Goal: Task Accomplishment & Management: Complete application form

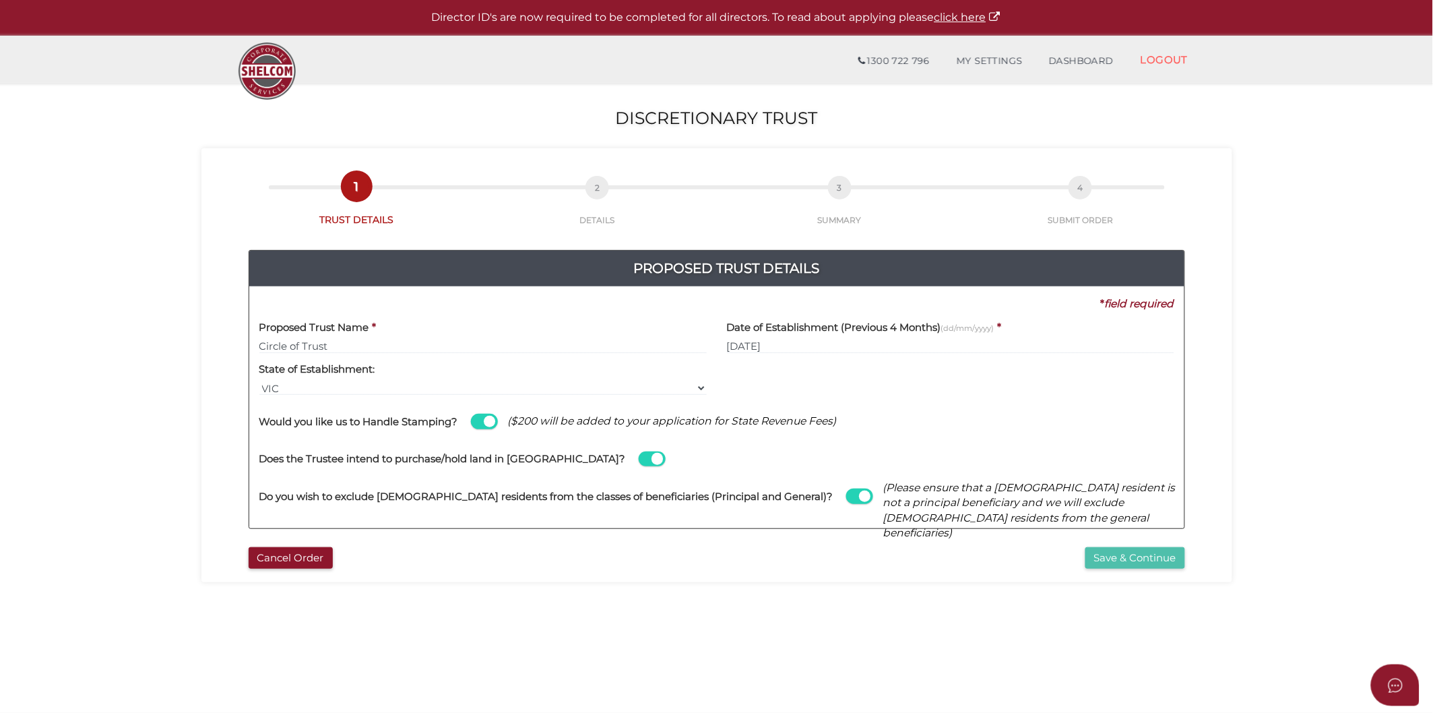
click at [1086, 558] on button "Save & Continue" at bounding box center [1135, 558] width 100 height 22
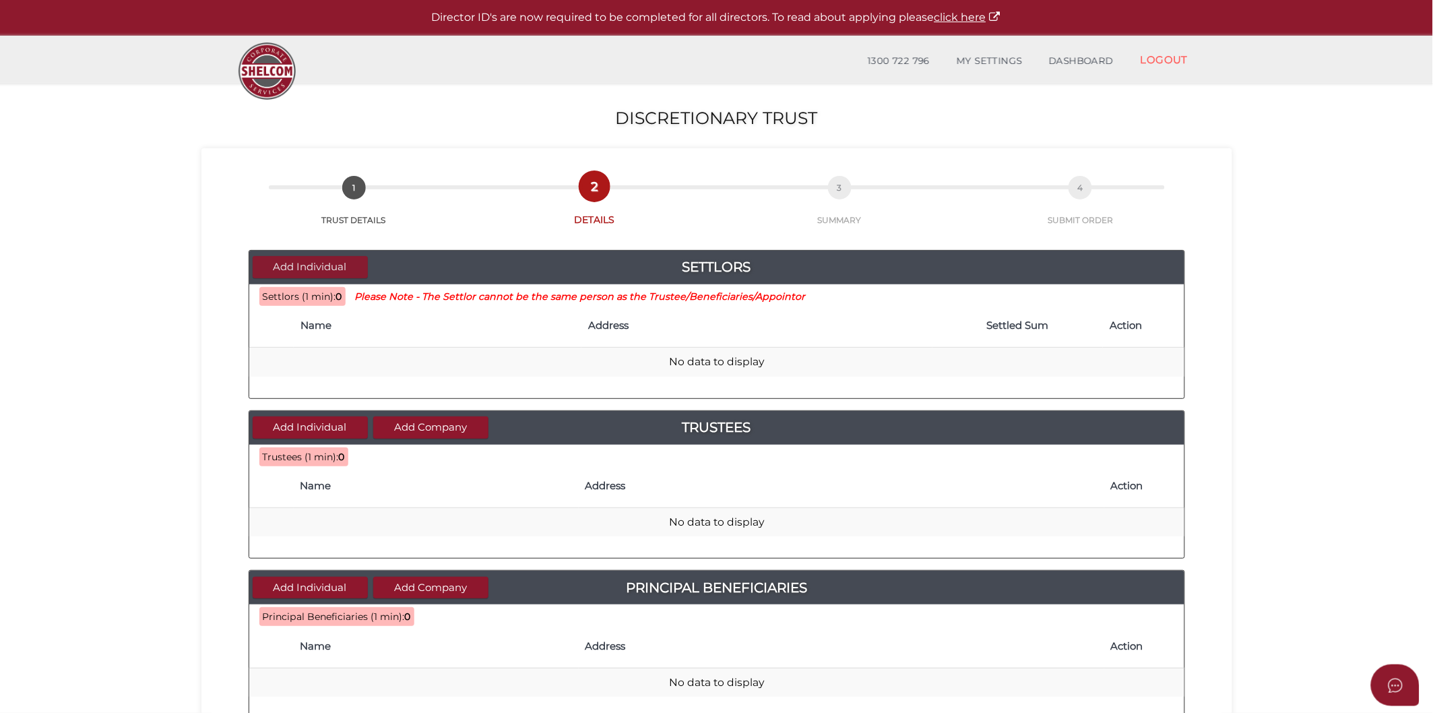
click at [322, 266] on button "Add Individual" at bounding box center [310, 267] width 115 height 22
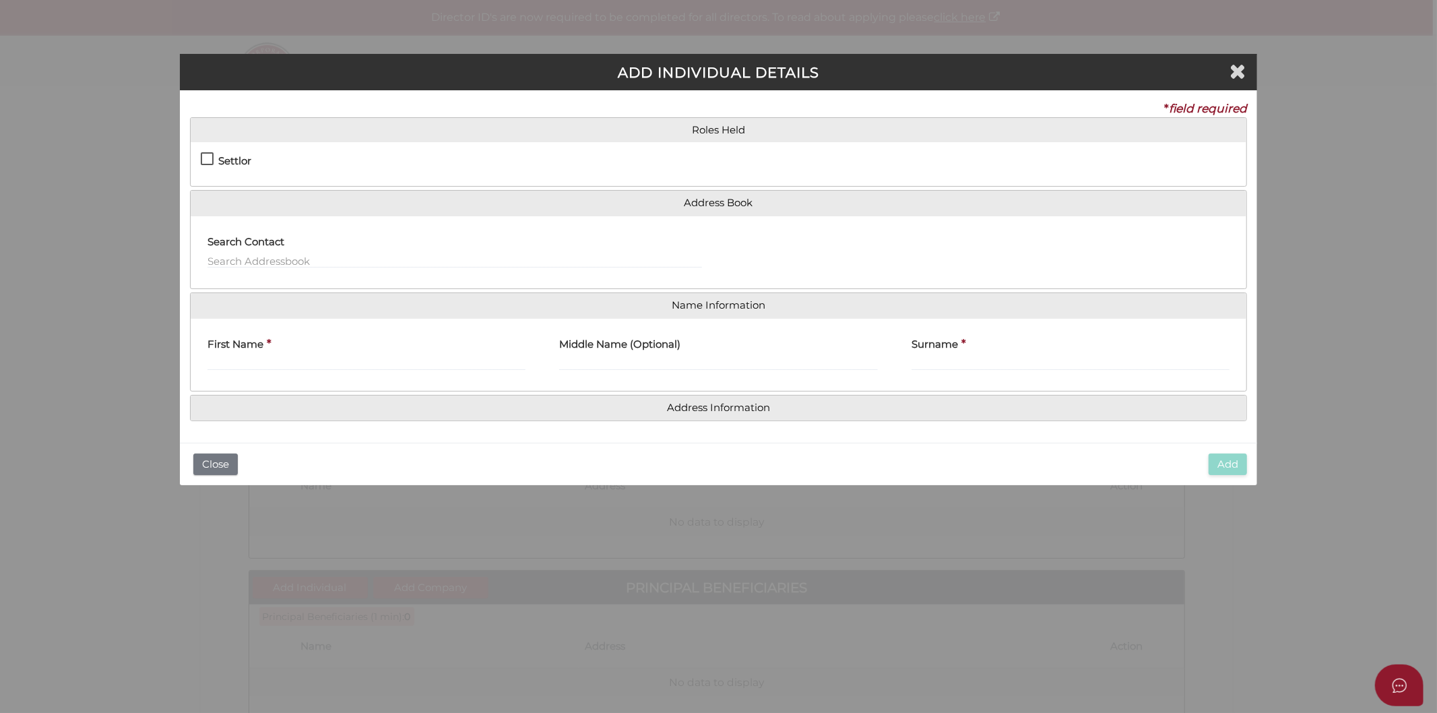
click at [210, 158] on label "Settlor" at bounding box center [226, 164] width 51 height 17
checkbox input "true"
type input "10"
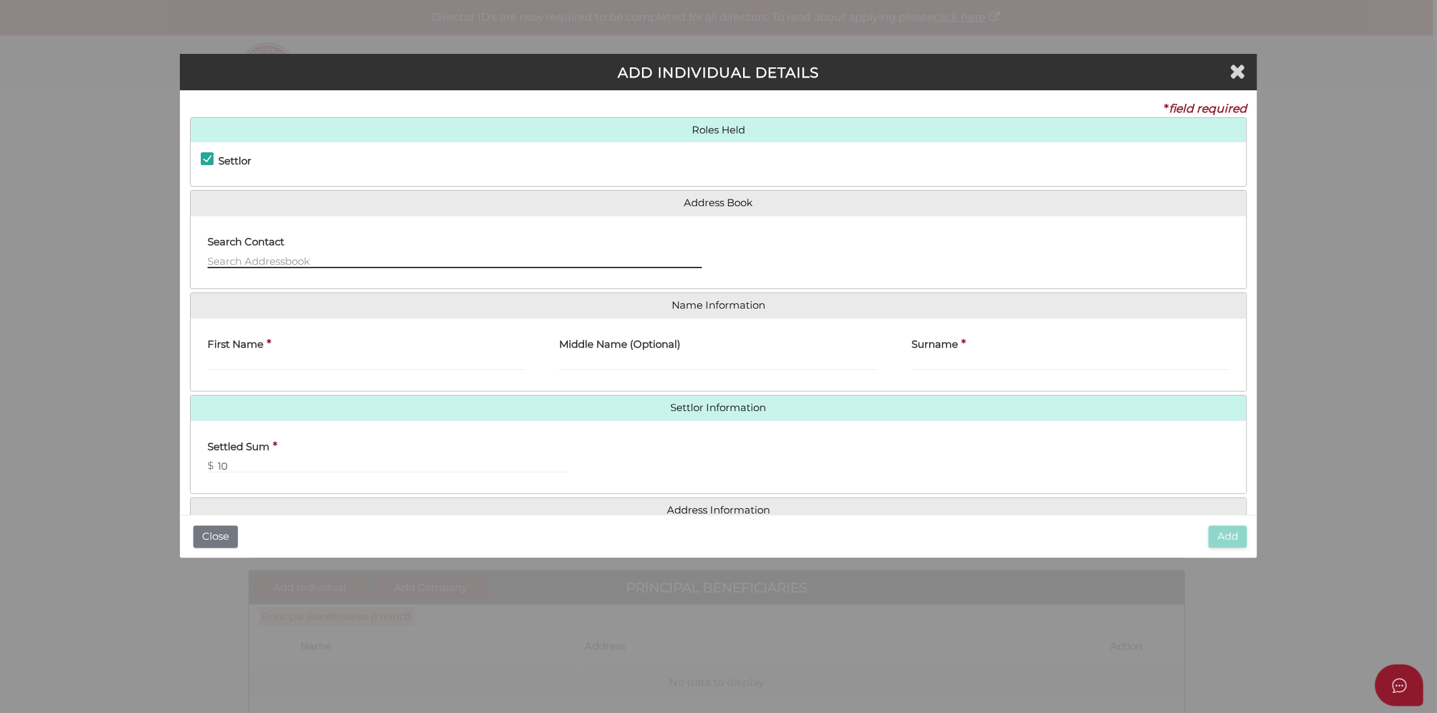
click at [240, 261] on input "text" at bounding box center [454, 260] width 494 height 15
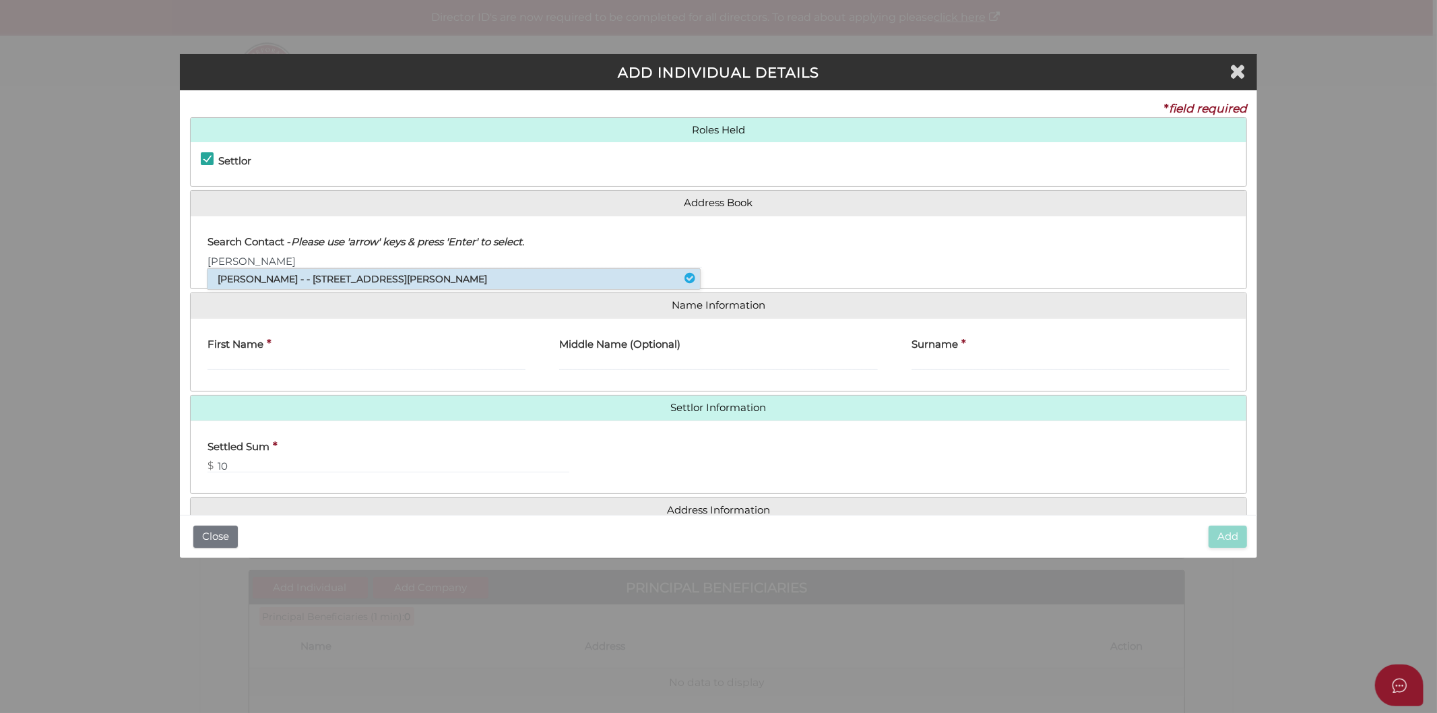
click at [266, 283] on li "Terry Theodore Stramotas - - 26 Shaw Street, Ashwood, VIC, 3147" at bounding box center [453, 279] width 492 height 20
type input "Terry"
type input "Theodore"
type input "Stramotas"
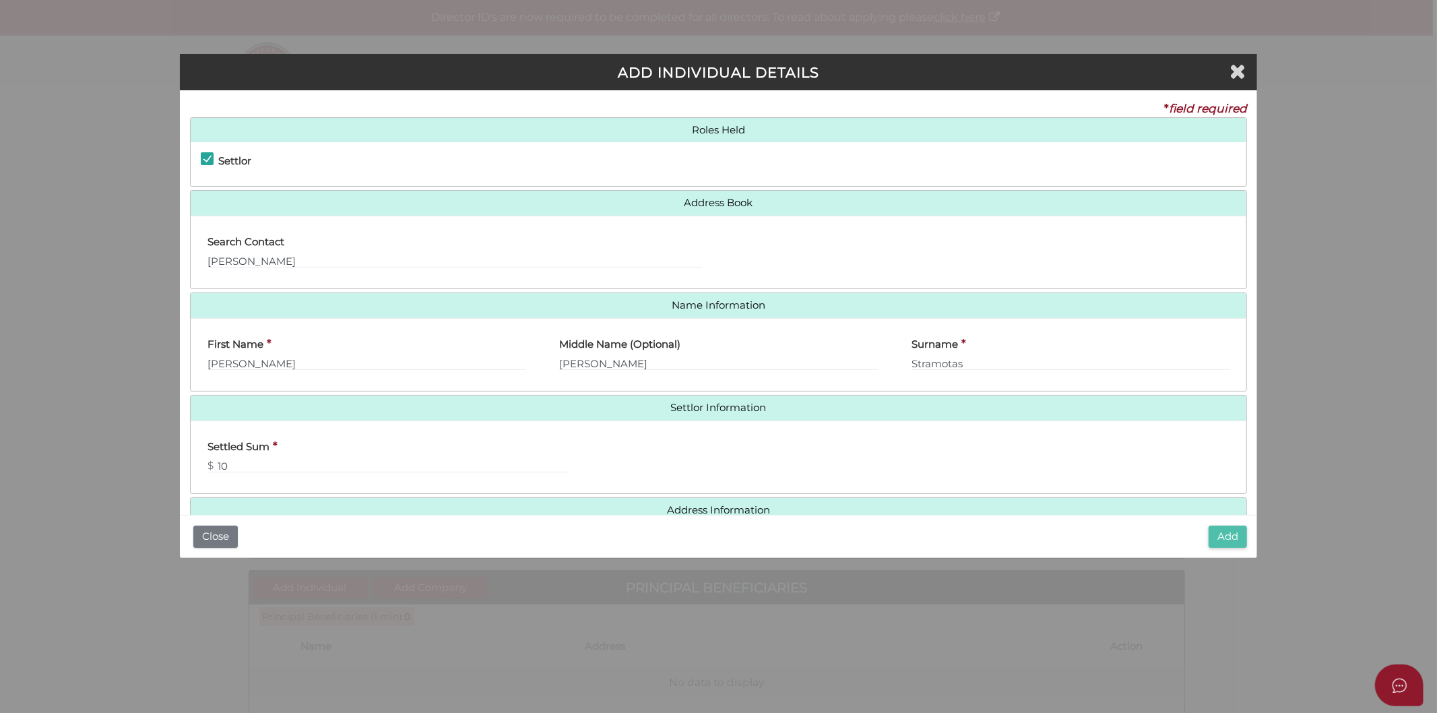
click at [1224, 538] on button "Add" at bounding box center [1228, 536] width 38 height 22
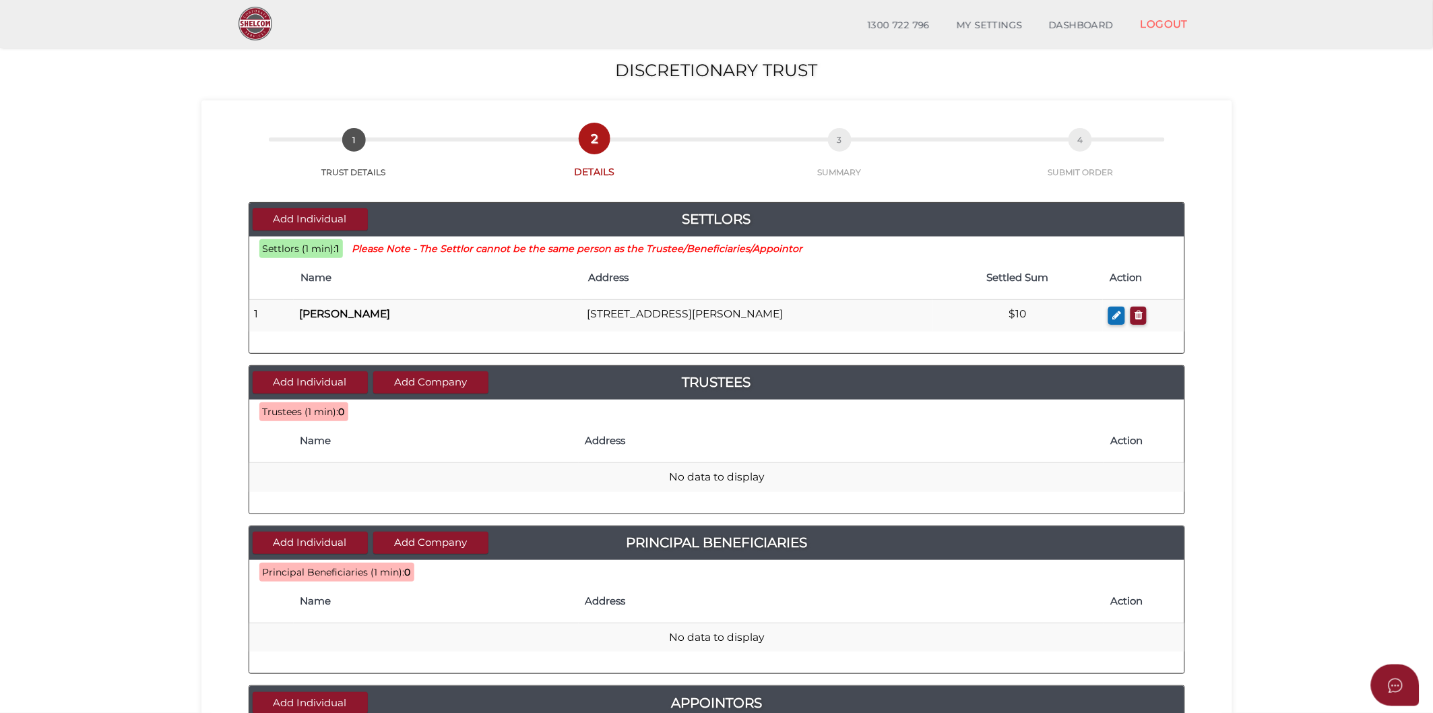
scroll to position [75, 0]
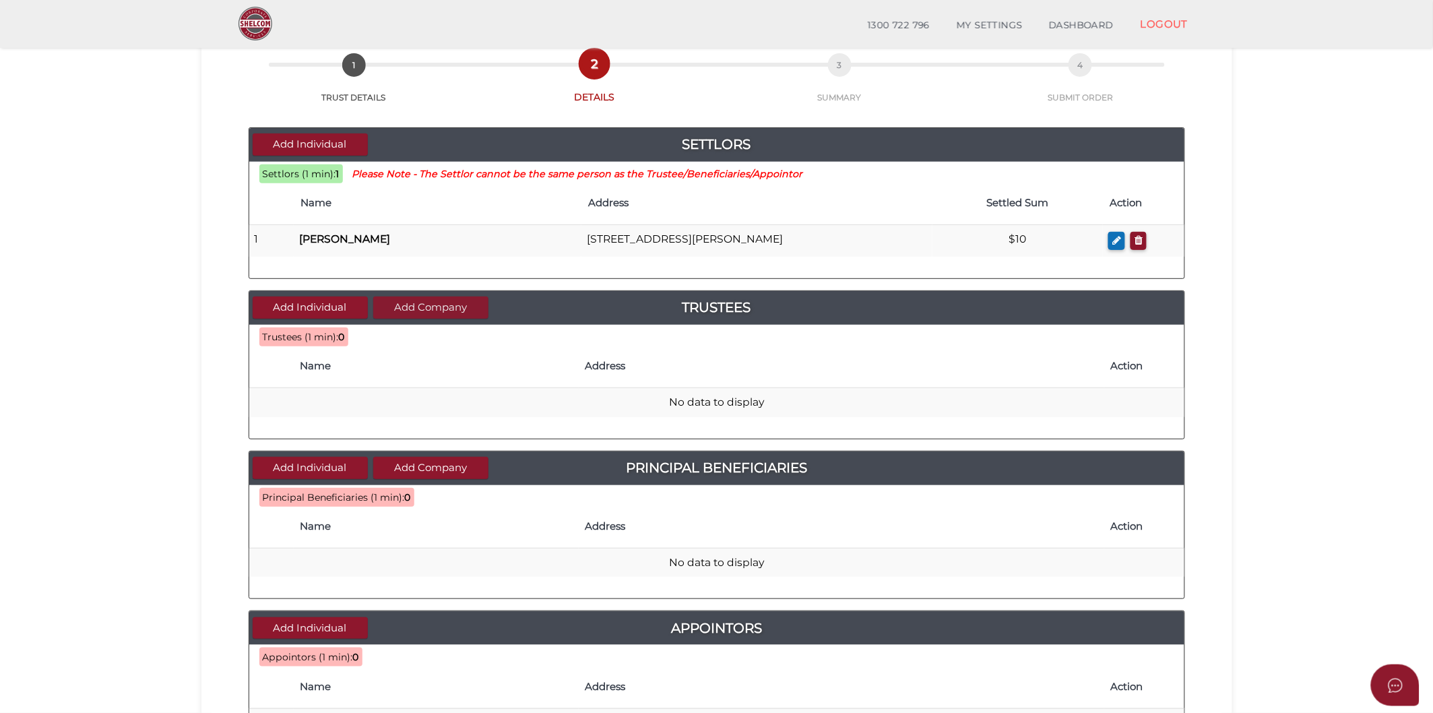
click at [399, 310] on button "Add Company" at bounding box center [430, 307] width 115 height 22
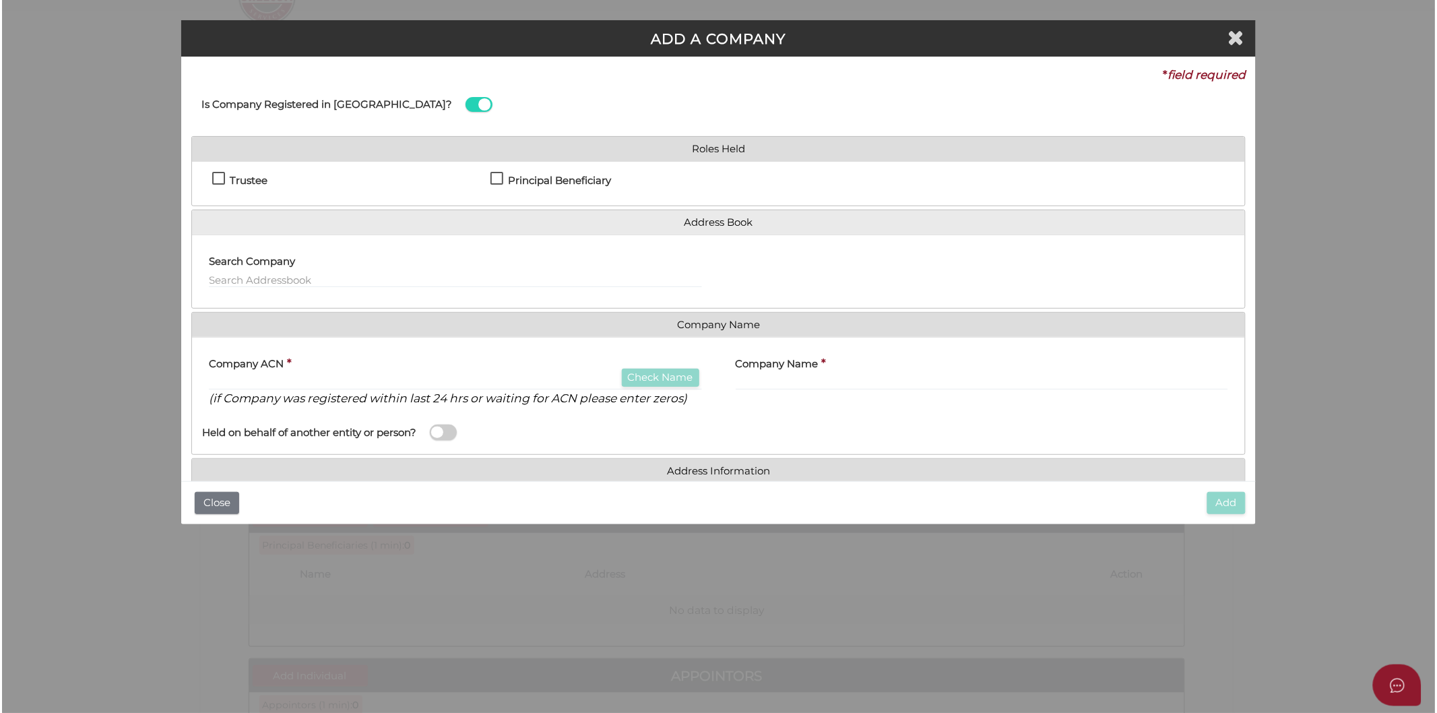
scroll to position [0, 0]
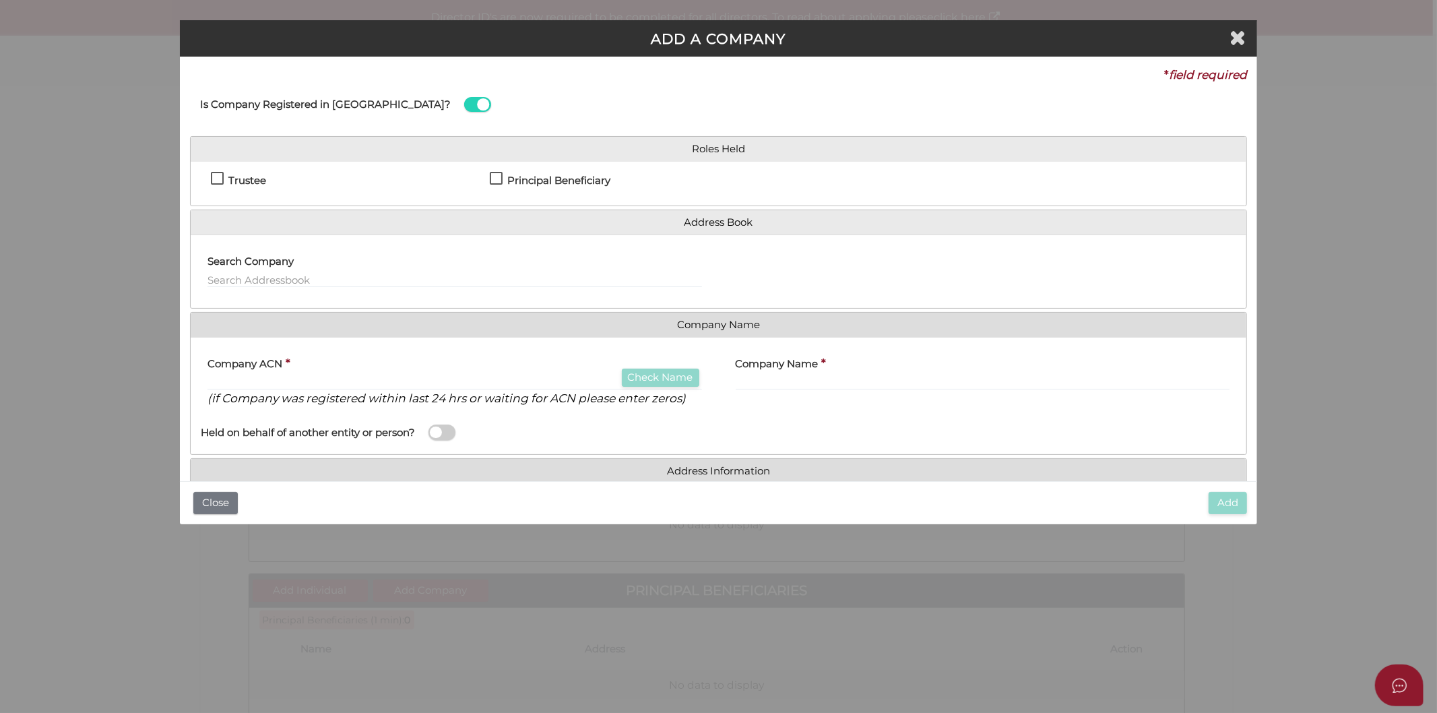
click at [219, 177] on label "Trustee" at bounding box center [238, 183] width 55 height 17
checkbox input "true"
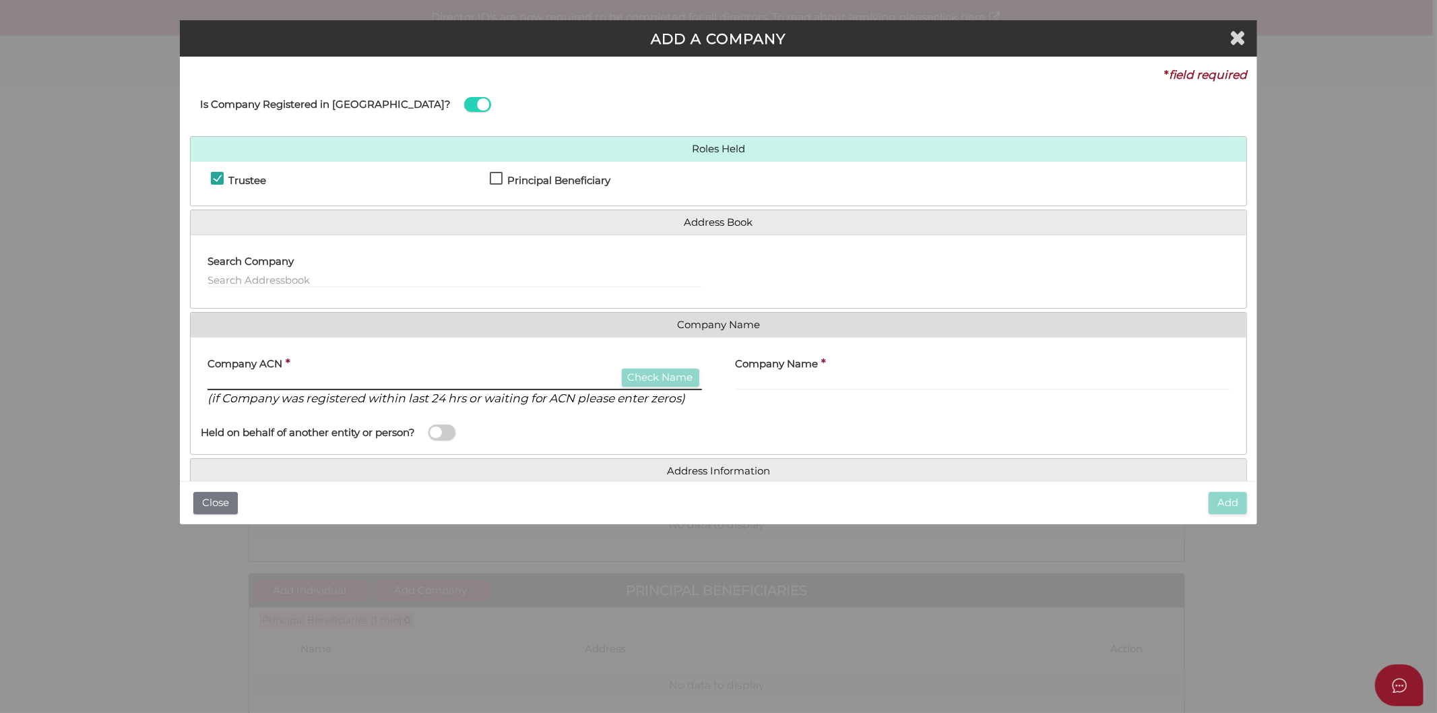
click at [258, 385] on input "text" at bounding box center [454, 382] width 494 height 15
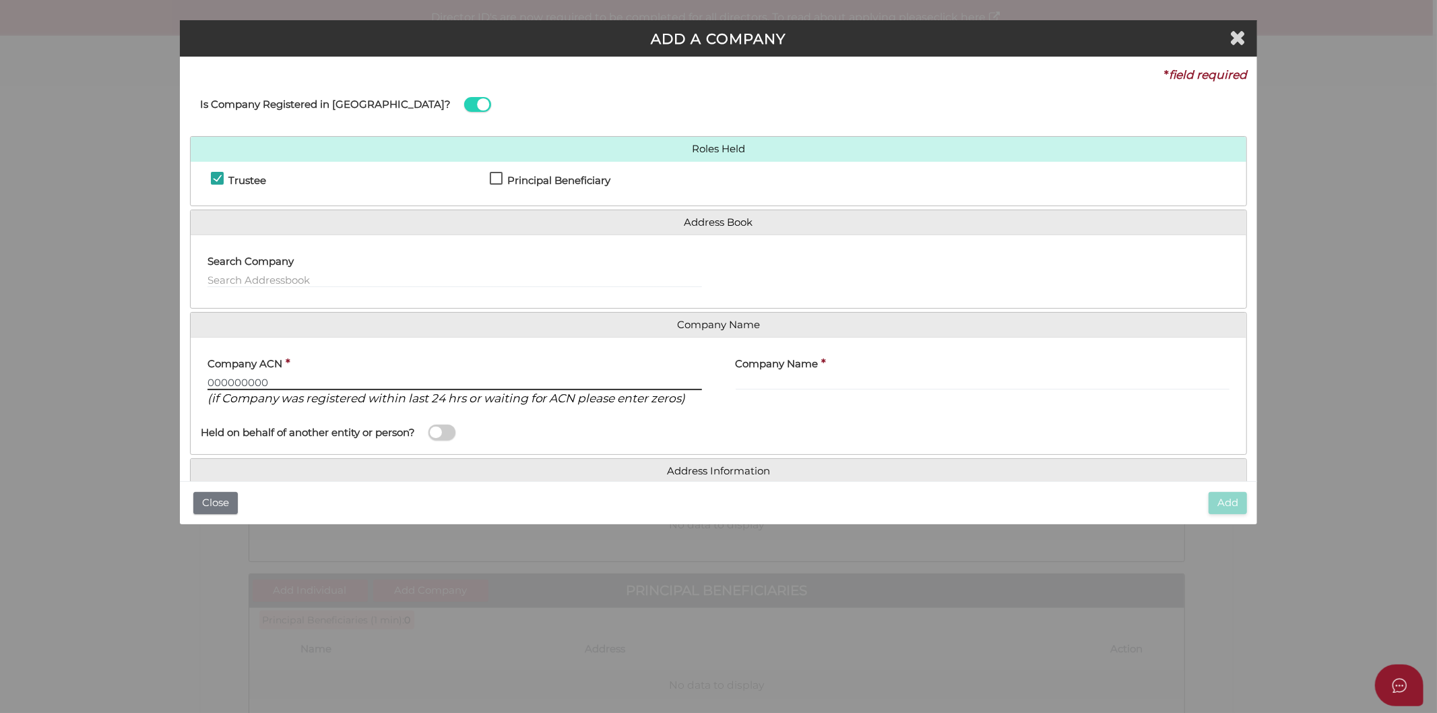
type input "000000000"
click at [775, 382] on input "text" at bounding box center [983, 382] width 494 height 15
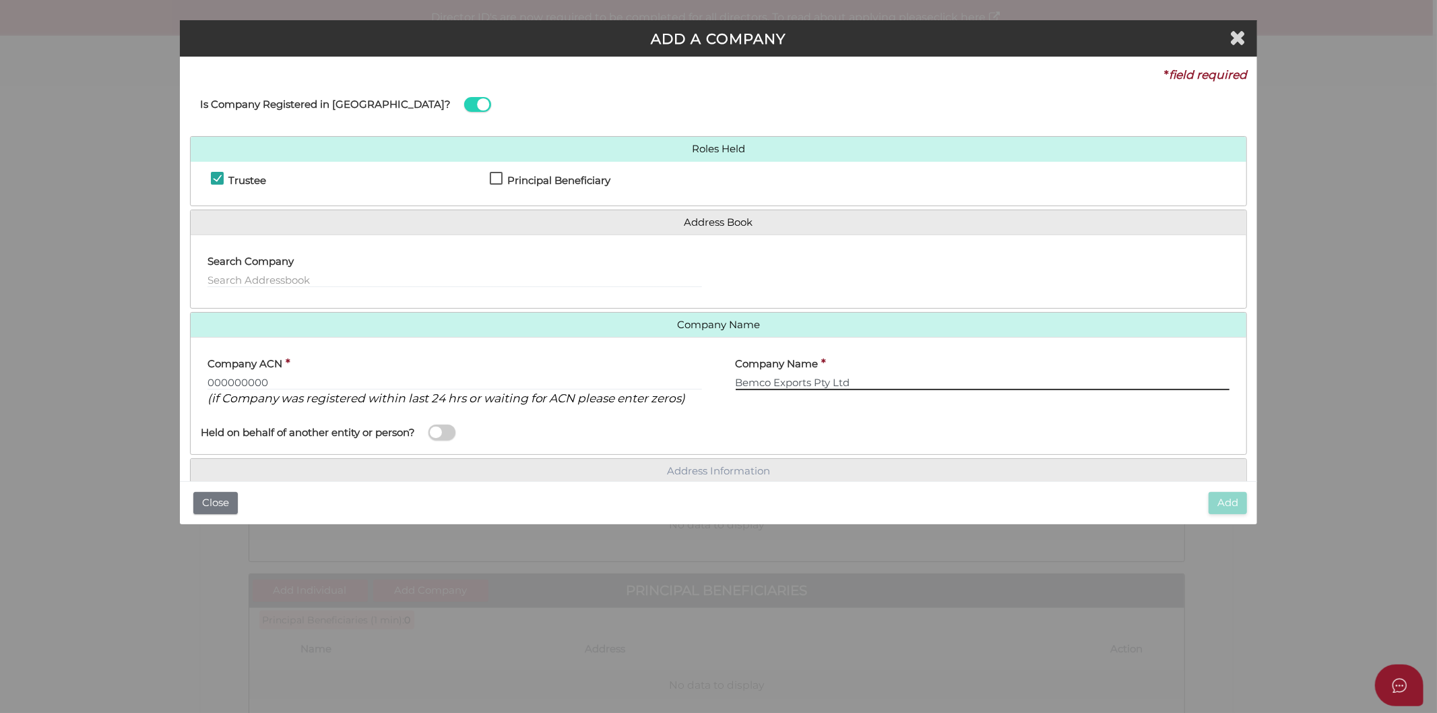
type input "Bemco Exports Pty Ltd"
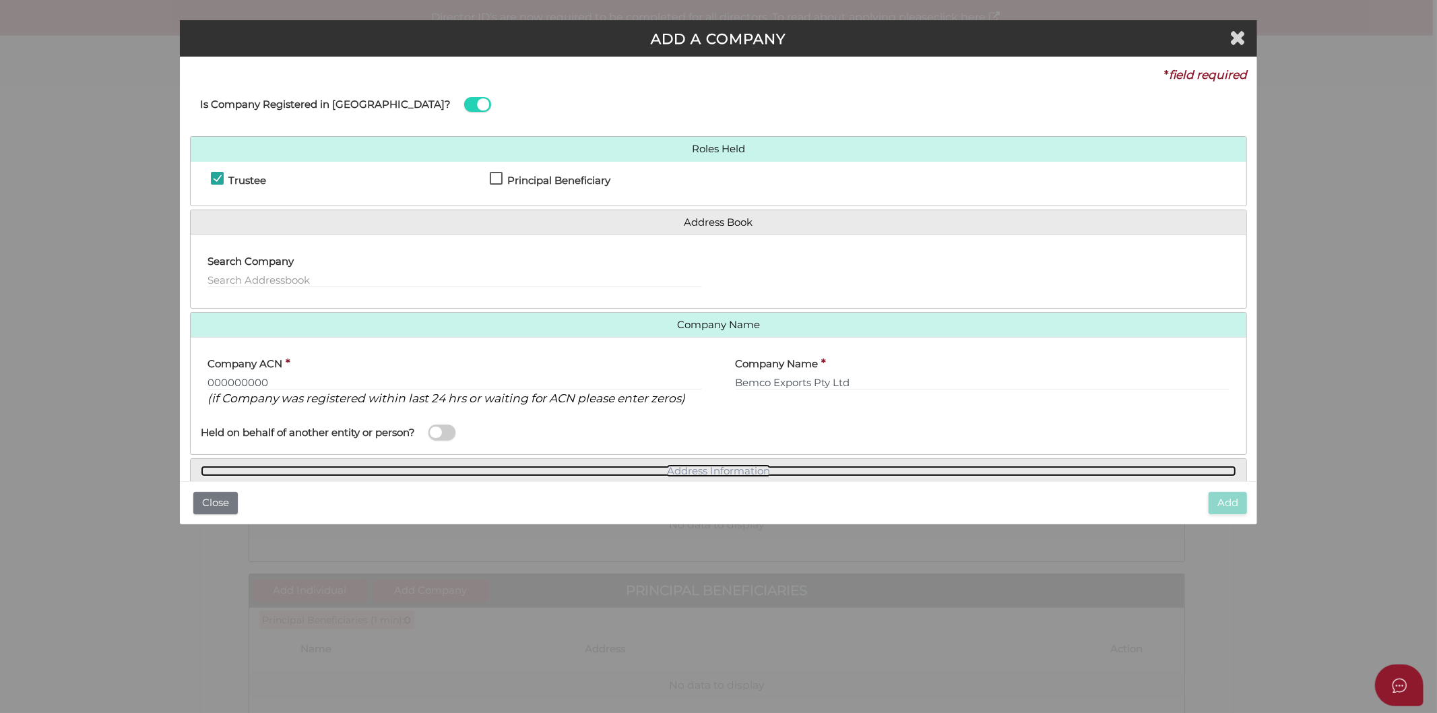
click at [746, 470] on link "Address Information" at bounding box center [719, 470] width 1036 height 11
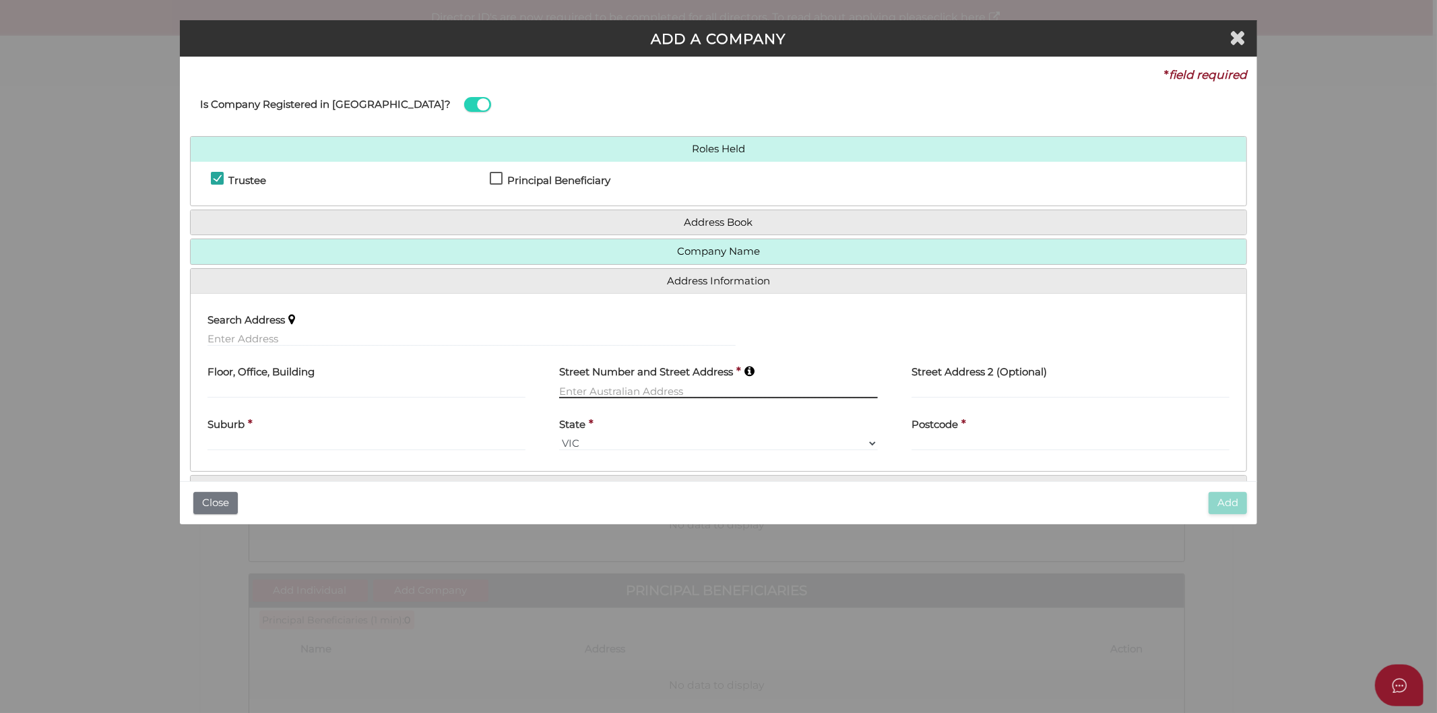
click at [620, 389] on input "text" at bounding box center [718, 390] width 319 height 15
type input "[STREET_ADDRESS]"
click at [253, 438] on div "Suburb *" at bounding box center [366, 429] width 319 height 42
click at [685, 391] on input "[STREET_ADDRESS]" at bounding box center [718, 390] width 319 height 15
click at [472, 455] on input "text" at bounding box center [366, 459] width 319 height 15
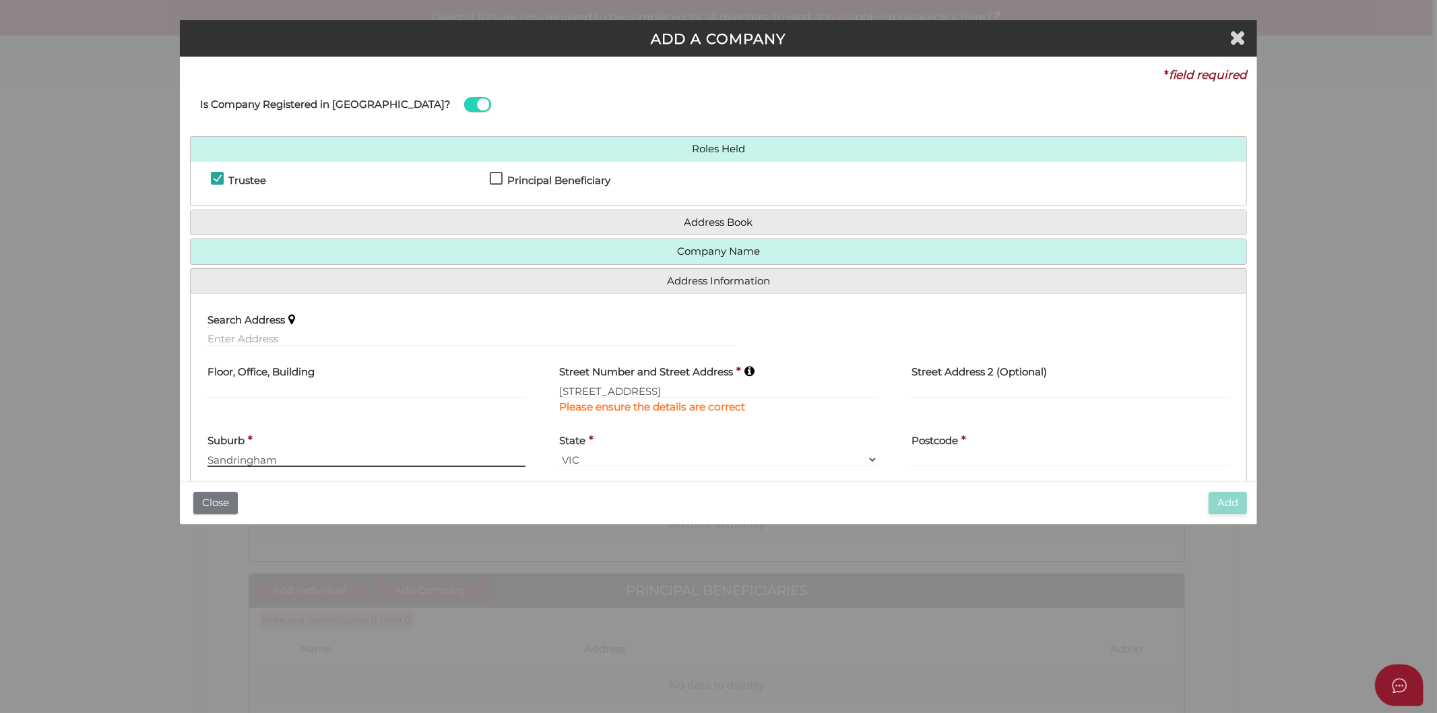
type input "Sandringham"
click at [918, 465] on input "text" at bounding box center [1070, 459] width 319 height 15
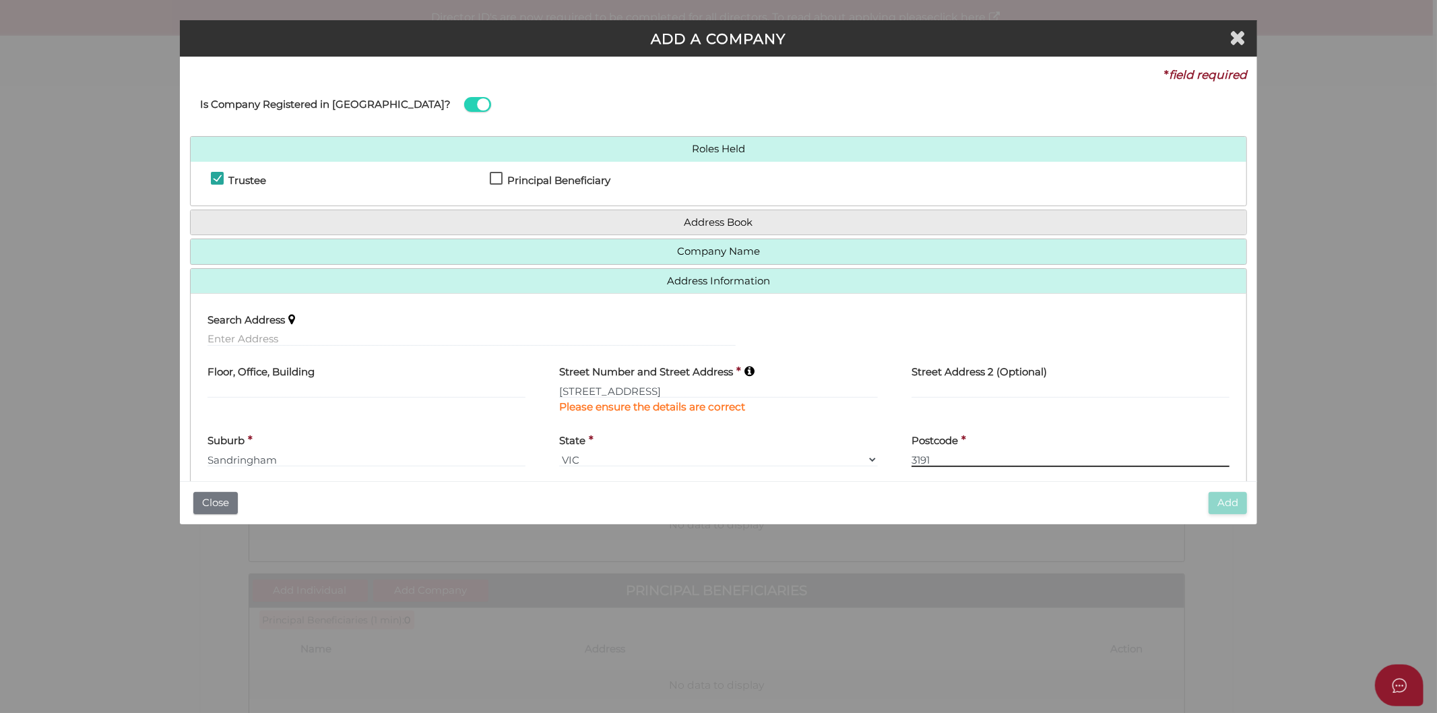
scroll to position [57, 0]
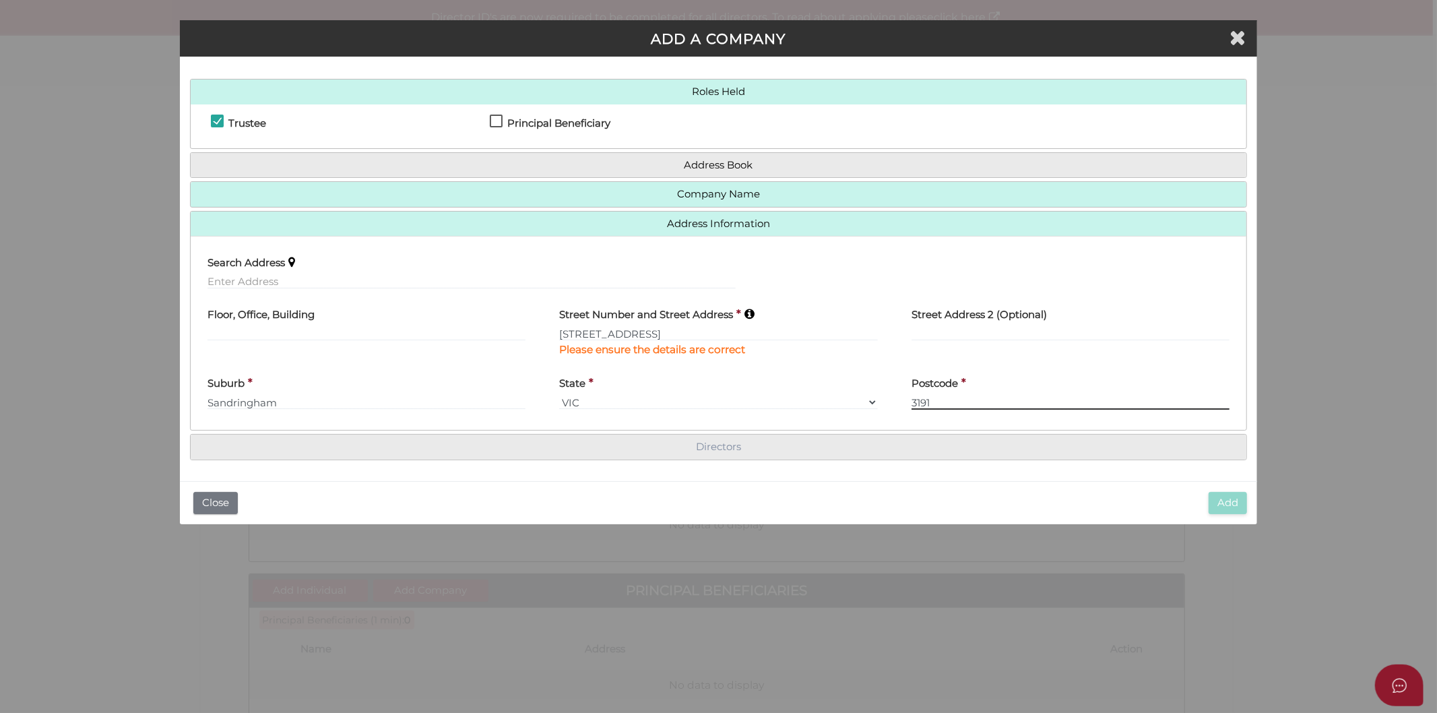
type input "3191"
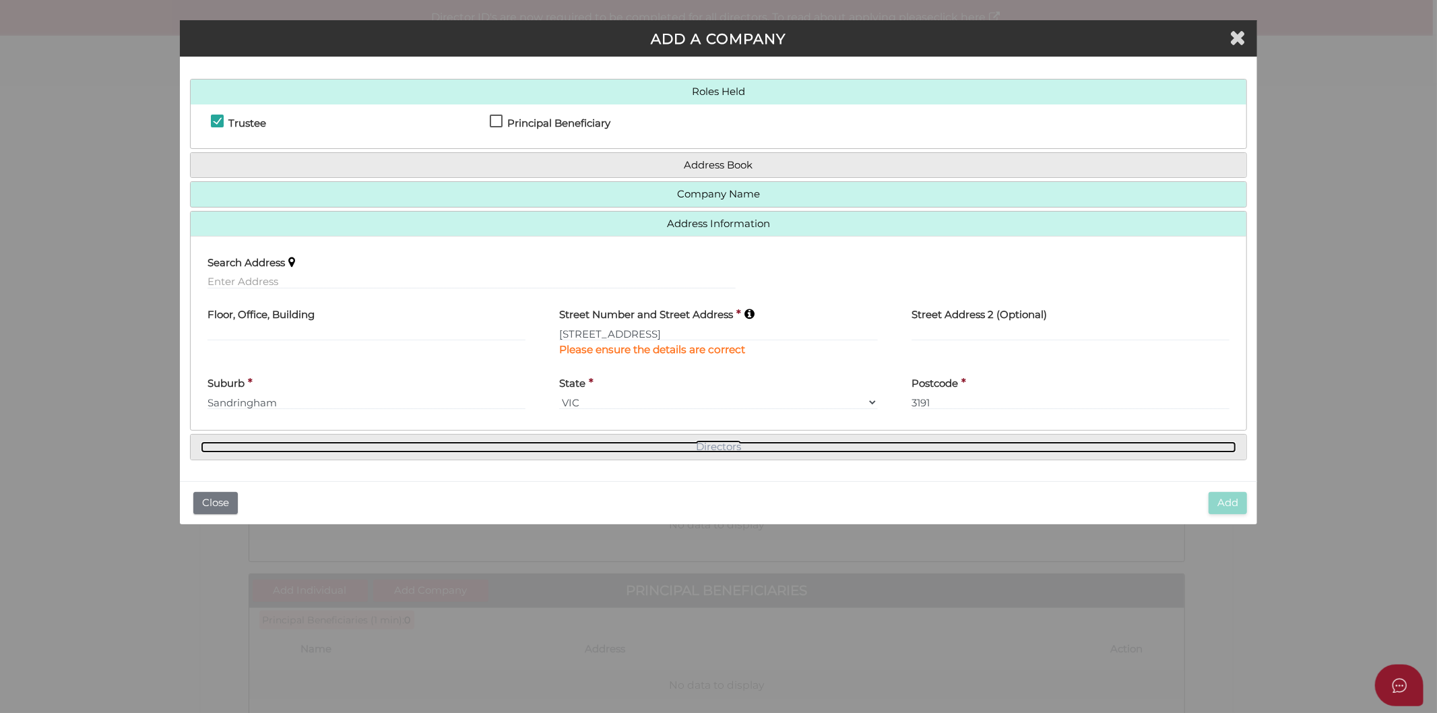
click at [733, 443] on link "Directors" at bounding box center [719, 446] width 1036 height 11
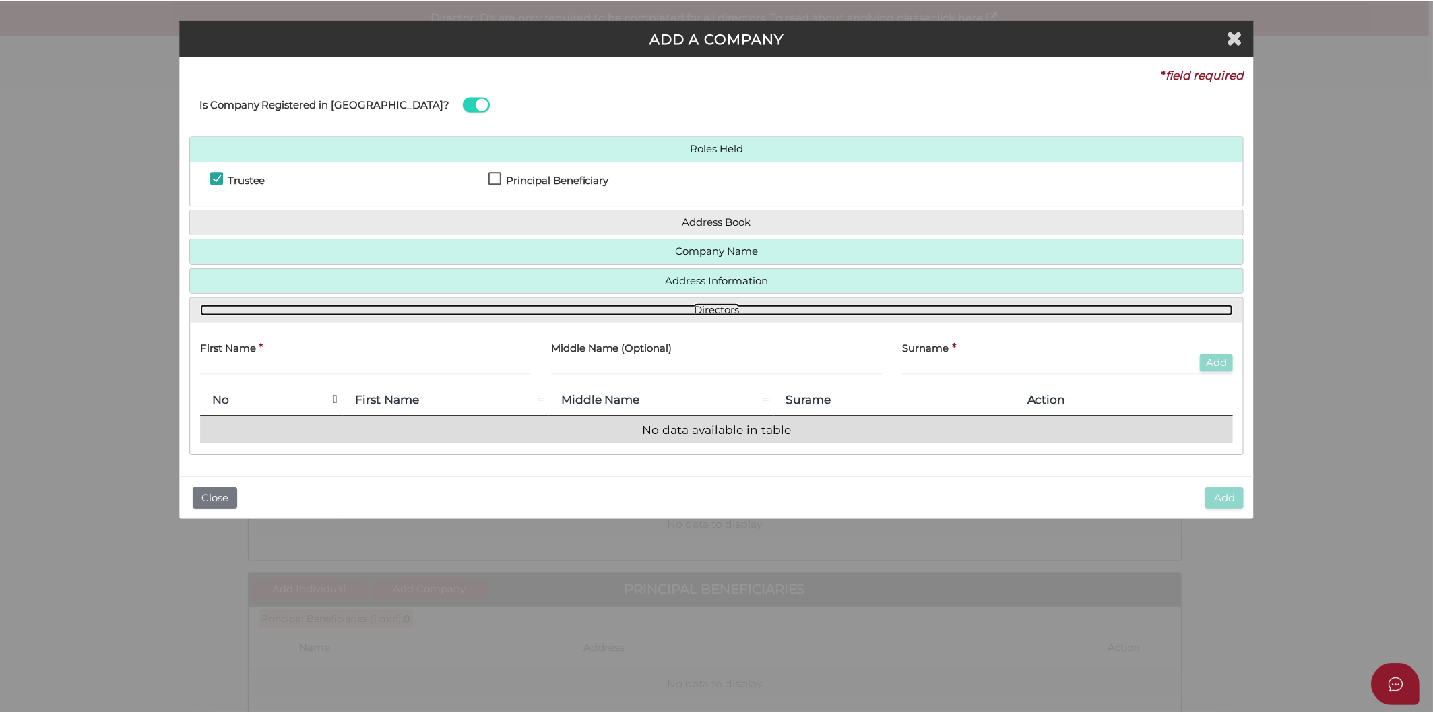
scroll to position [0, 0]
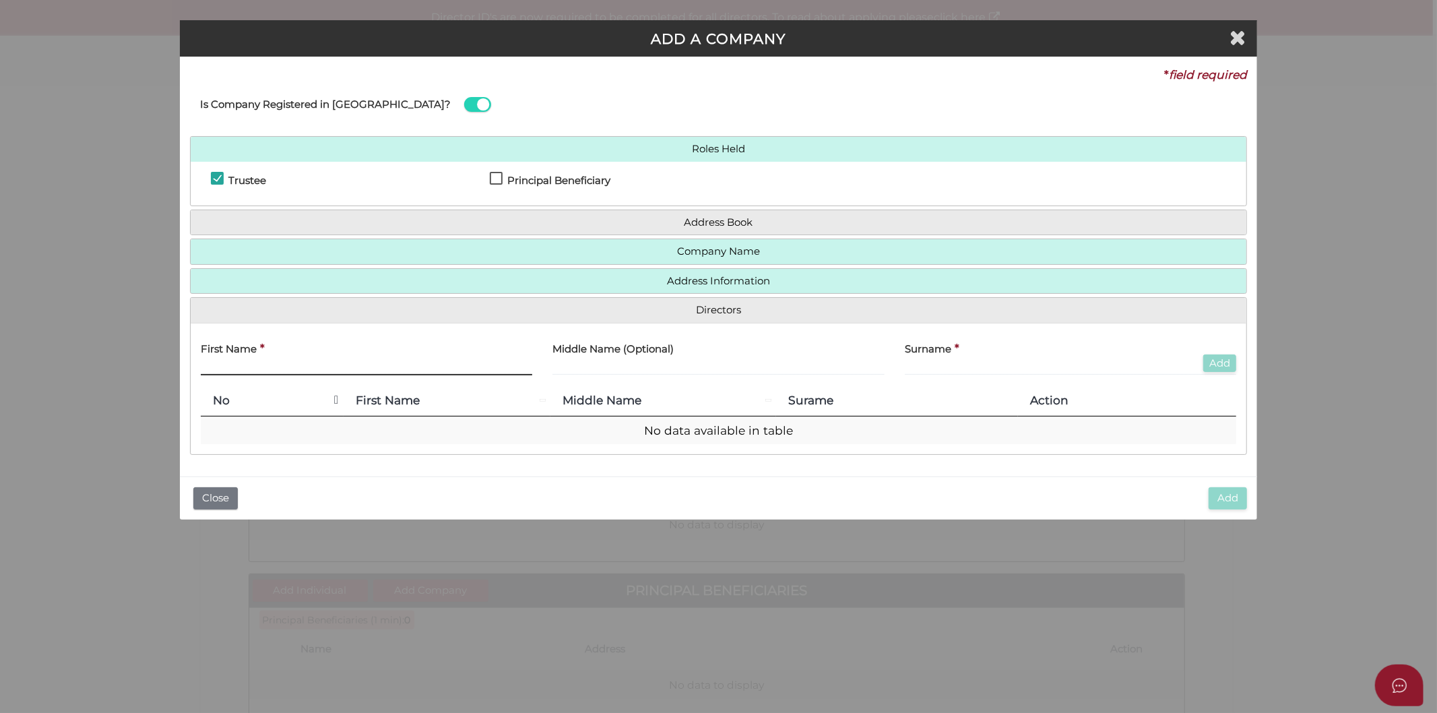
click at [245, 373] on input "text" at bounding box center [367, 367] width 332 height 15
type input "V"
type input "Athanasia"
type input "Soula"
type input "Panopoulos"
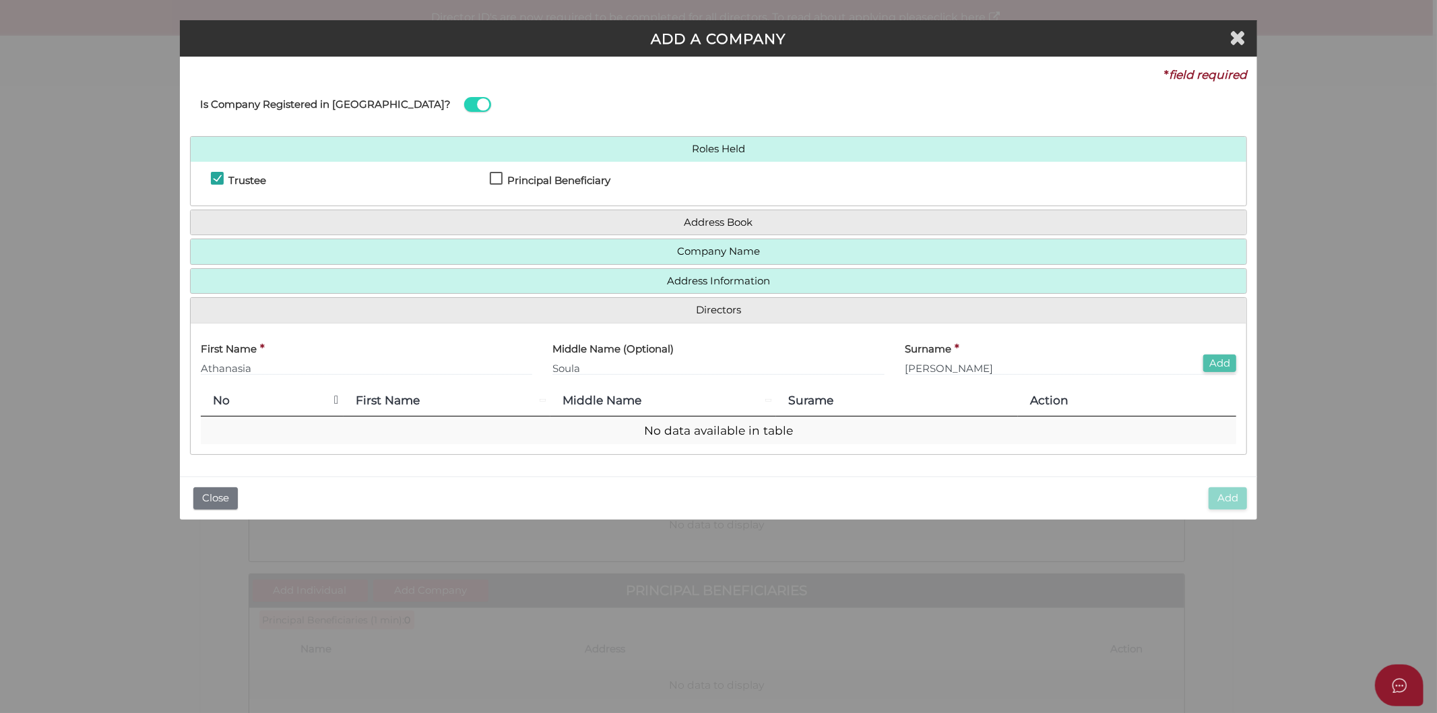
click at [1221, 362] on button "Add" at bounding box center [1219, 363] width 33 height 18
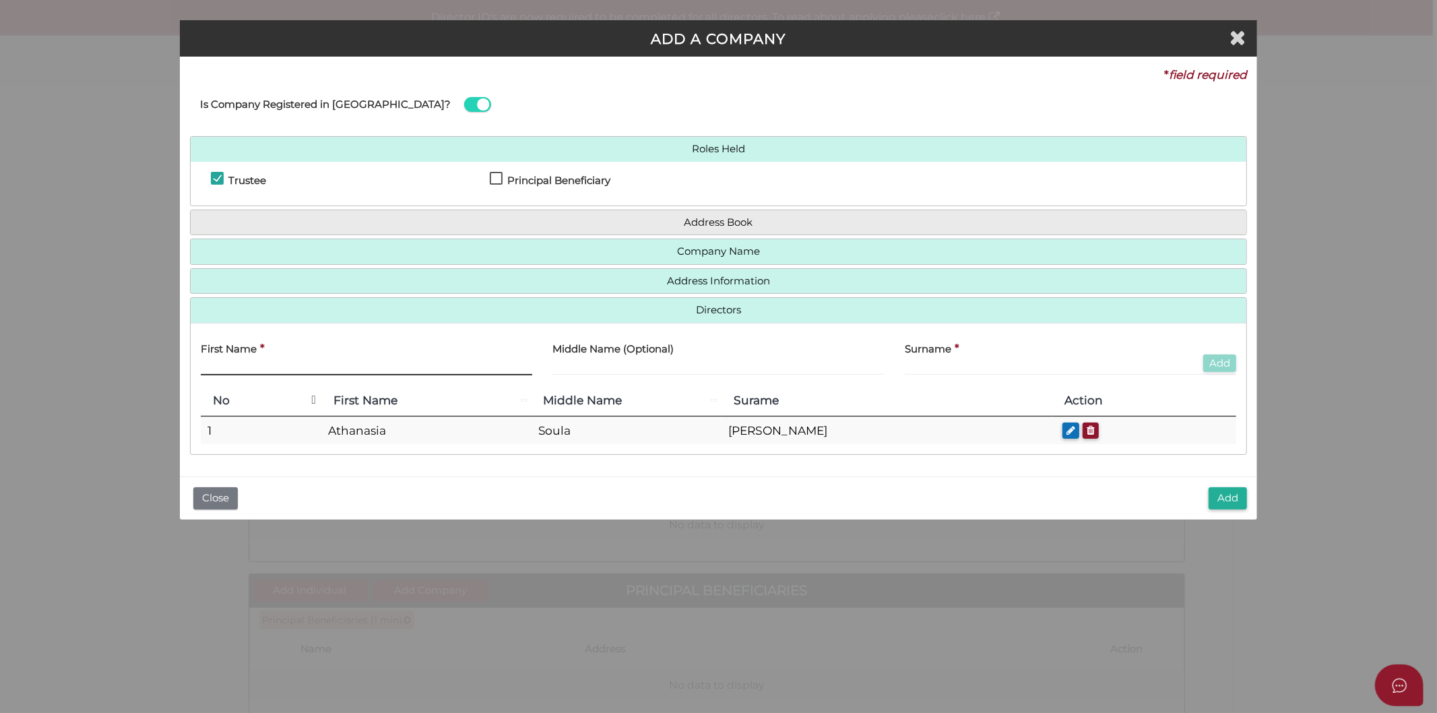
click at [246, 368] on input "text" at bounding box center [367, 367] width 332 height 15
type input "Vaios"
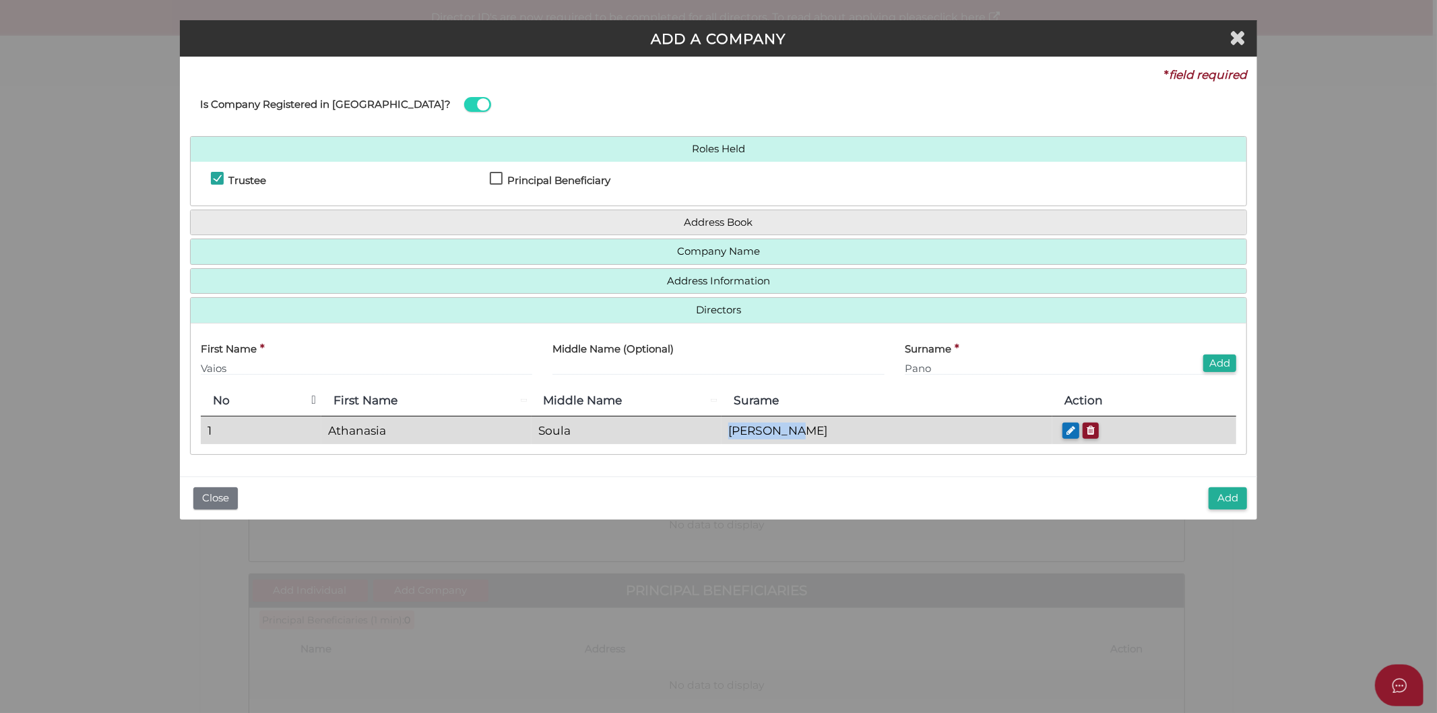
drag, startPoint x: 866, startPoint y: 426, endPoint x: 778, endPoint y: 432, distance: 87.7
click at [778, 432] on td "Panopoulos" at bounding box center [886, 430] width 331 height 28
copy td "Panopoulos"
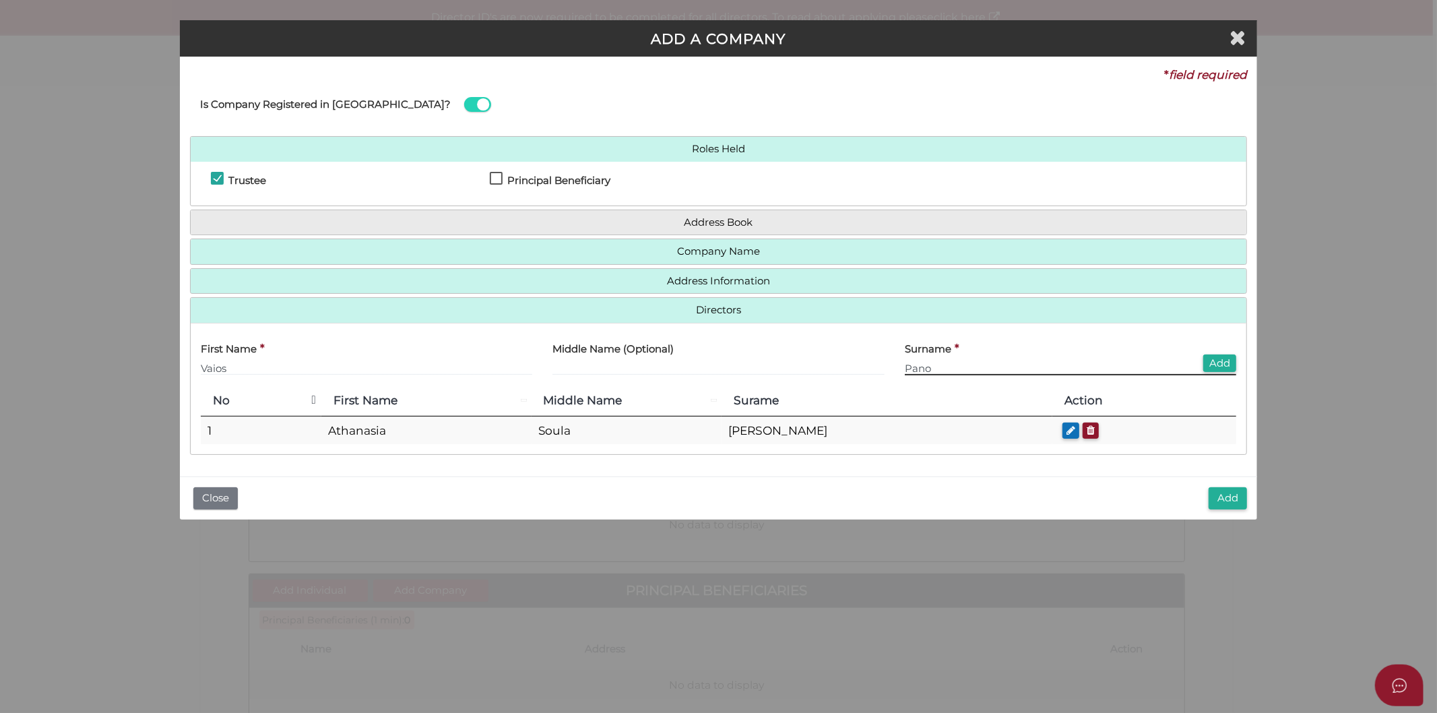
click at [924, 368] on input "Pano" at bounding box center [1071, 367] width 332 height 15
drag, startPoint x: 931, startPoint y: 368, endPoint x: 880, endPoint y: 376, distance: 51.7
click at [880, 376] on div "First Name * Vaios Middle Name (Optional) Surname * Pano Add" at bounding box center [719, 359] width 1056 height 53
paste input "poulos"
type input "Panopoulos"
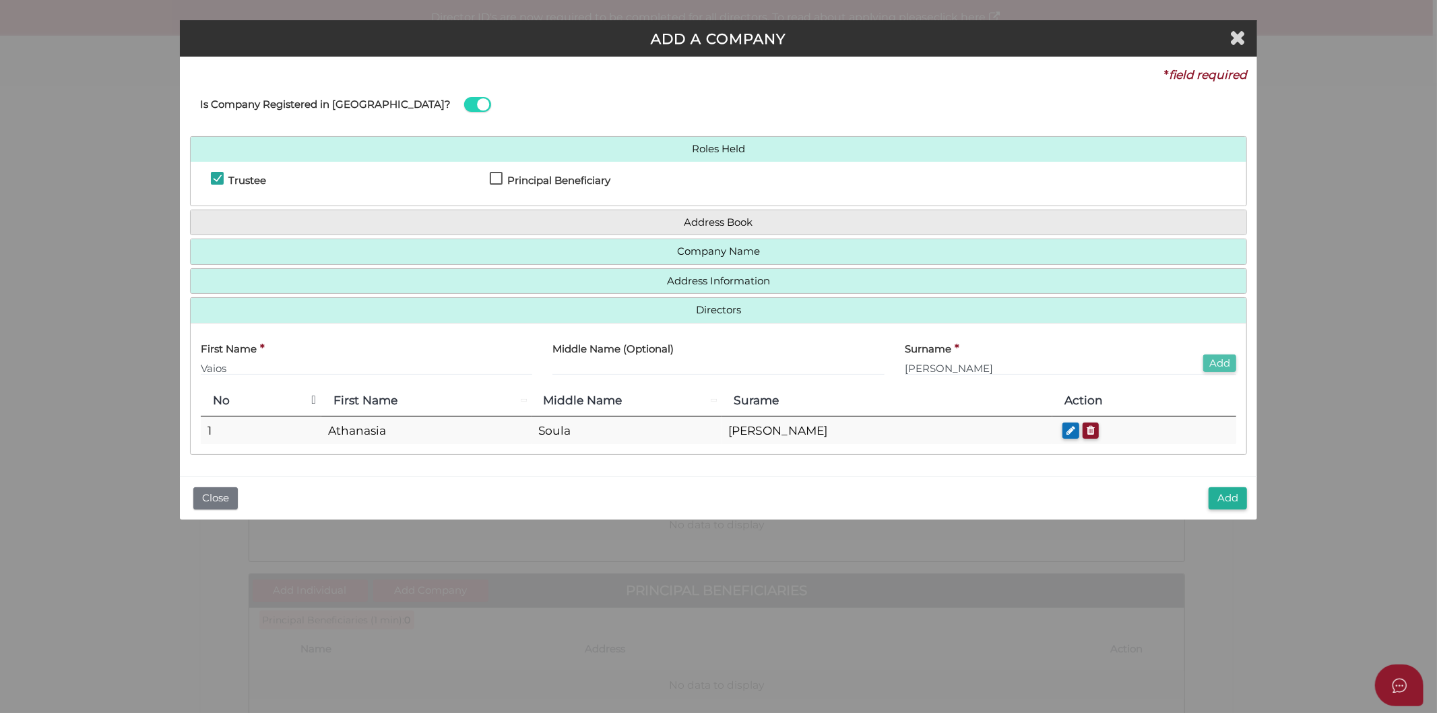
click at [1226, 365] on button "Add" at bounding box center [1219, 363] width 33 height 18
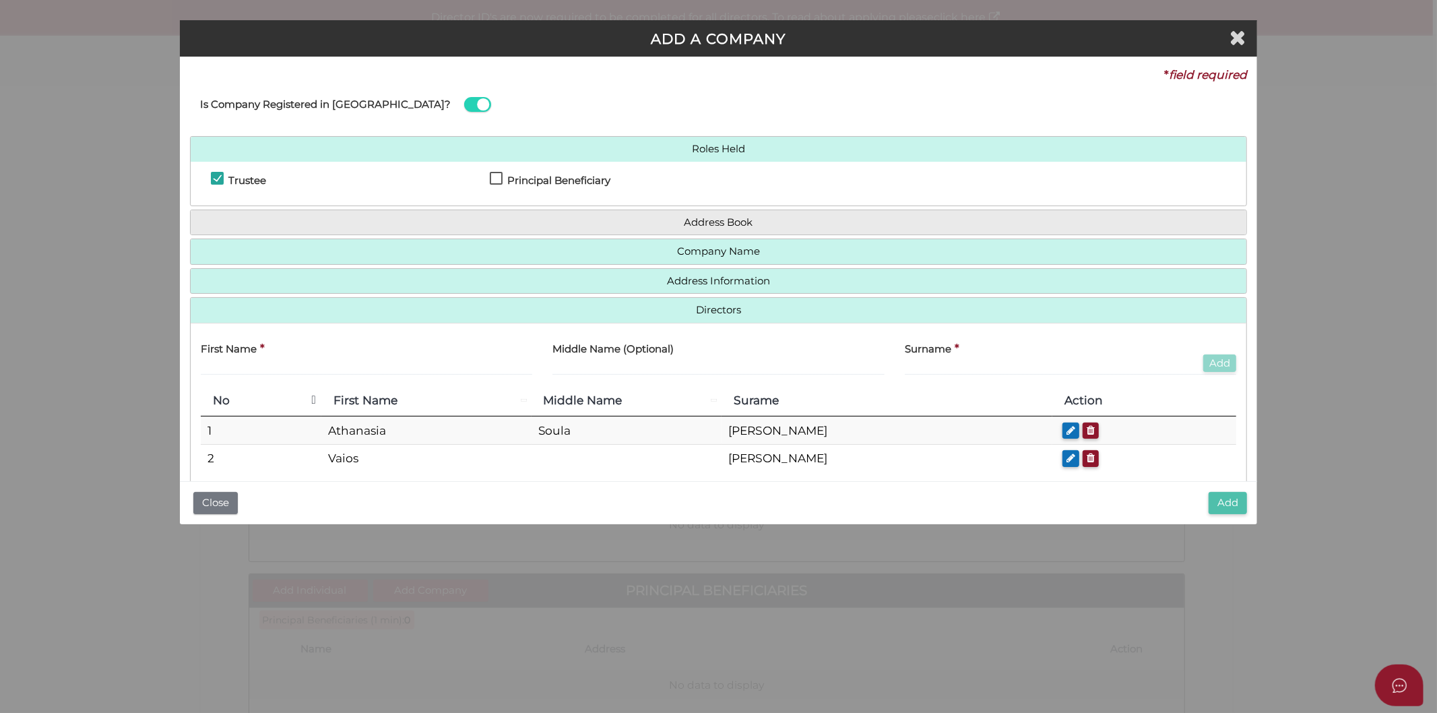
click at [1244, 501] on button "Add" at bounding box center [1228, 503] width 38 height 22
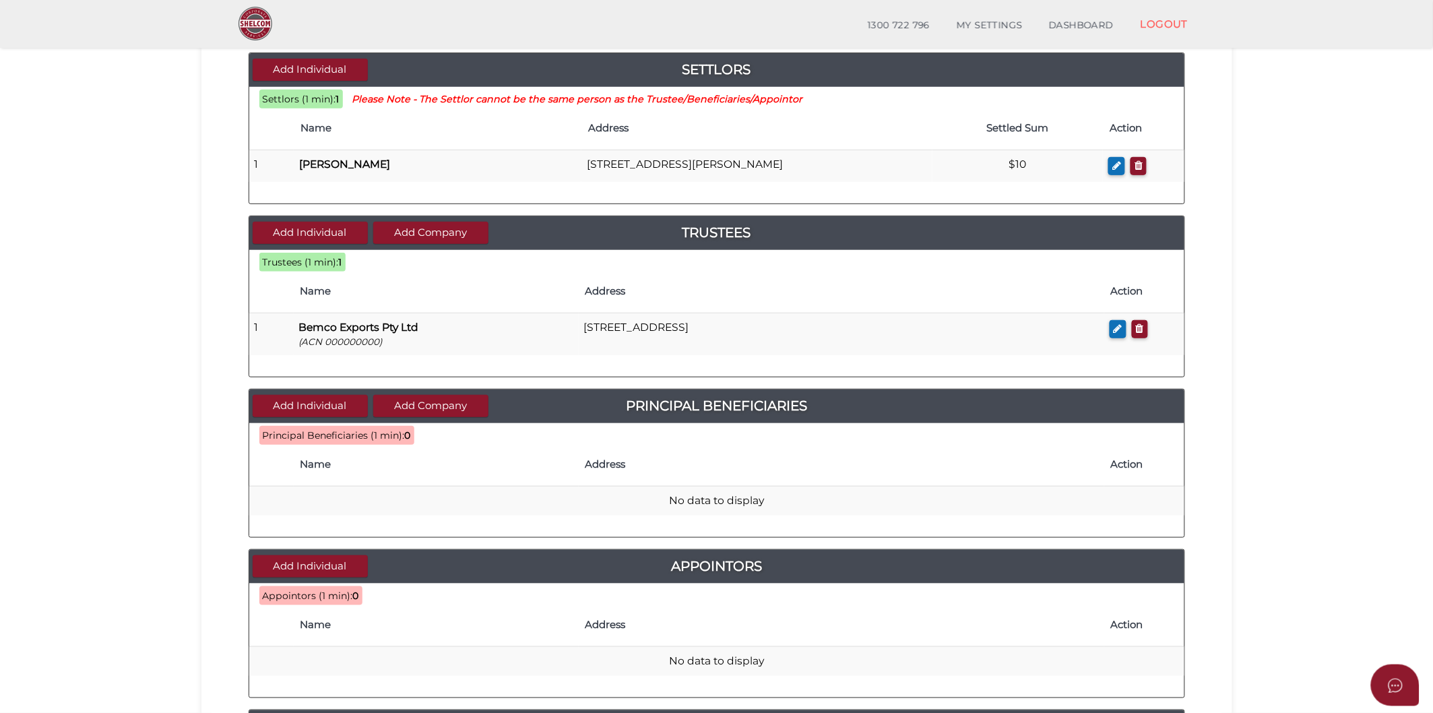
scroll to position [224, 0]
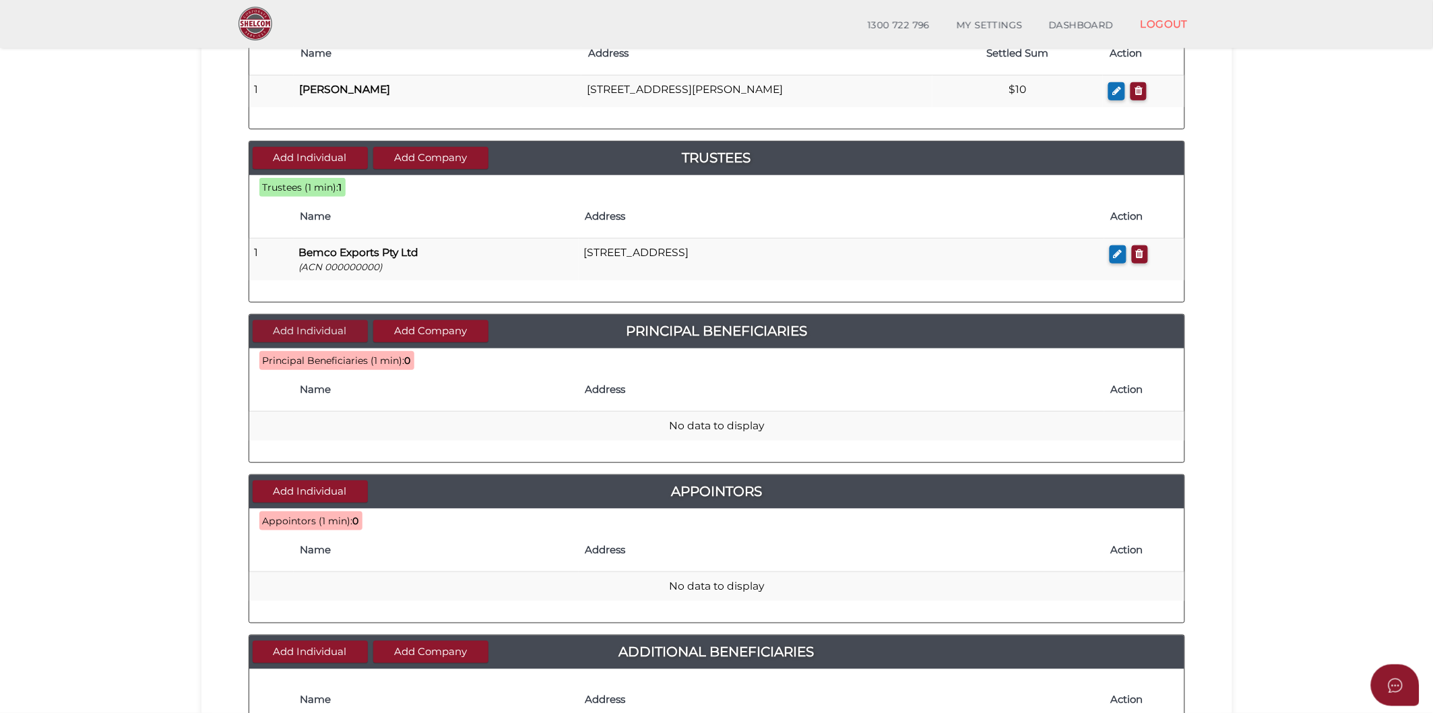
click at [275, 333] on button "Add Individual" at bounding box center [310, 331] width 115 height 22
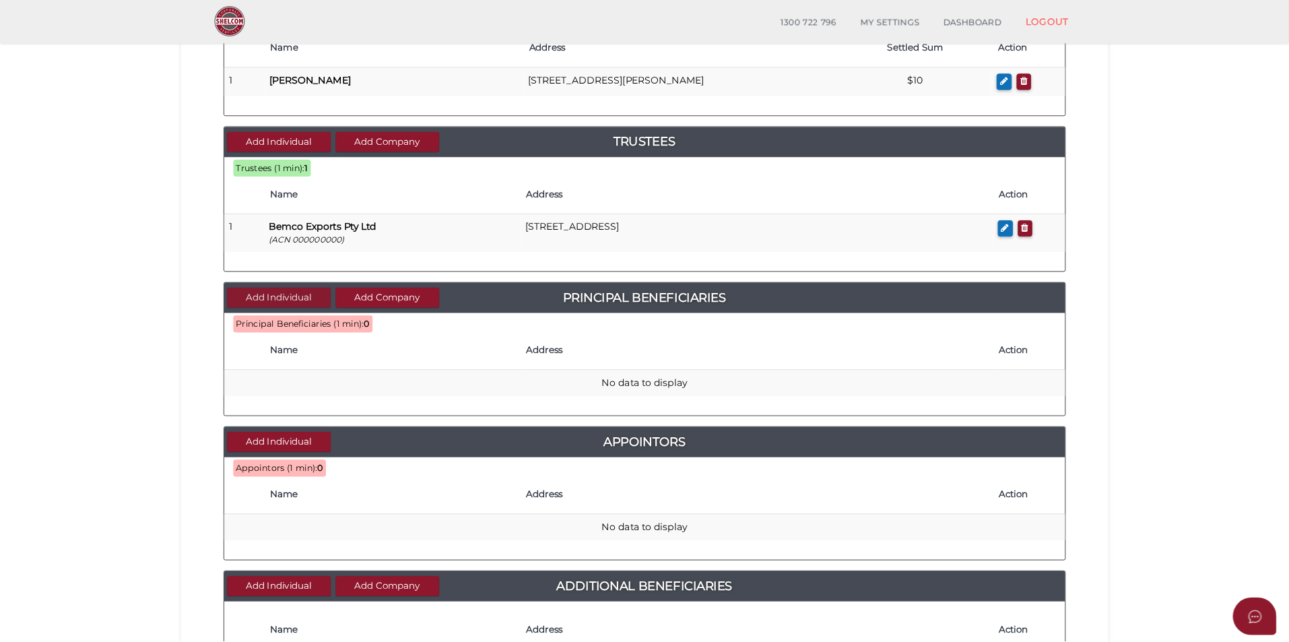
scroll to position [0, 0]
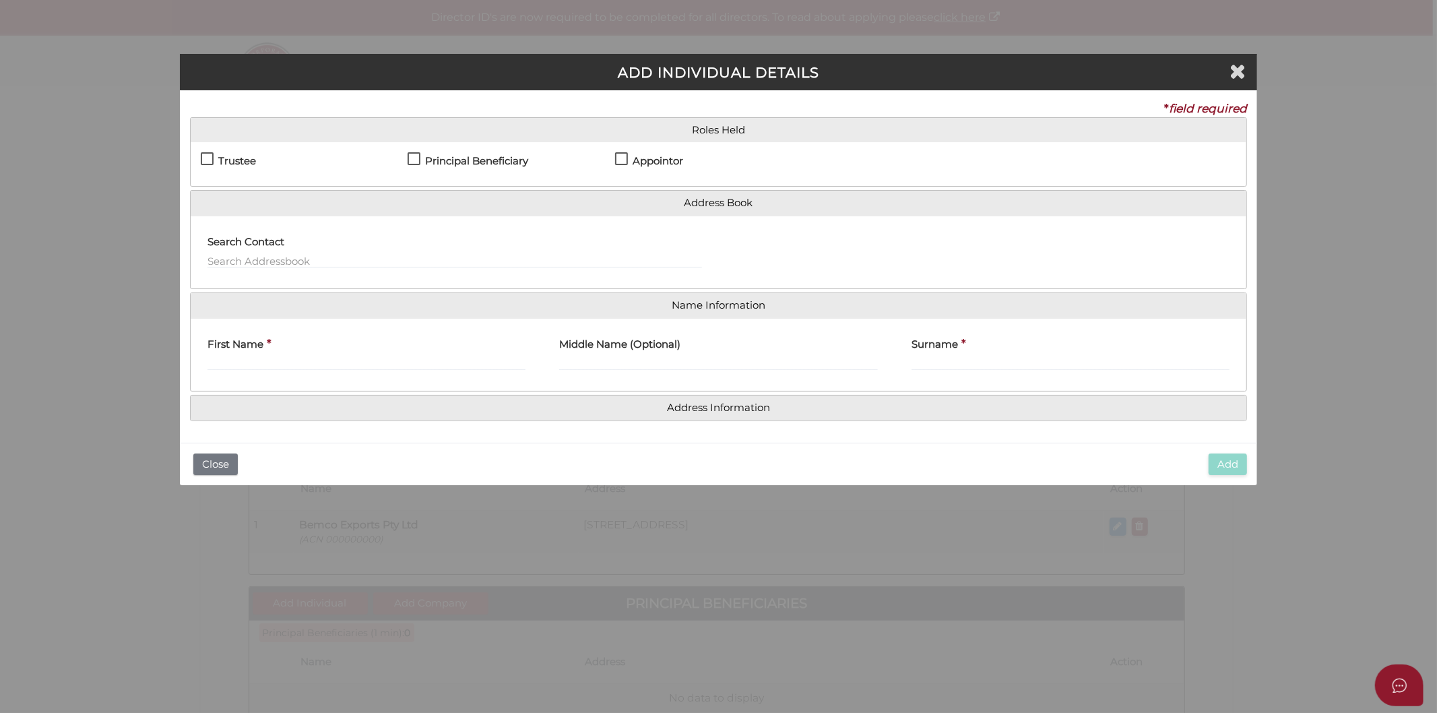
click at [413, 156] on label "Principal Beneficiary" at bounding box center [468, 164] width 121 height 17
checkbox input "true"
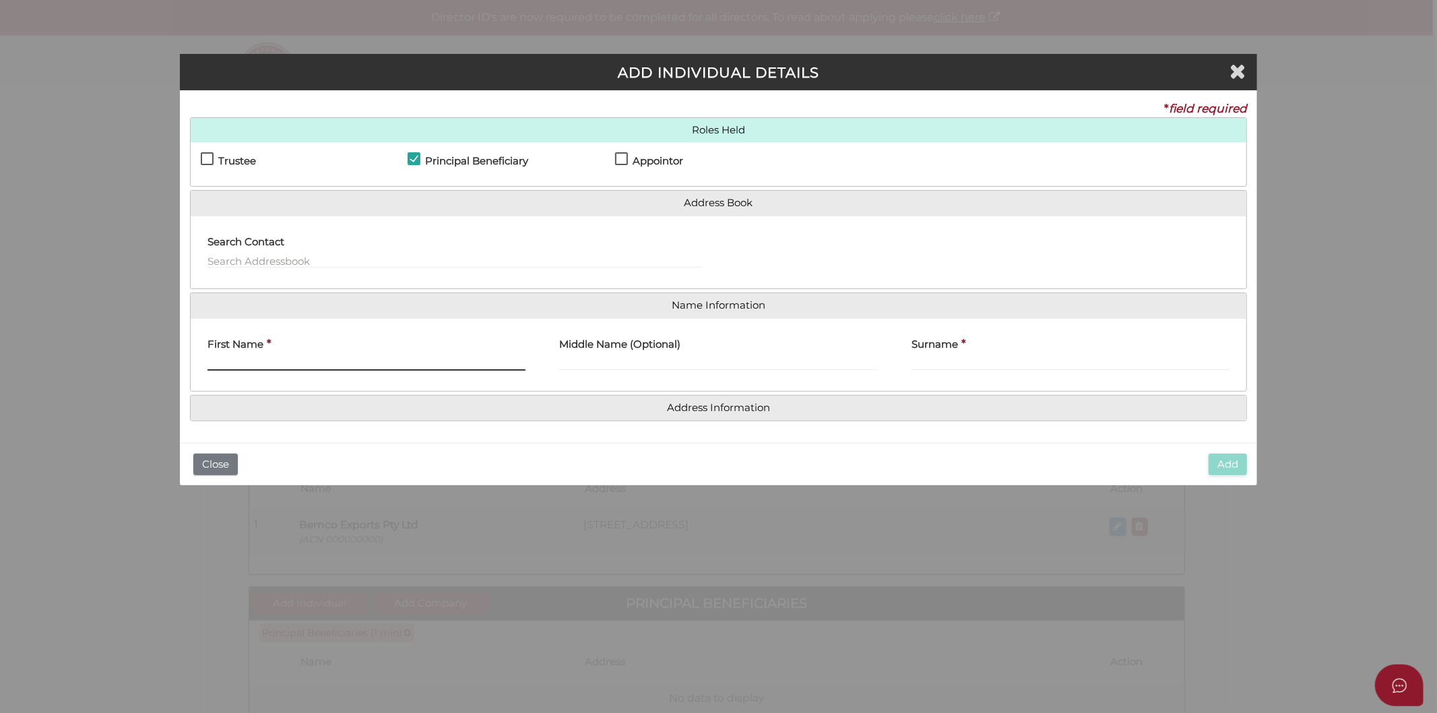
click at [264, 360] on input "First Name" at bounding box center [366, 363] width 319 height 15
click at [1000, 365] on input "Surname" at bounding box center [1070, 363] width 319 height 15
paste input "Panopoulos"
type input "[PERSON_NAME]"
click at [486, 360] on input "First Name" at bounding box center [366, 363] width 319 height 15
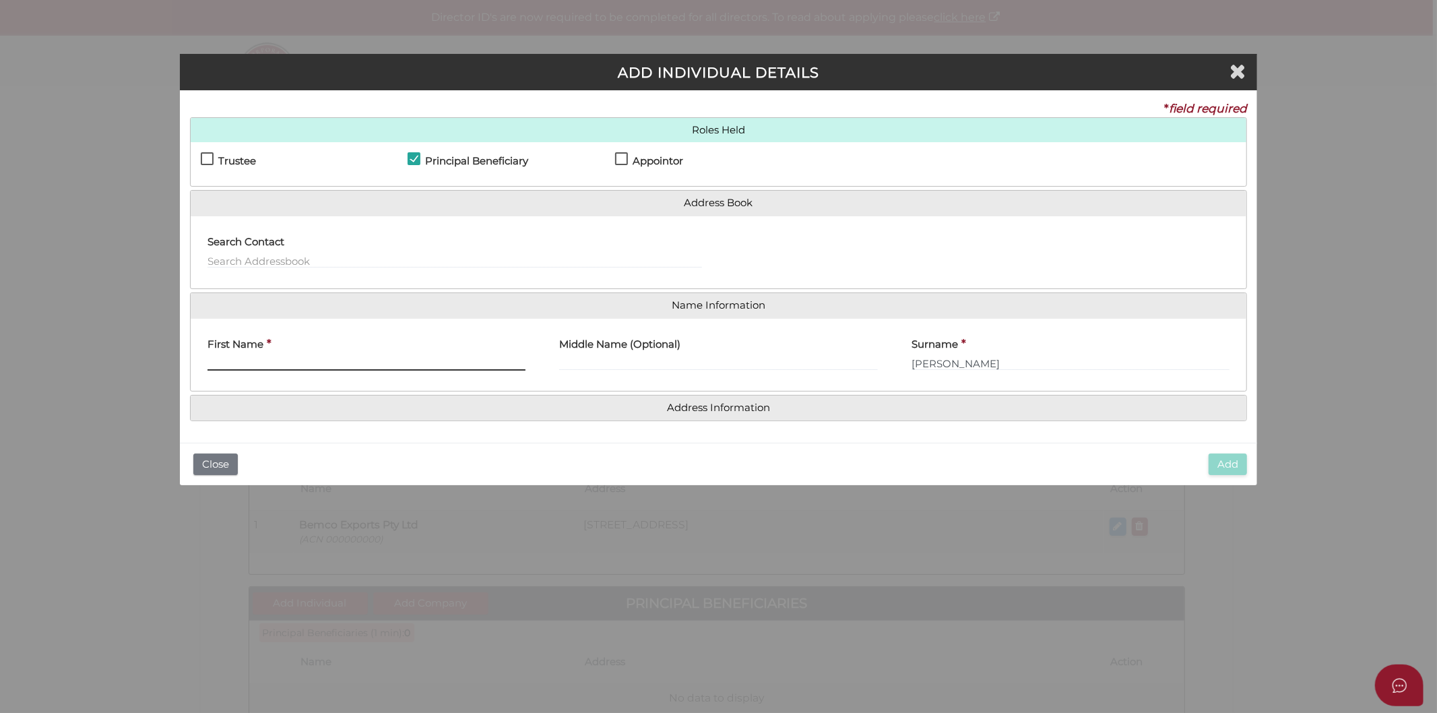
click at [486, 364] on input "First Name" at bounding box center [366, 363] width 319 height 15
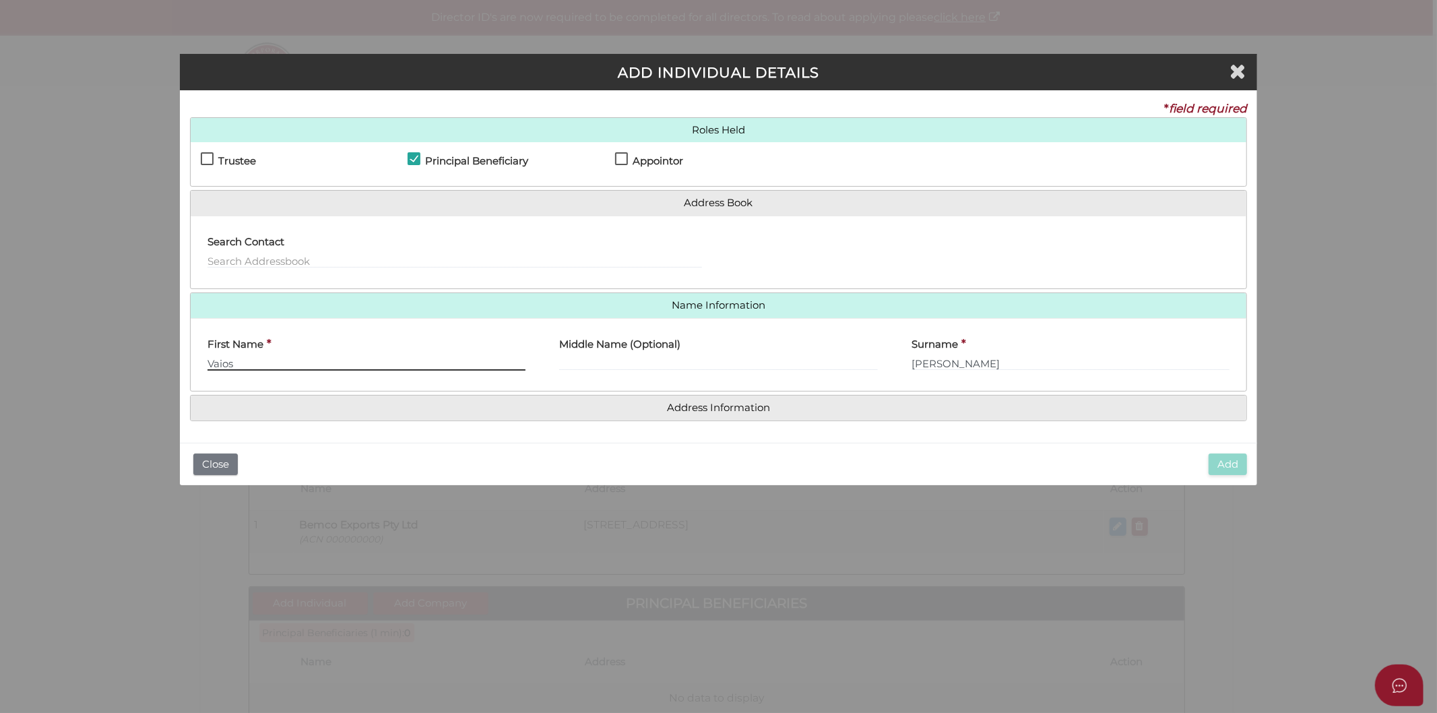
type input "Vaios"
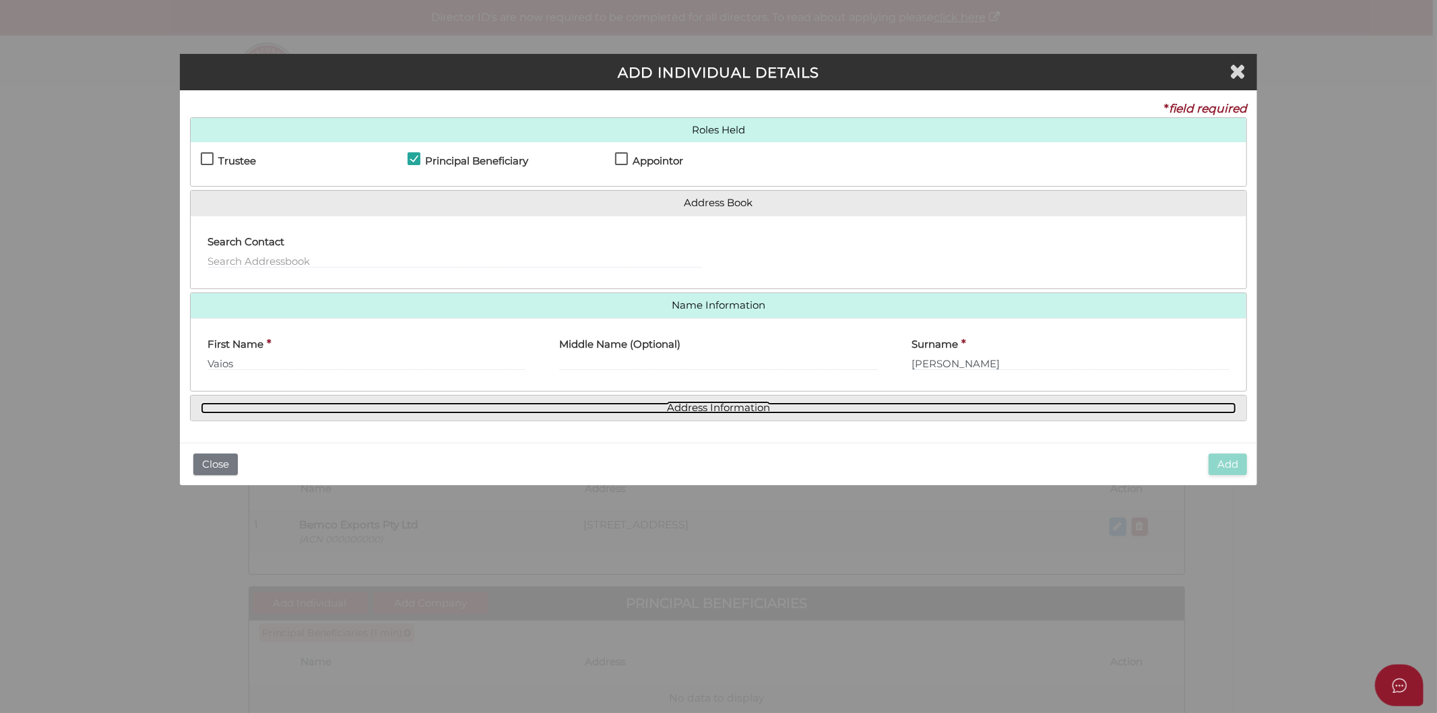
click at [726, 412] on link "Address Information" at bounding box center [719, 407] width 1036 height 11
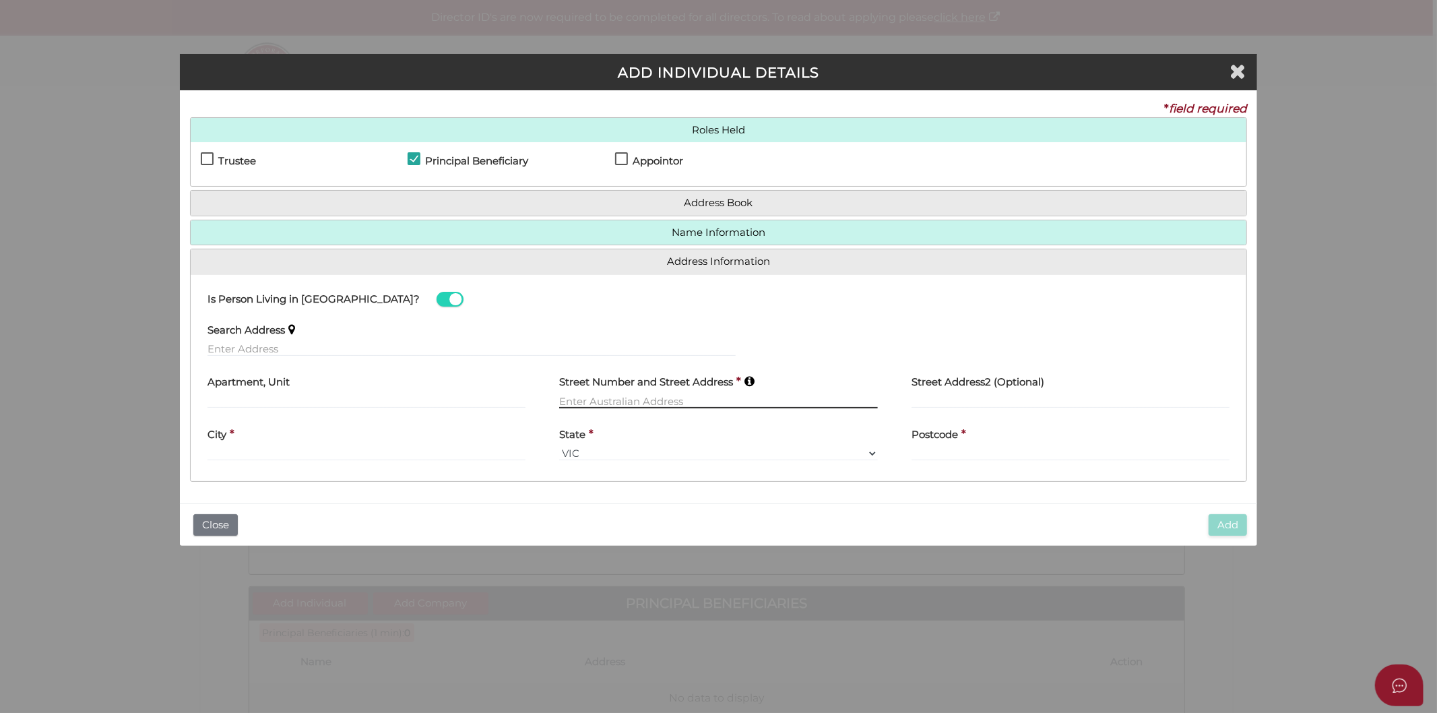
click at [672, 396] on input "text" at bounding box center [718, 400] width 319 height 15
type input "[STREET_ADDRESS]"
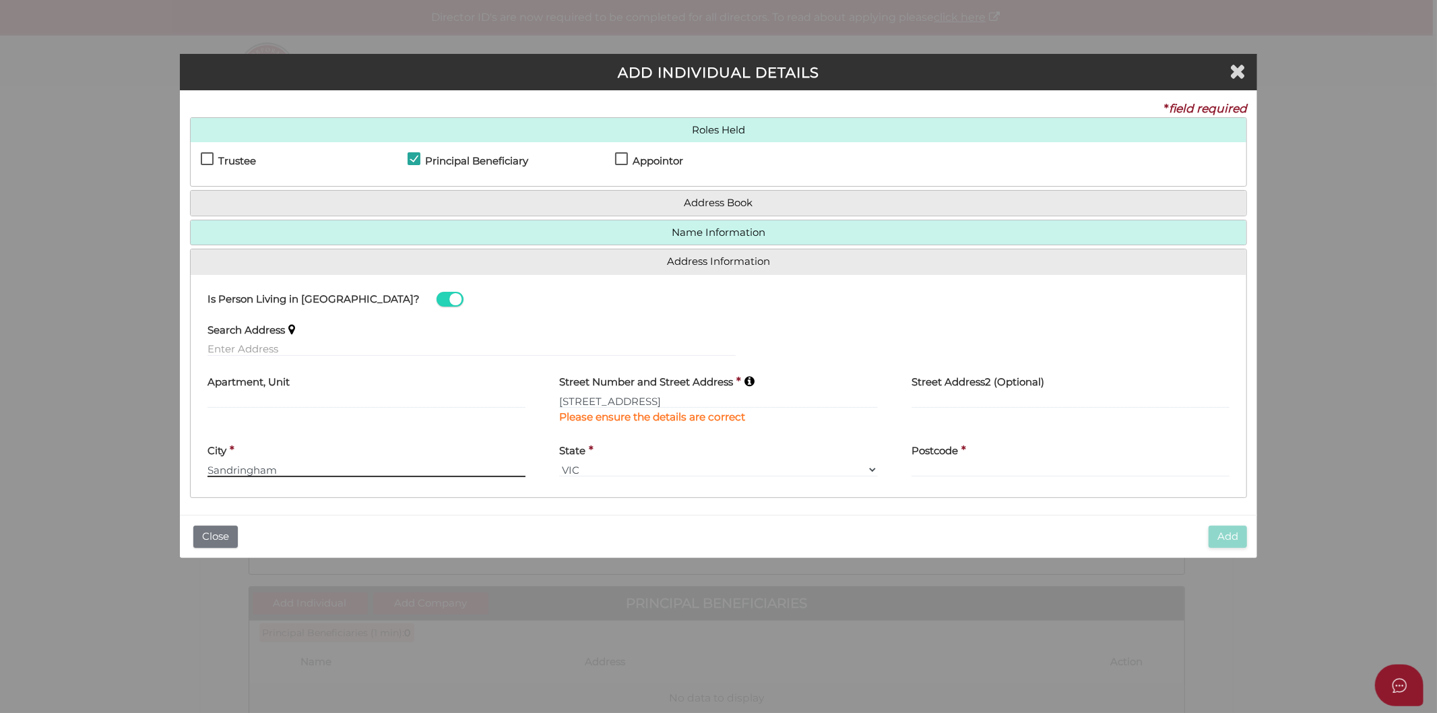
type input "Sandringham"
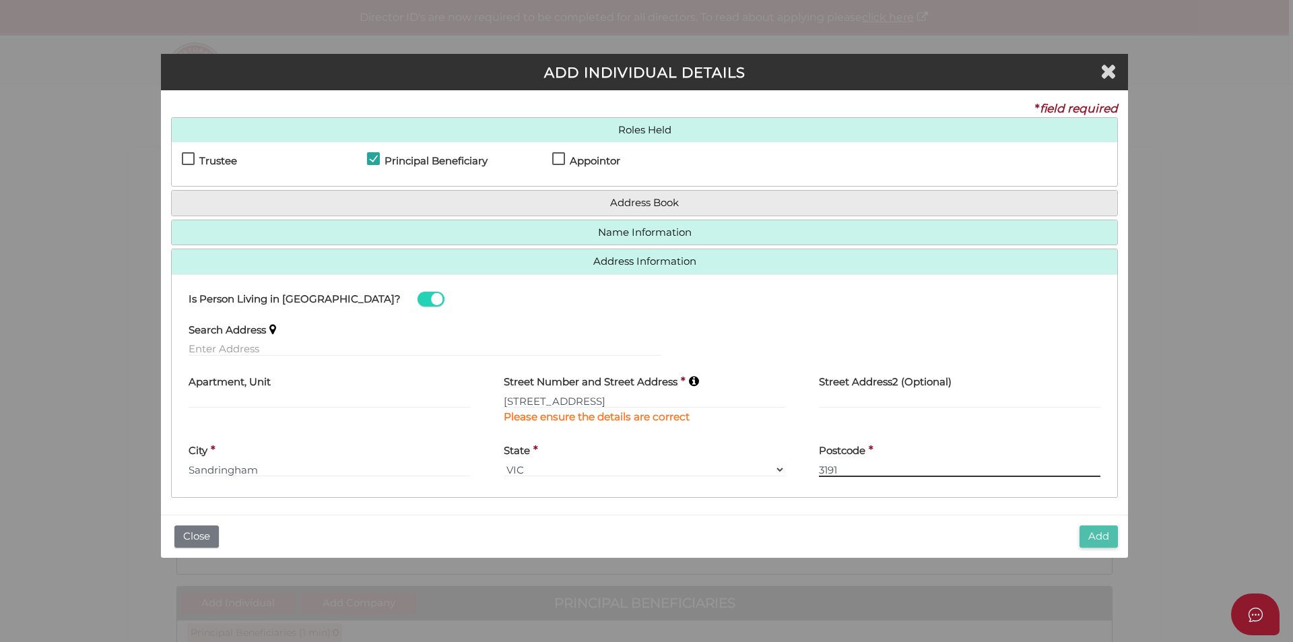
type input "3191"
click at [1109, 541] on button "Add" at bounding box center [1099, 536] width 38 height 22
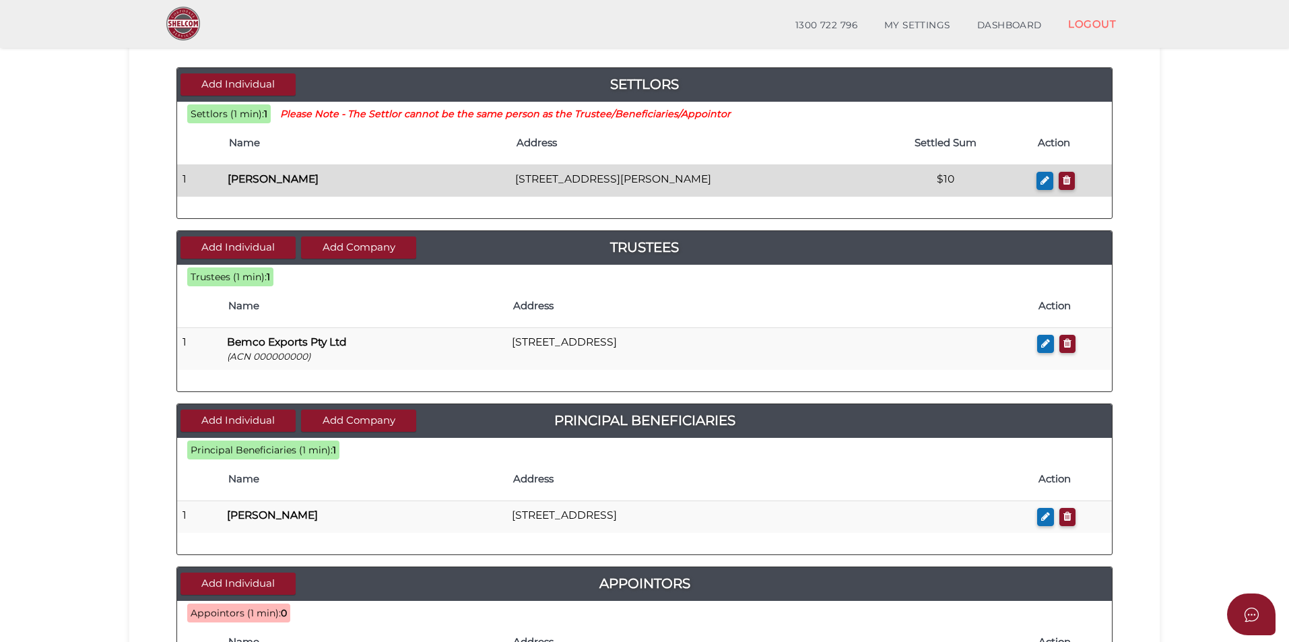
scroll to position [269, 0]
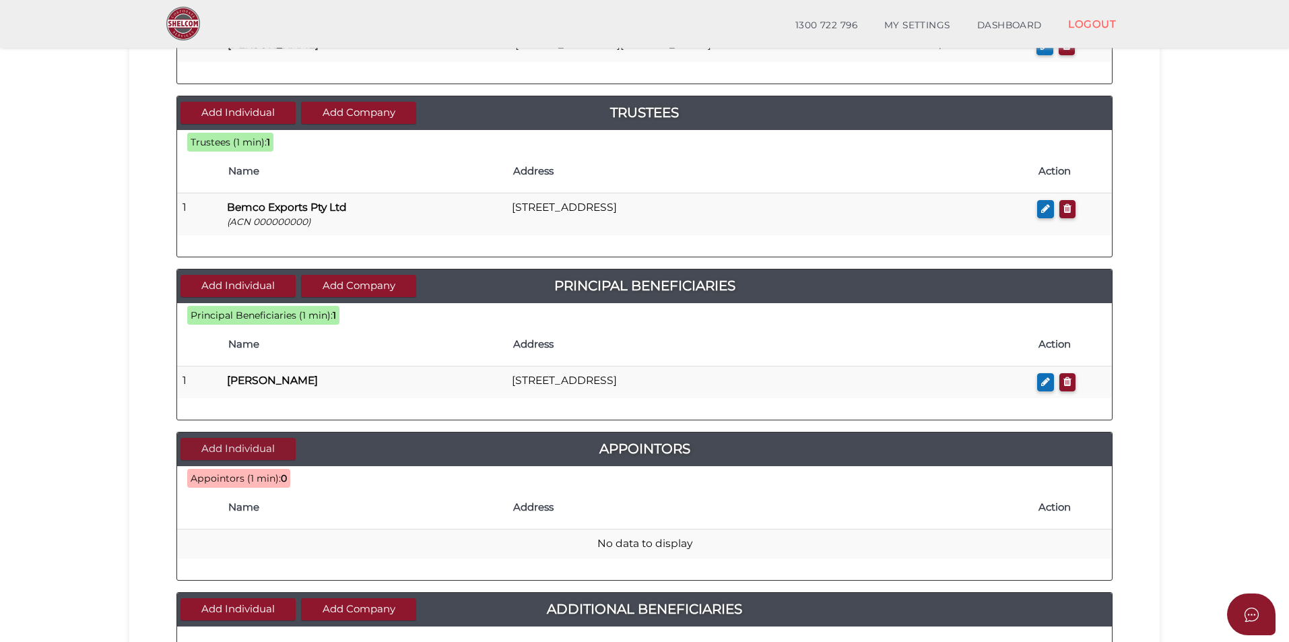
click at [257, 447] on button "Add Individual" at bounding box center [238, 449] width 115 height 22
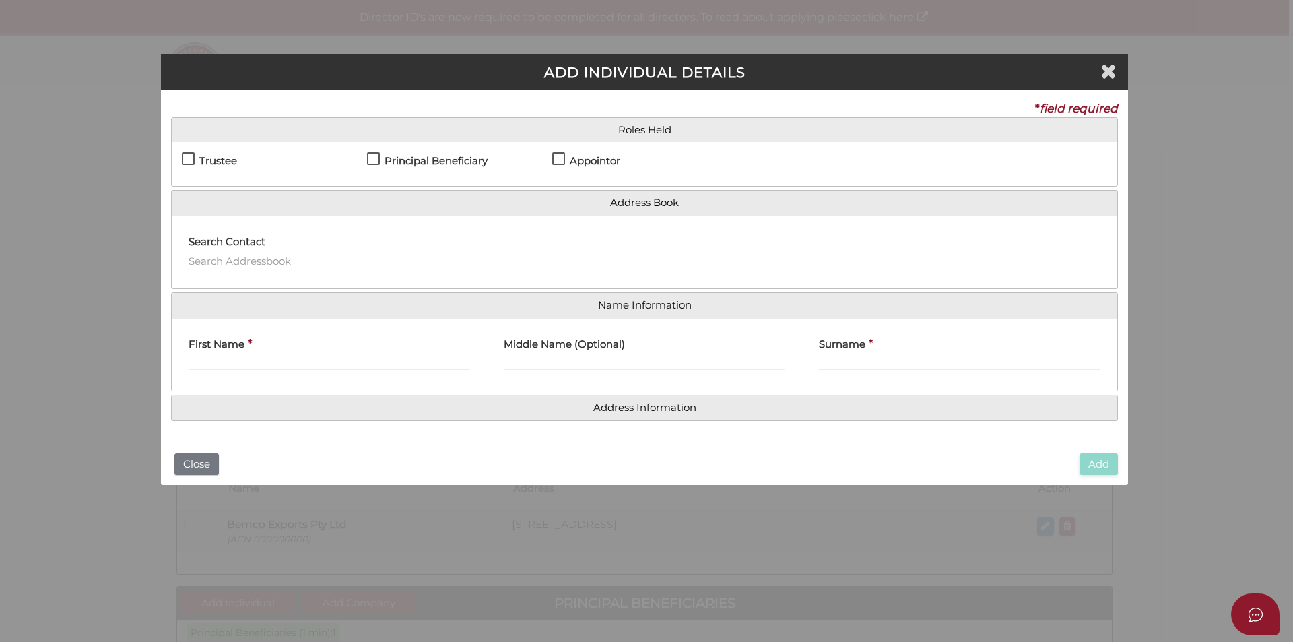
click at [569, 162] on label "Appointor" at bounding box center [586, 164] width 68 height 17
checkbox input "true"
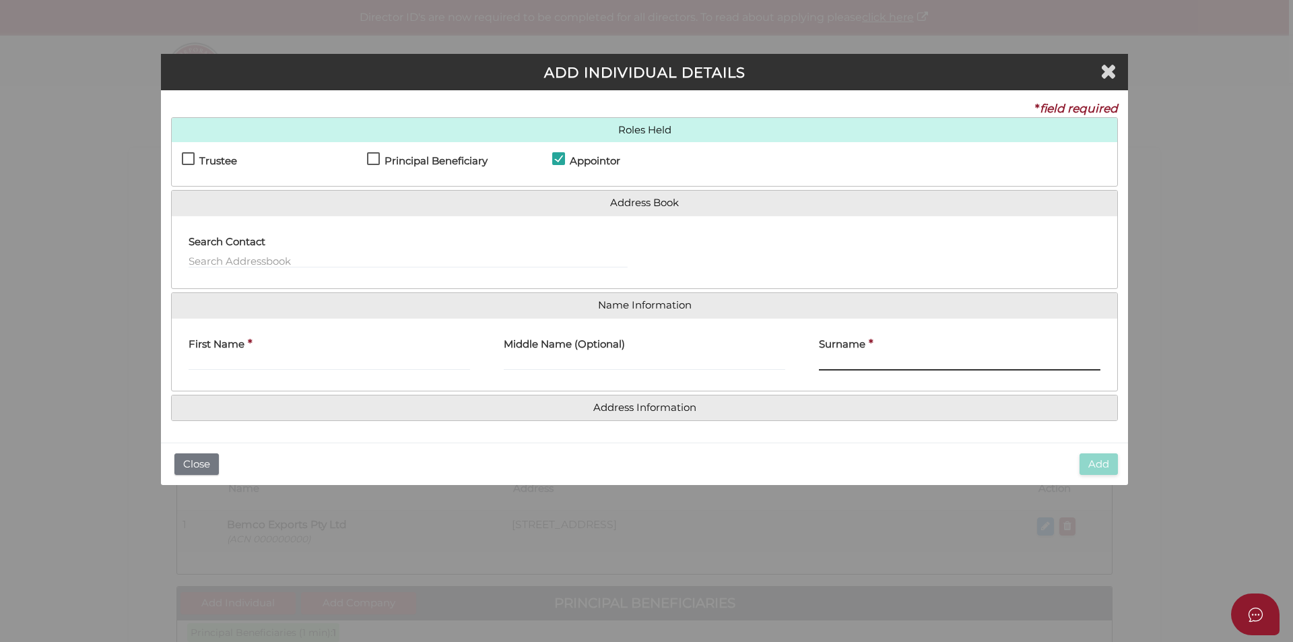
click at [841, 364] on input "Surname" at bounding box center [960, 363] width 282 height 15
paste input "Panopoulos"
type input "Panopoulos"
click at [429, 366] on input "First Name" at bounding box center [330, 363] width 282 height 15
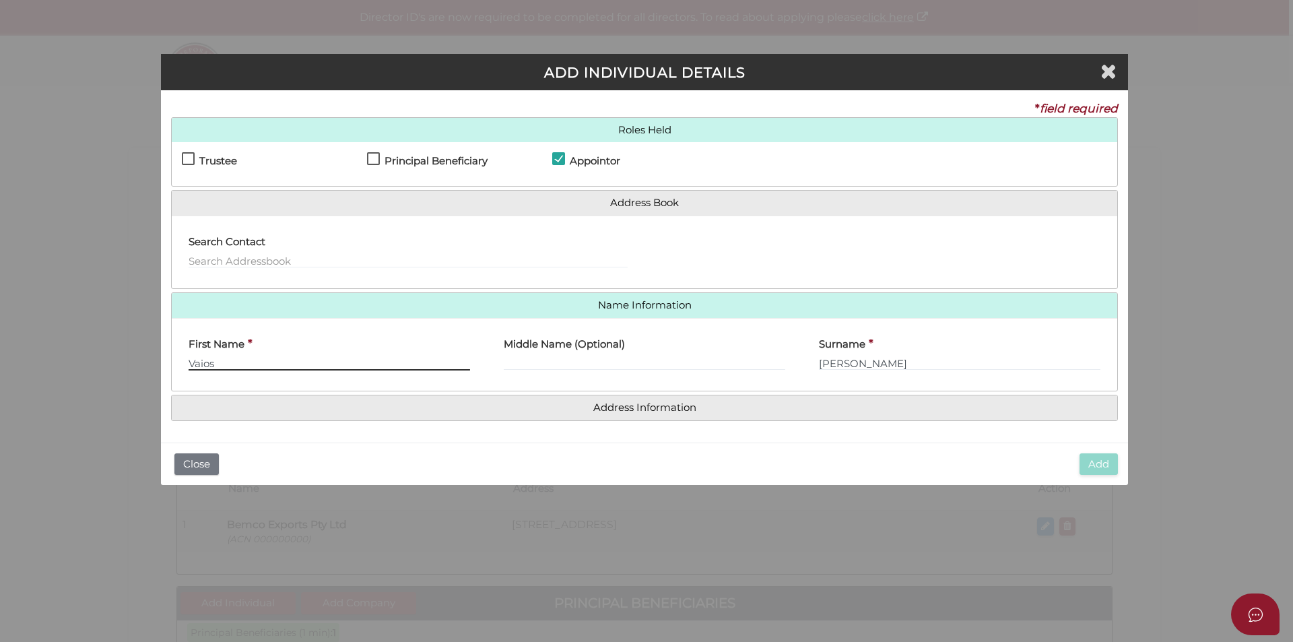
type input "Vaios"
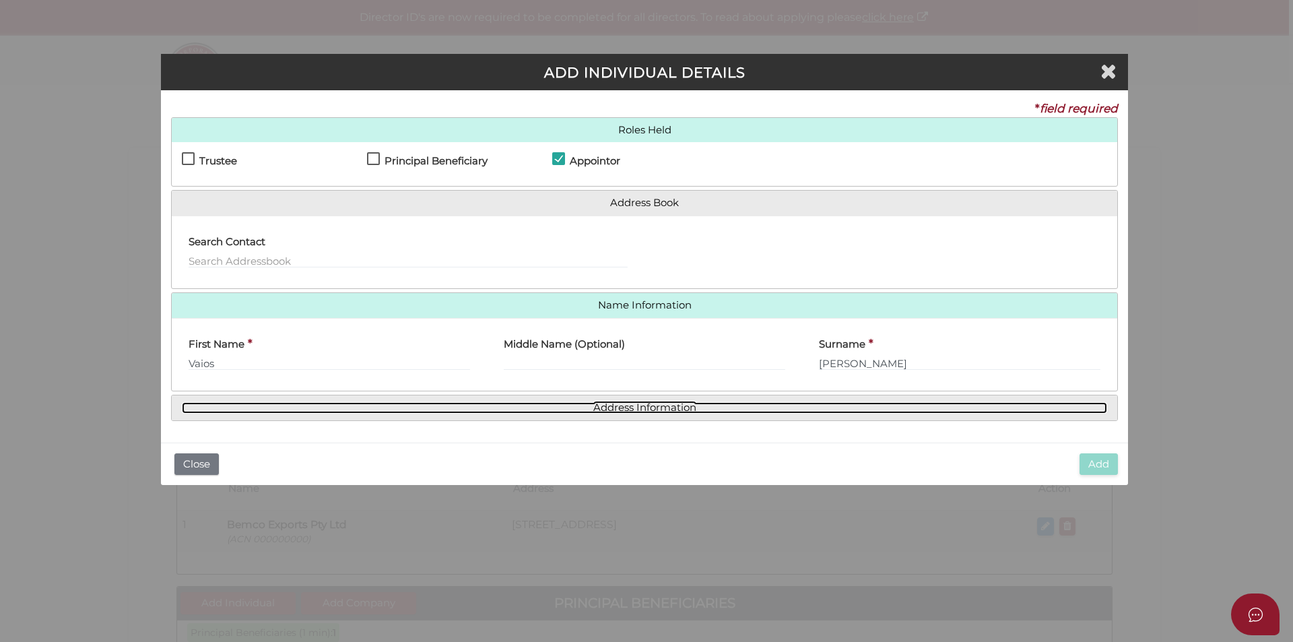
click at [653, 402] on link "Address Information" at bounding box center [645, 407] width 926 height 11
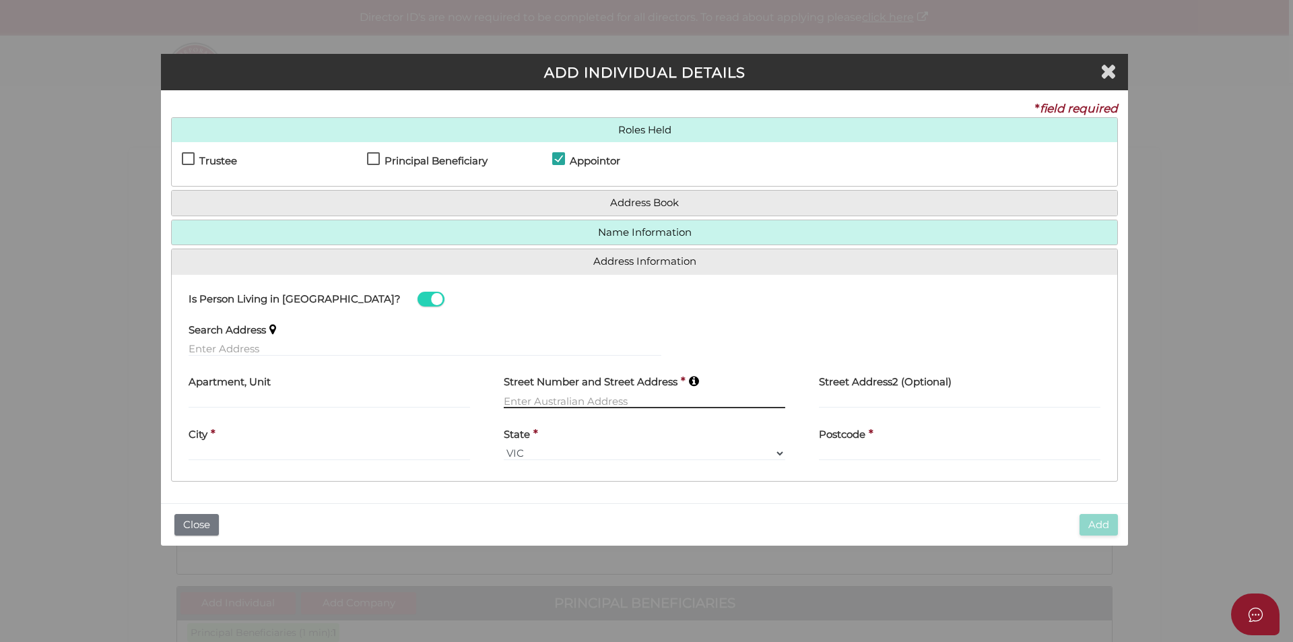
click at [606, 404] on input "text" at bounding box center [645, 400] width 282 height 15
type input "[STREET_ADDRESS]"
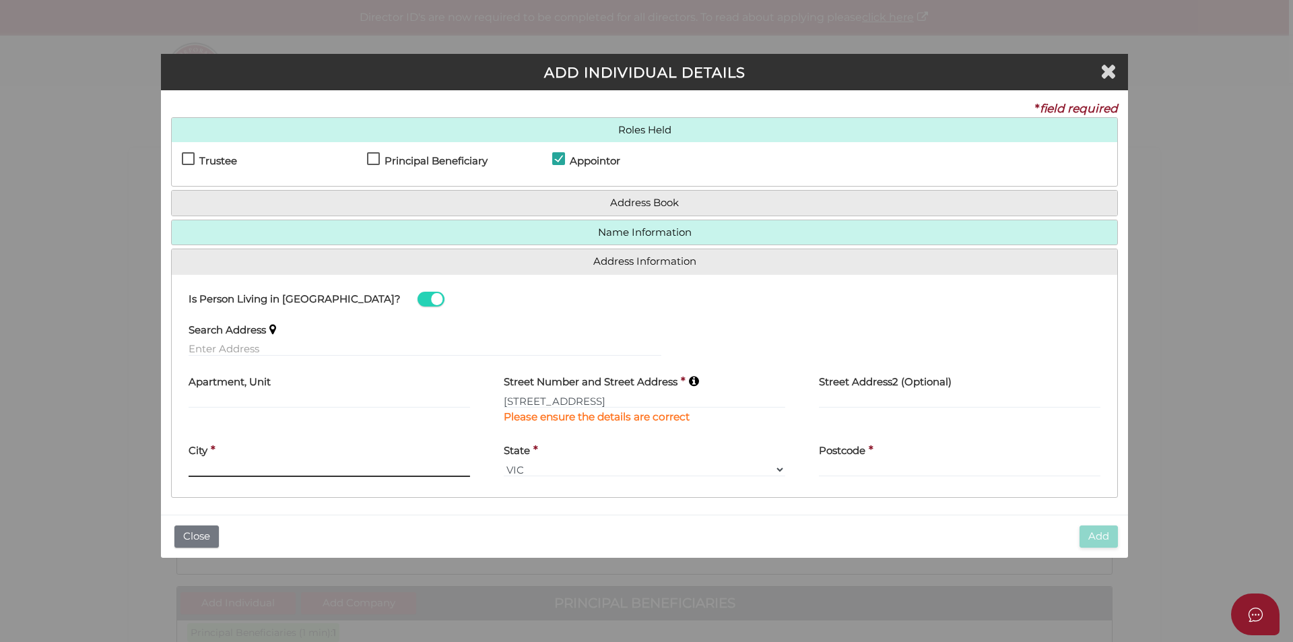
click at [377, 456] on div "City *" at bounding box center [330, 456] width 282 height 42
type input "Sandringham"
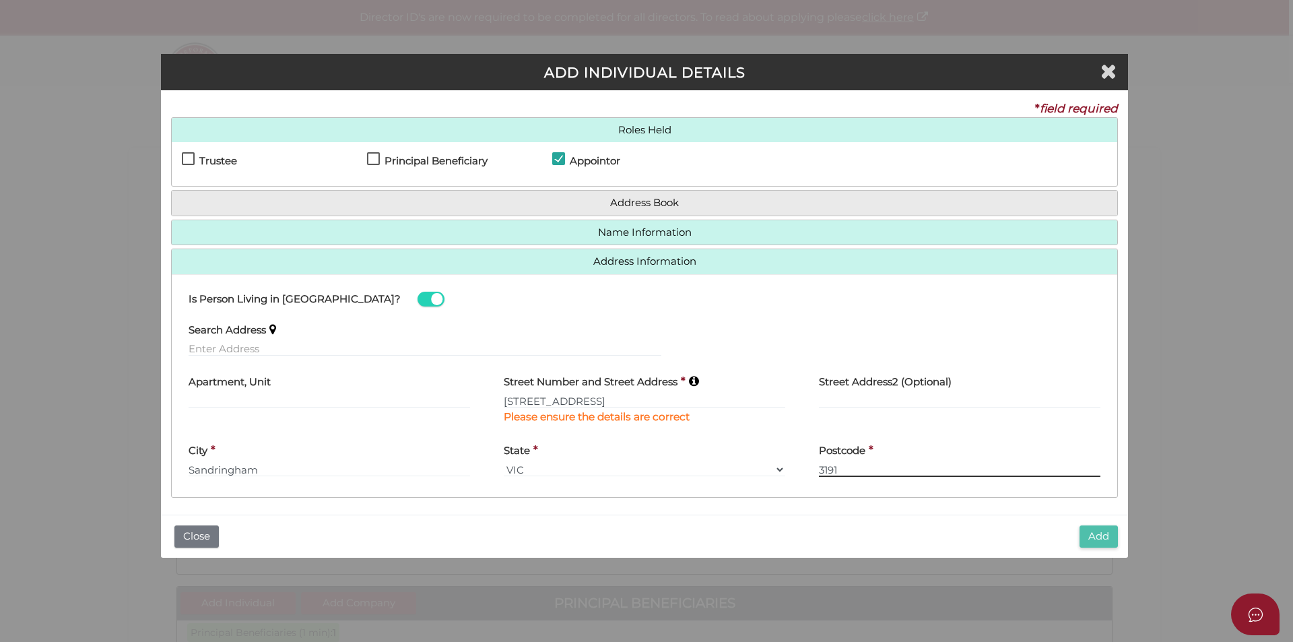
type input "3191"
click at [1101, 536] on button "Add" at bounding box center [1099, 536] width 38 height 22
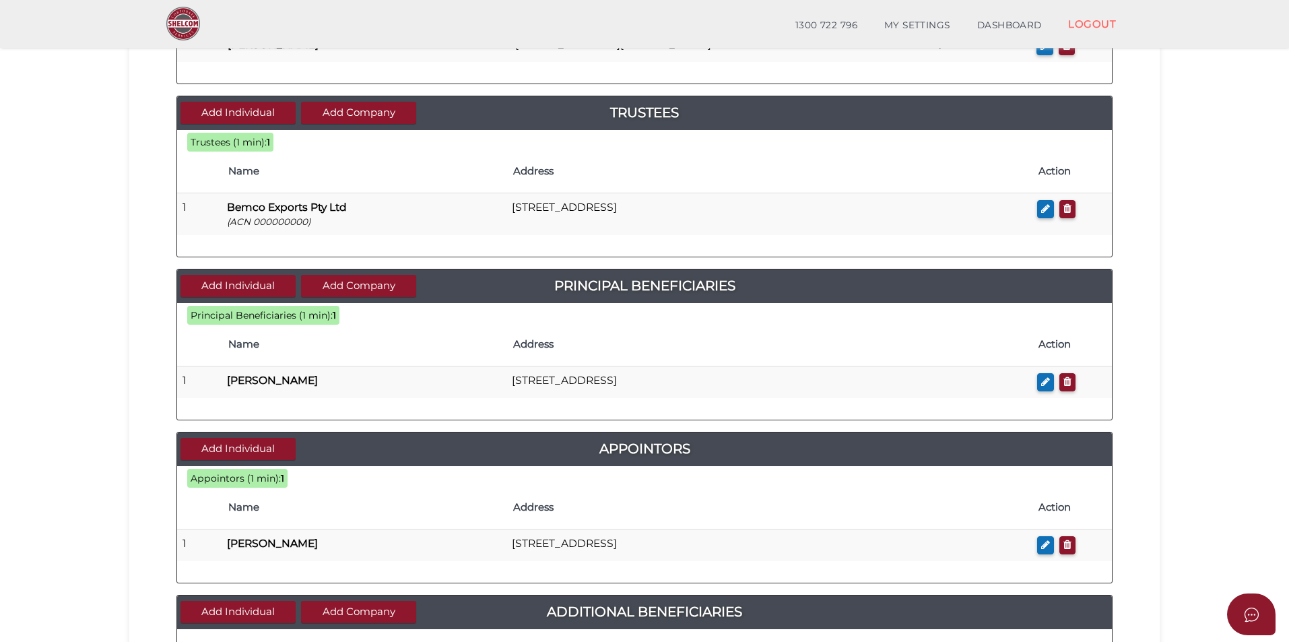
scroll to position [521, 0]
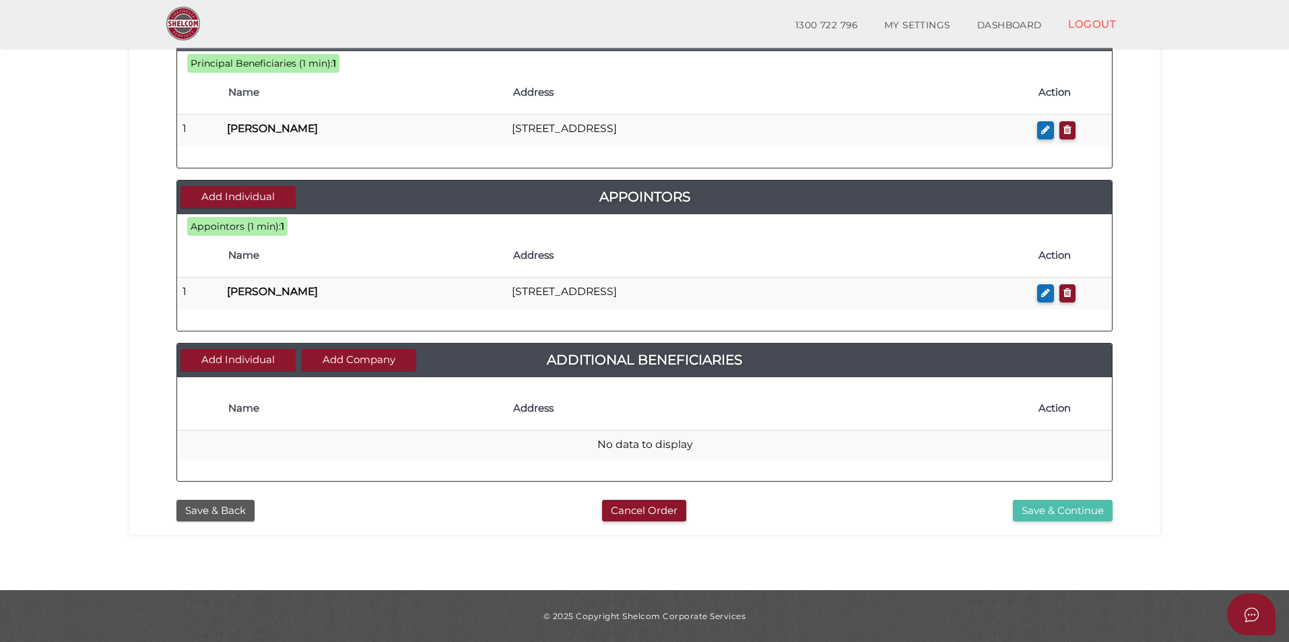
click at [1065, 512] on button "Save & Continue" at bounding box center [1063, 511] width 100 height 22
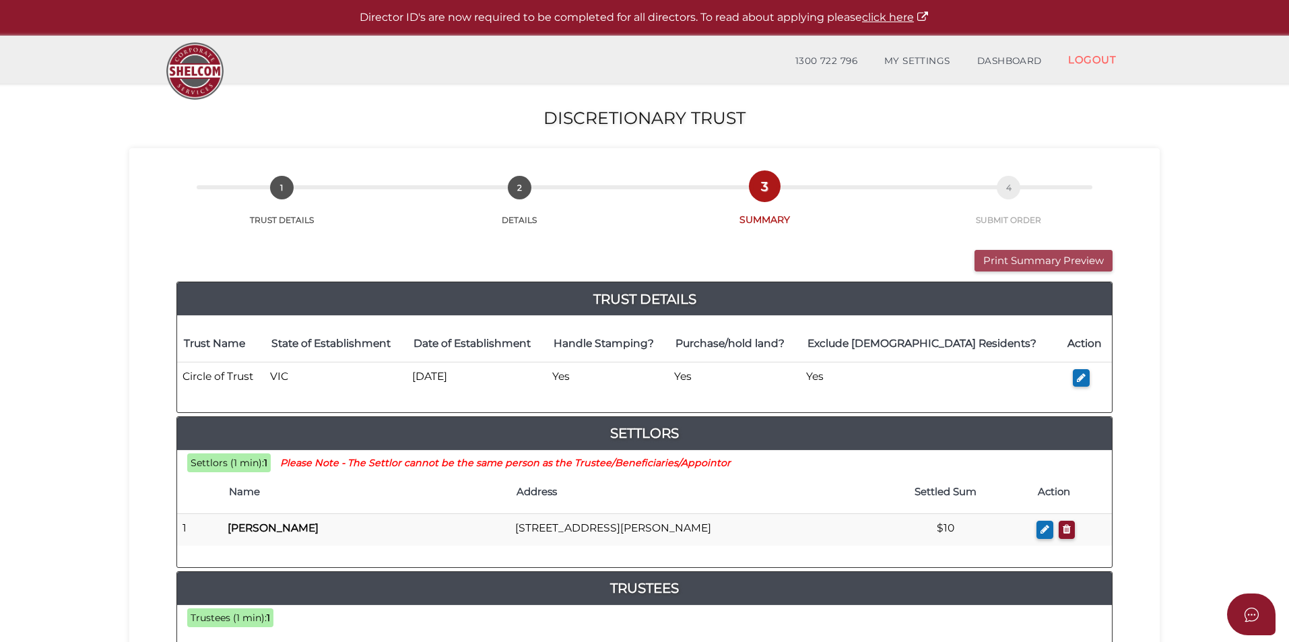
click at [1022, 251] on button "Print Summary Preview" at bounding box center [1044, 261] width 138 height 22
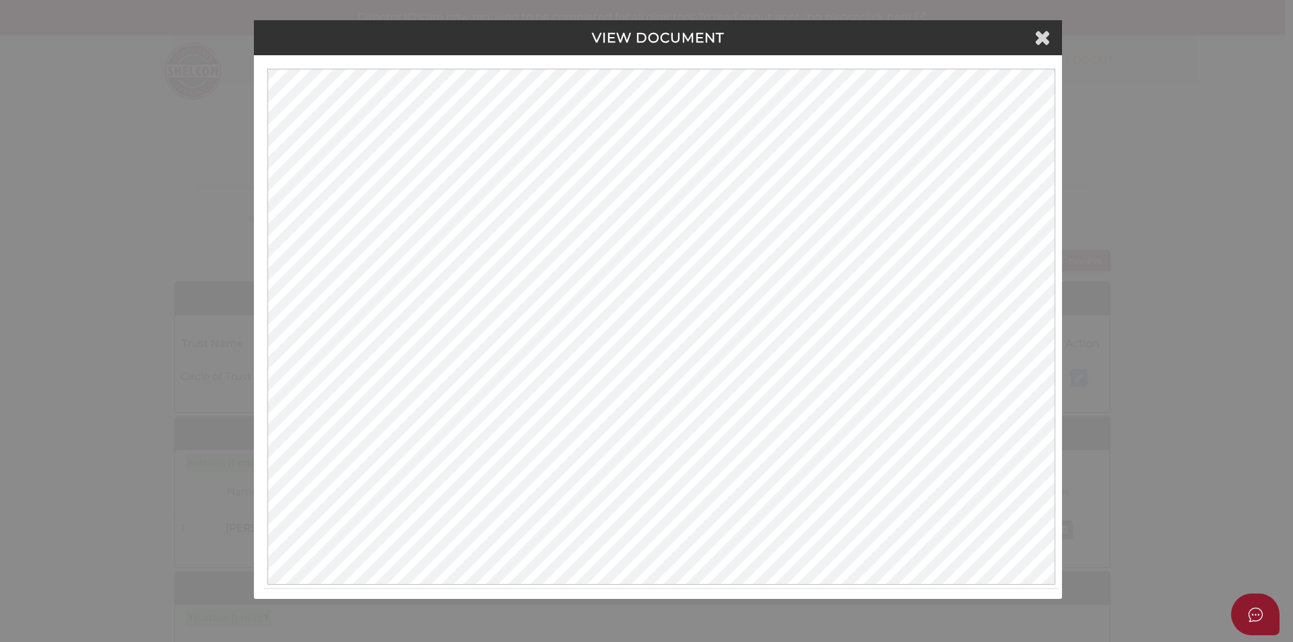
click at [1190, 220] on div "VIEW DOCUMENT Please click here to view this document in a new tab." at bounding box center [646, 321] width 1293 height 642
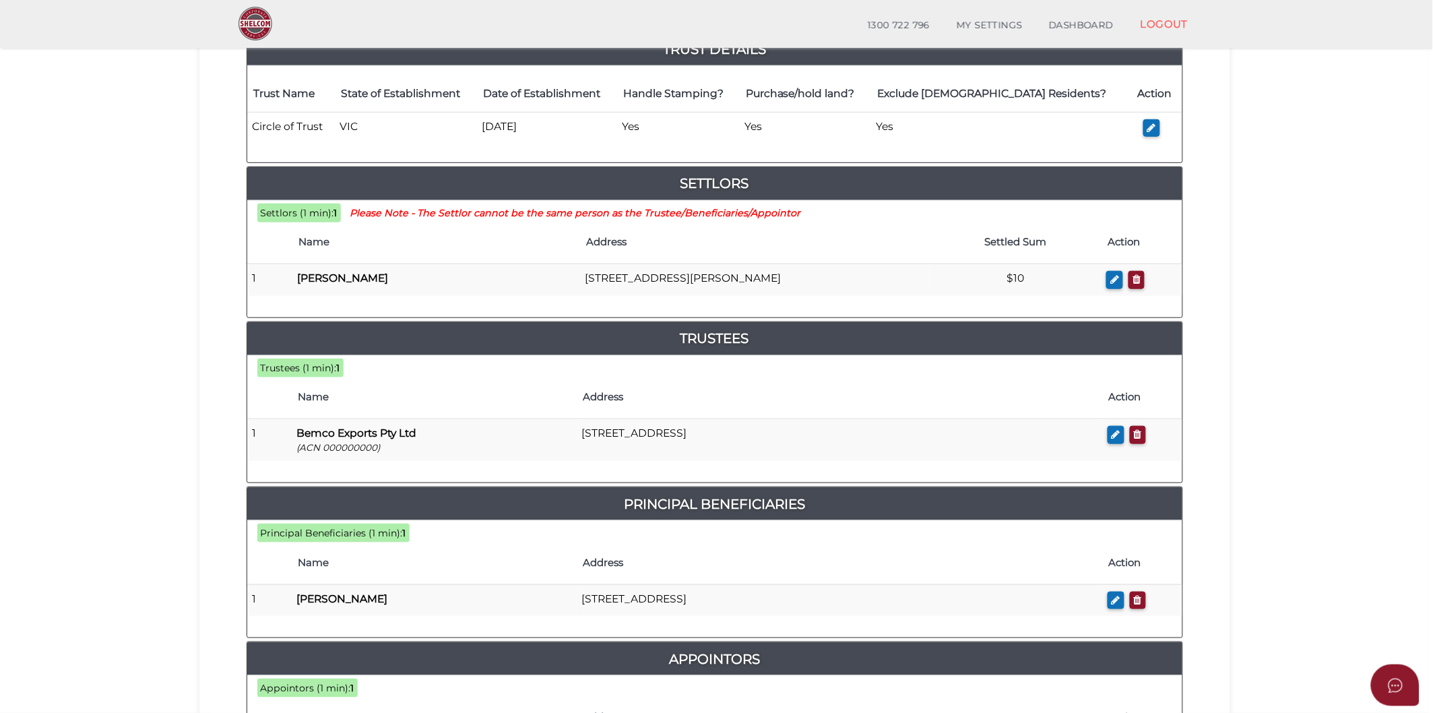
scroll to position [127, 0]
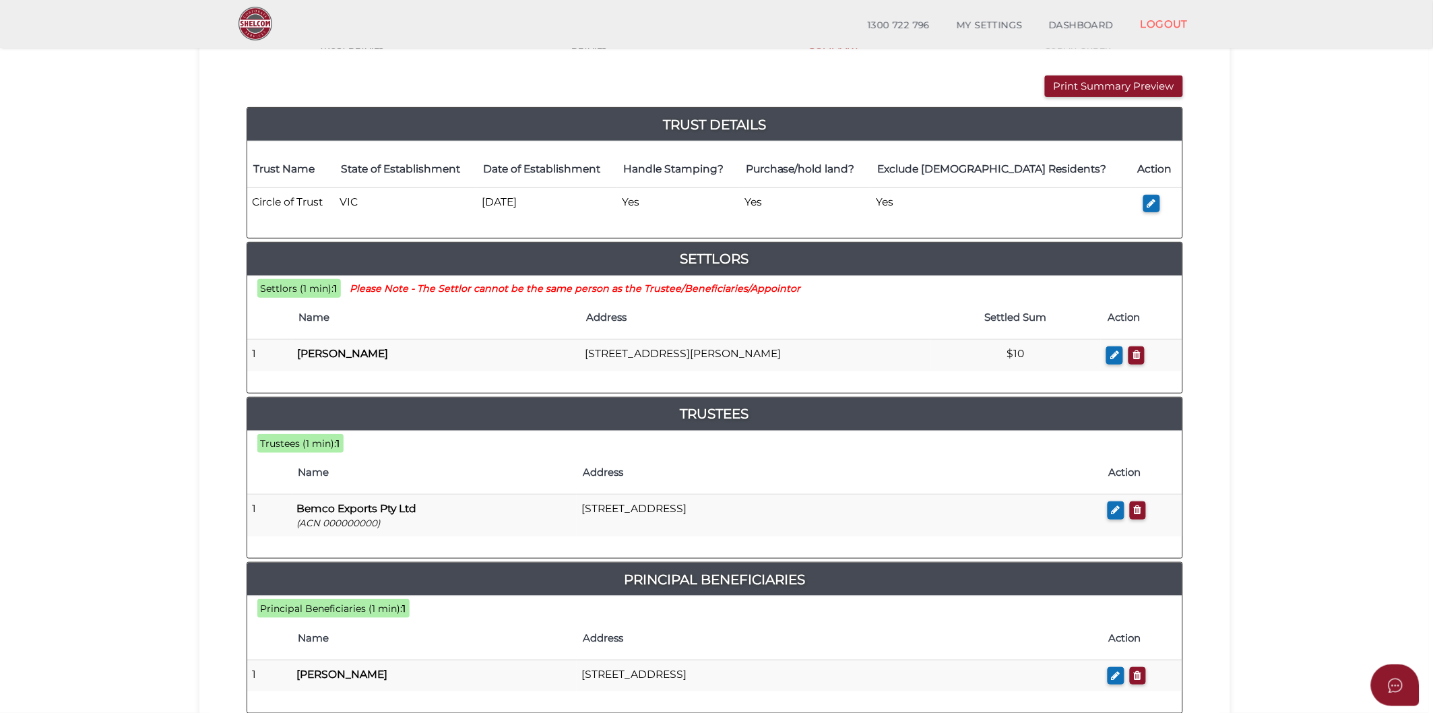
click at [115, 408] on section "Discretionary Trust 77aeef1f697ee2a7515086a37568fe32 1 TRUST DETAILS 2 DETAILS …" at bounding box center [714, 514] width 1429 height 1210
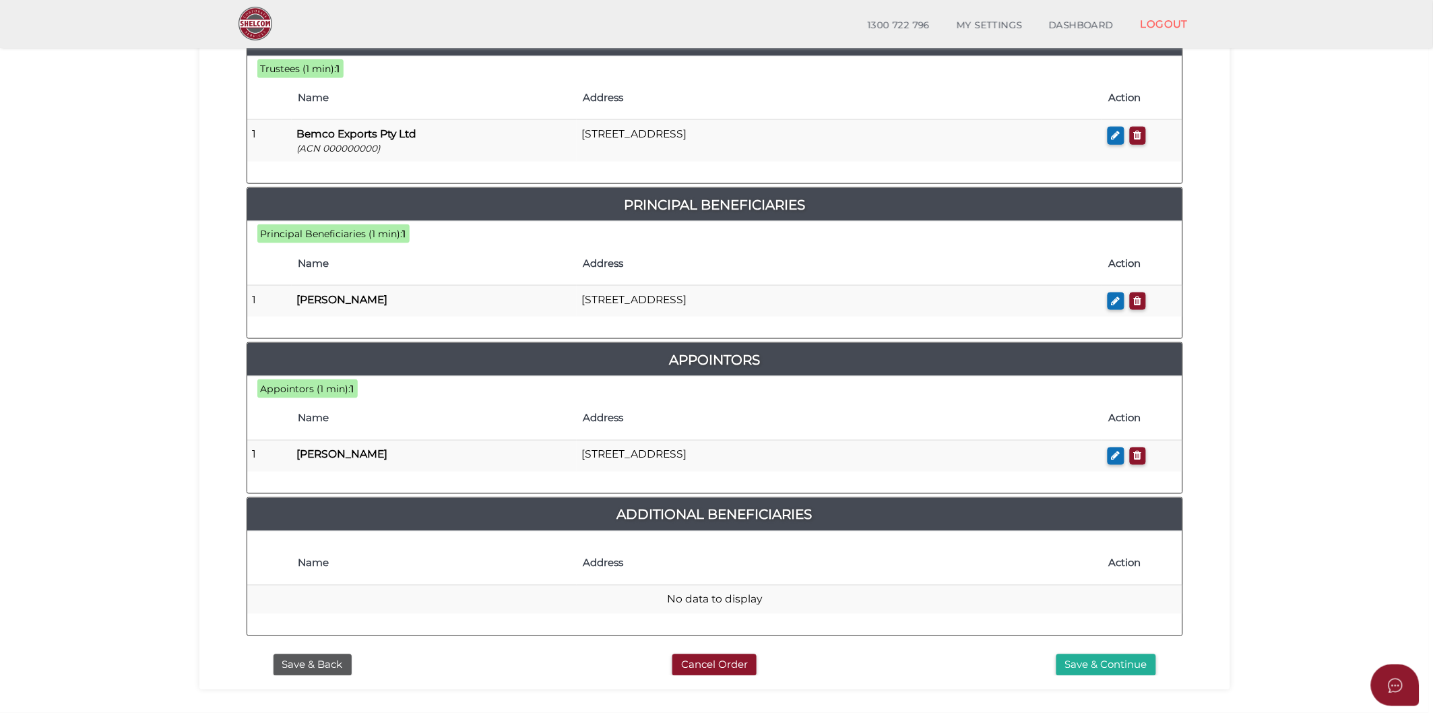
scroll to position [426, 0]
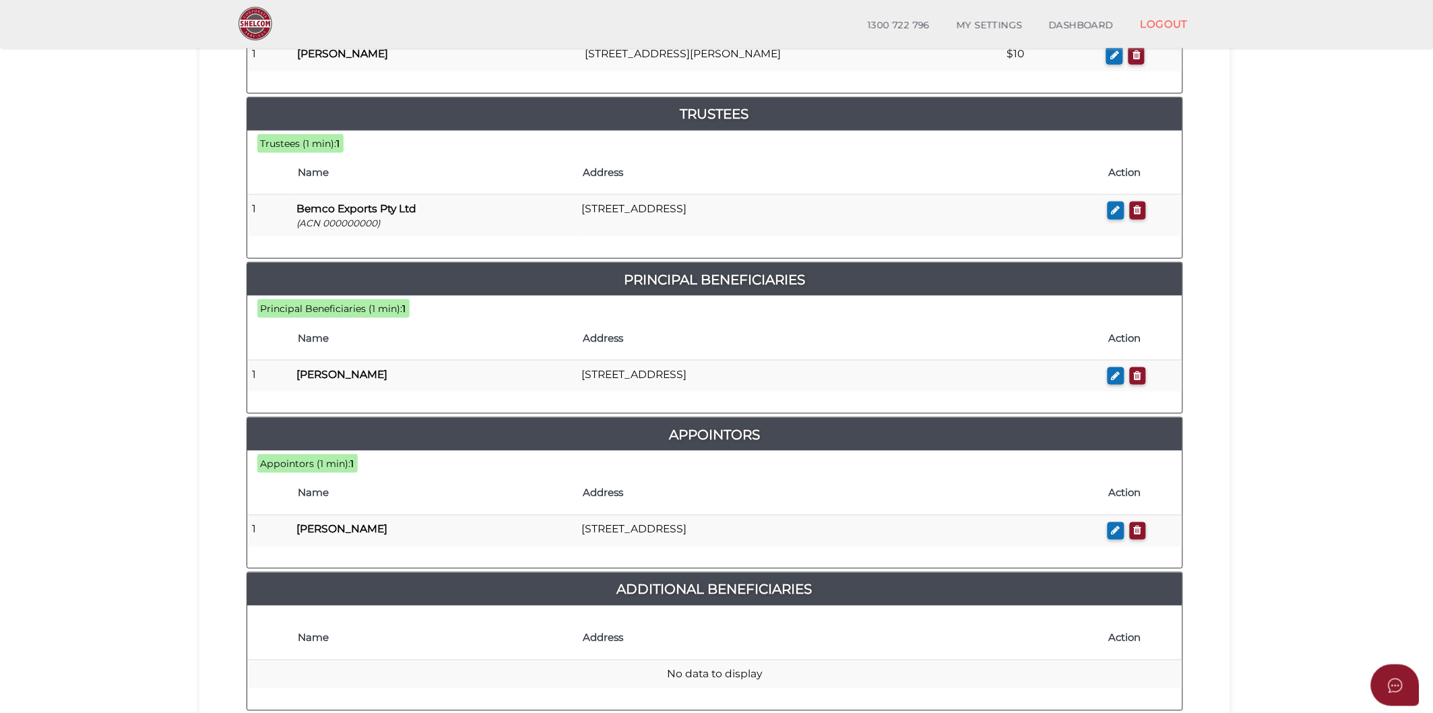
drag, startPoint x: 112, startPoint y: 108, endPoint x: 122, endPoint y: 121, distance: 15.9
click at [112, 108] on section "Discretionary Trust 77aeef1f697ee2a7515086a37568fe32 1 TRUST DETAILS 2 DETAILS …" at bounding box center [714, 214] width 1429 height 1210
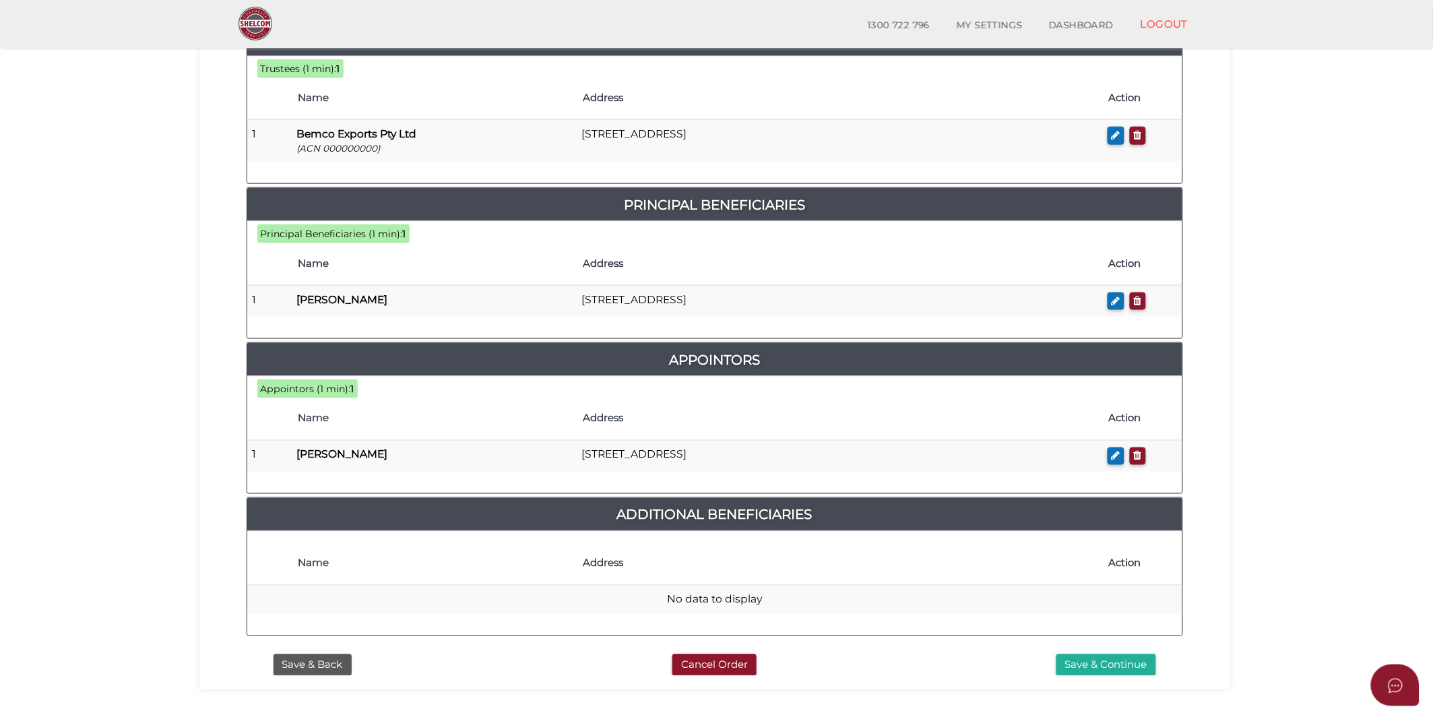
scroll to position [576, 0]
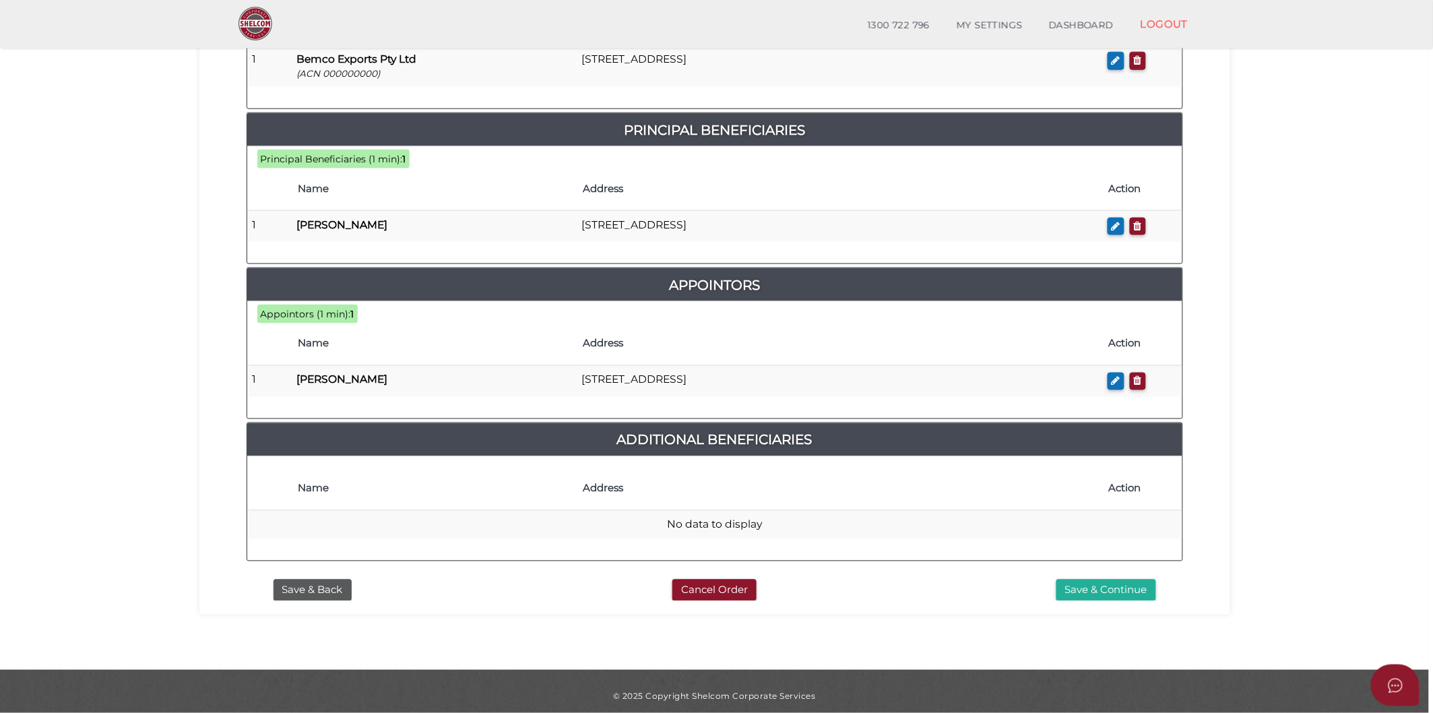
click at [338, 580] on div "Save & Back Cancel Order Save & Continue" at bounding box center [714, 587] width 957 height 29
click at [332, 587] on button "Save & Back" at bounding box center [312, 590] width 78 height 22
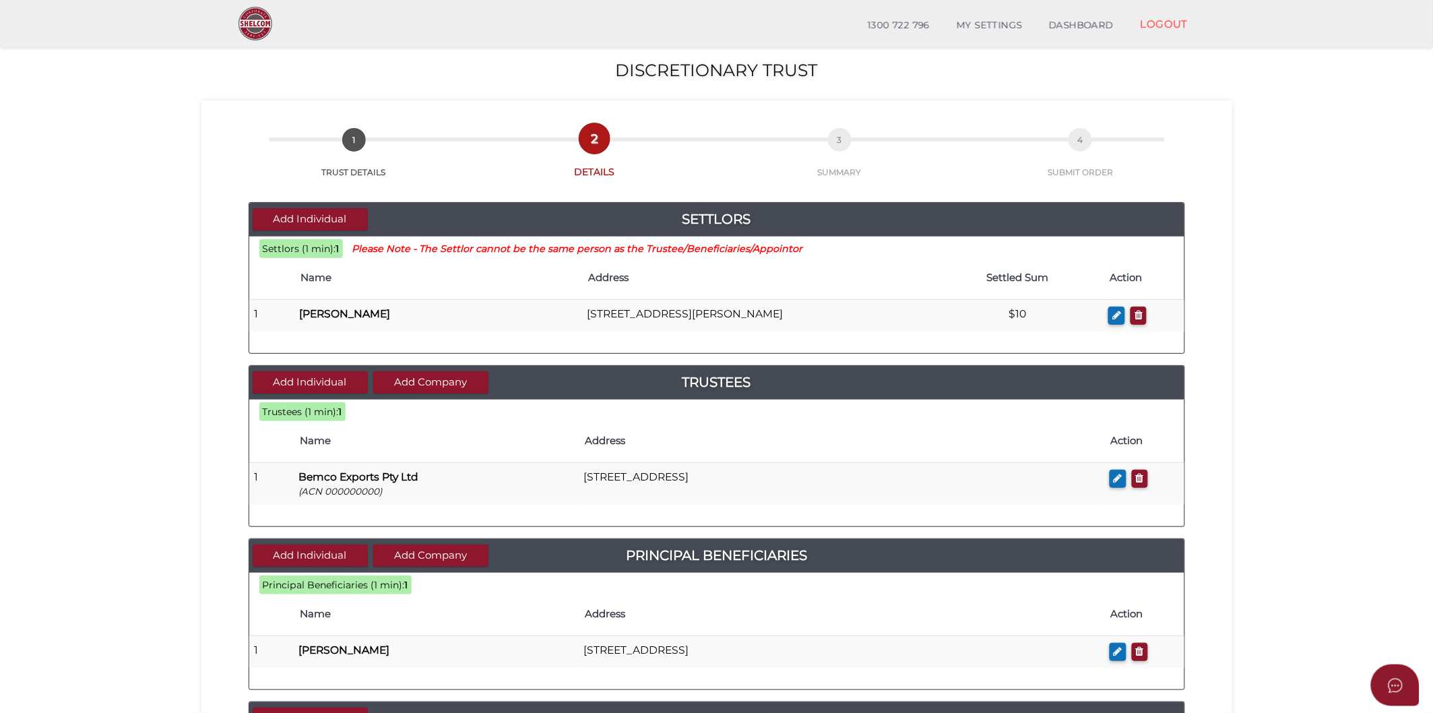
scroll to position [449, 0]
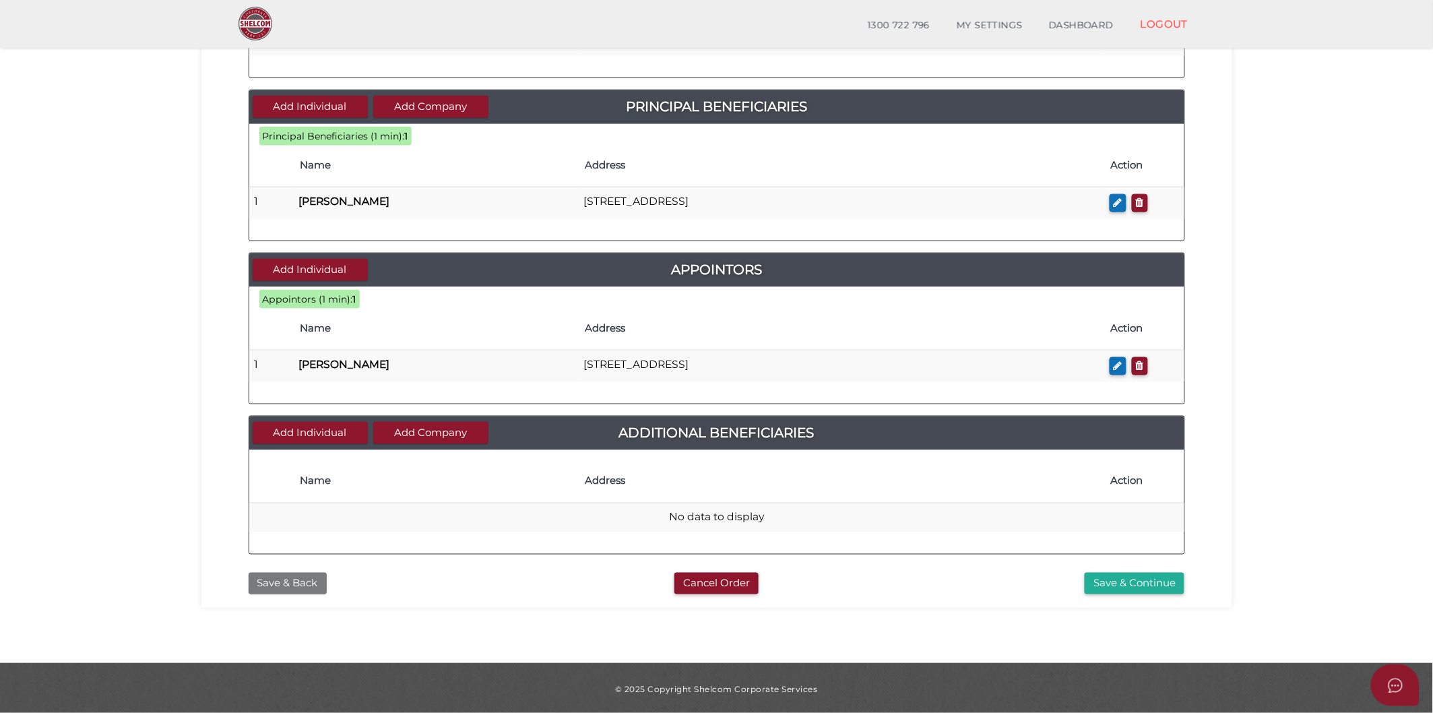
click at [274, 580] on button "Save & Back" at bounding box center [288, 584] width 78 height 22
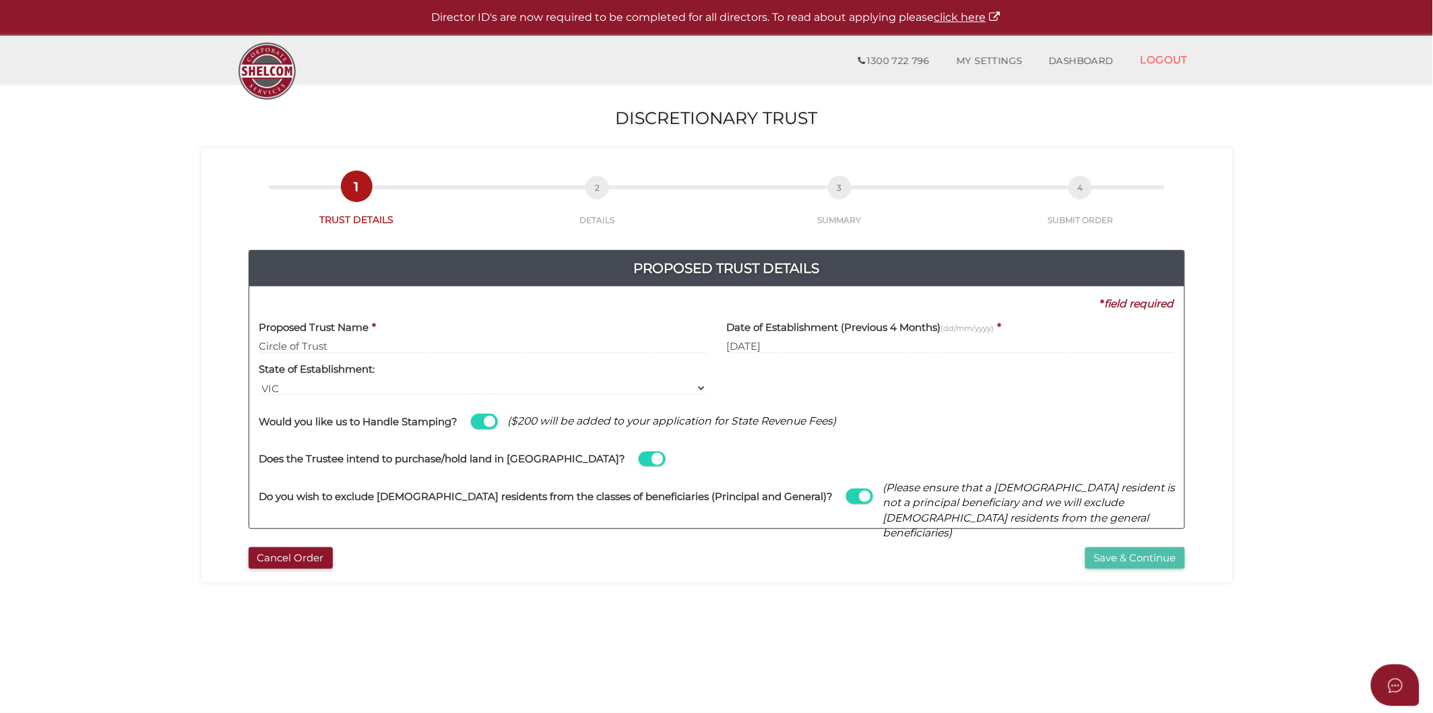
click at [1118, 553] on button "Save & Continue" at bounding box center [1135, 558] width 100 height 22
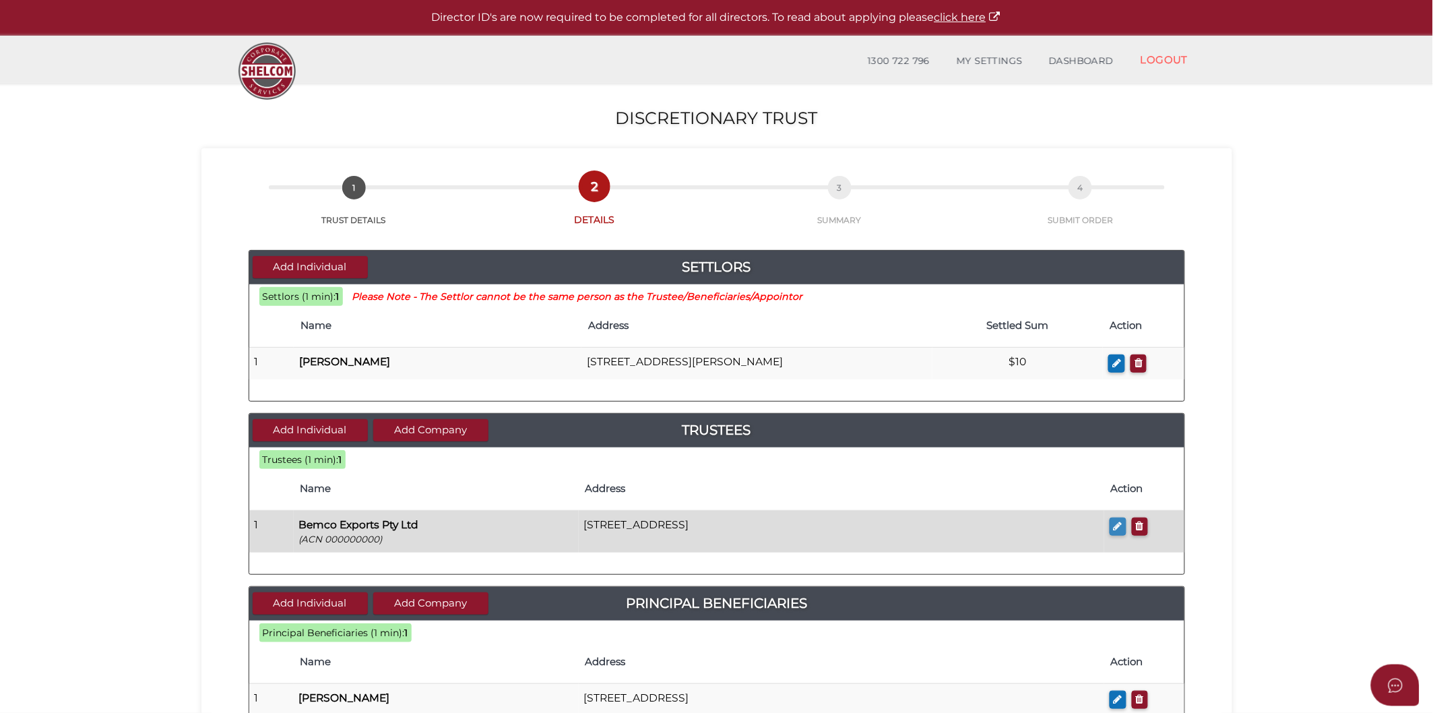
click at [1123, 527] on button "button" at bounding box center [1117, 526] width 17 height 18
checkbox input "true"
type input "000000000"
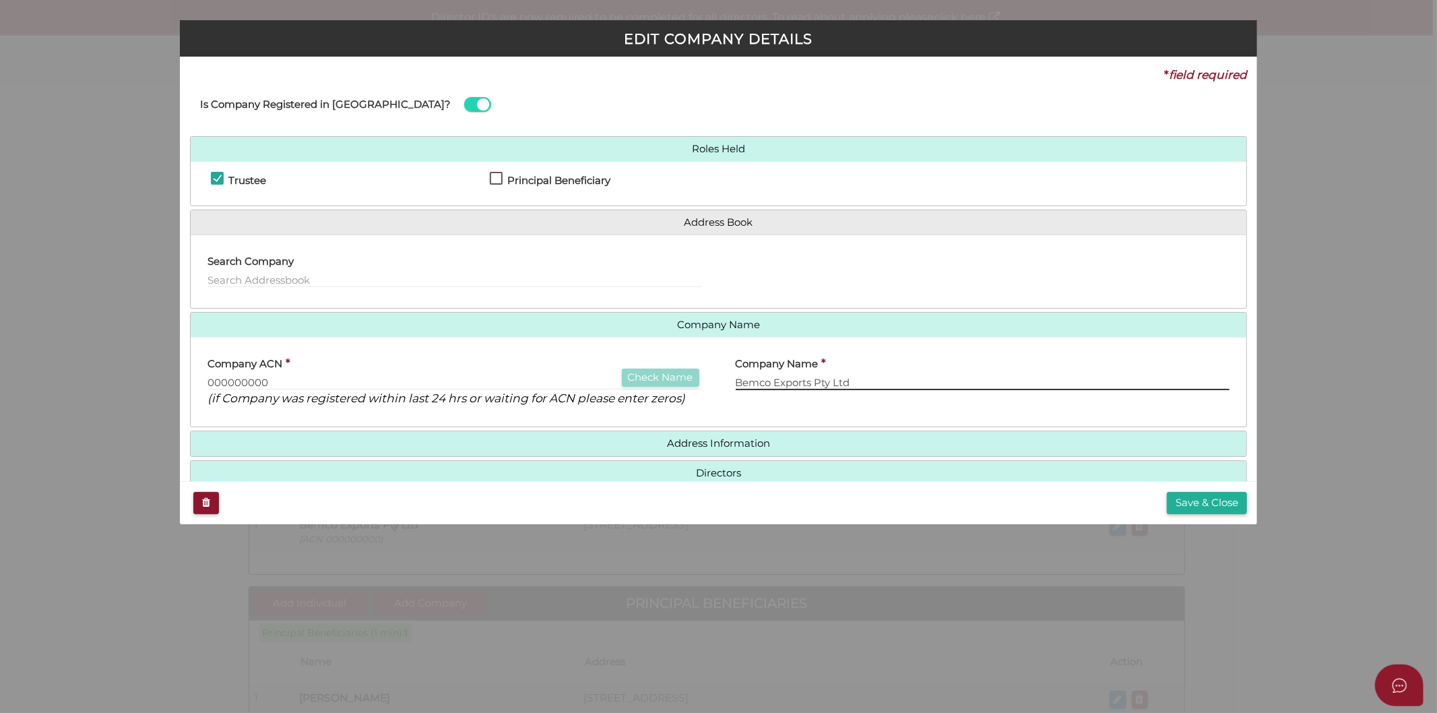
click at [773, 382] on input "Bemco Exports Pty Ltd" at bounding box center [983, 382] width 494 height 15
type input "Bemco Food Exports Pty Ltd"
click at [1195, 509] on button "Save & Close" at bounding box center [1207, 503] width 80 height 22
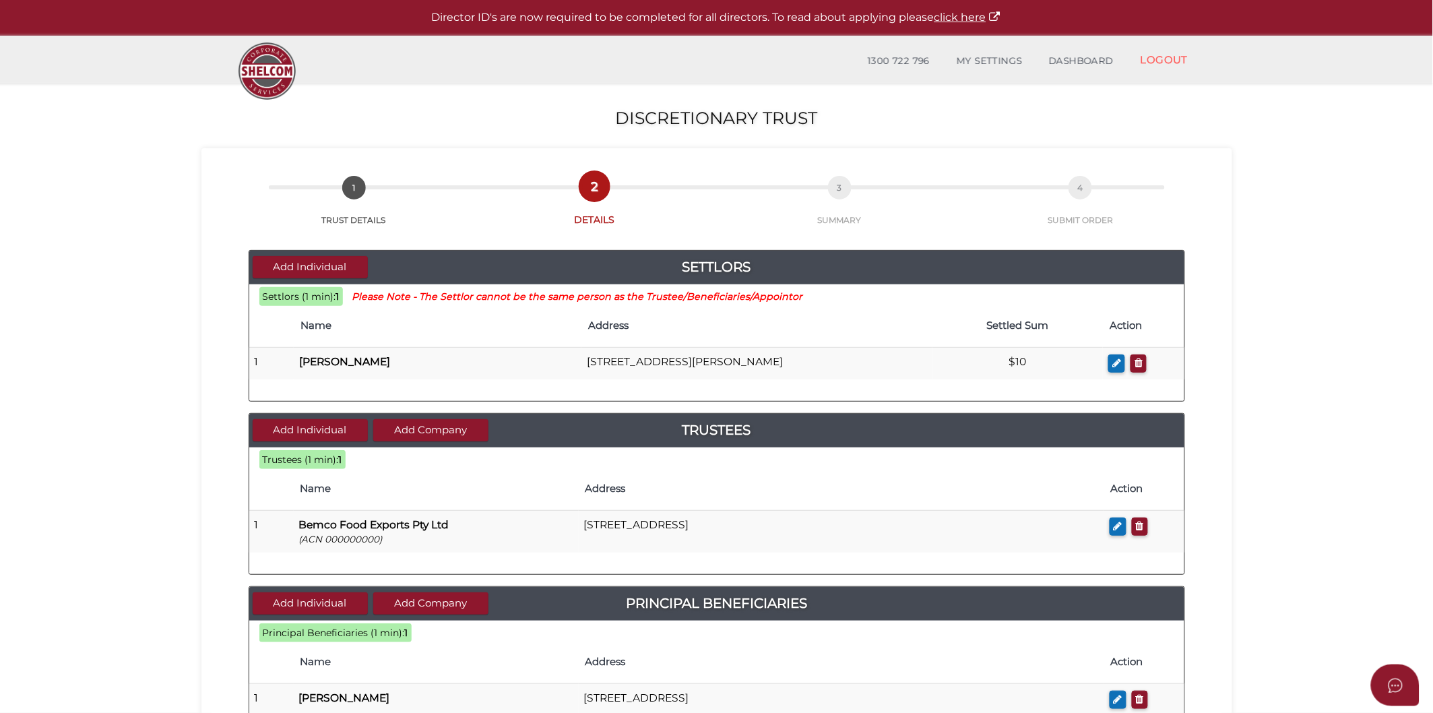
scroll to position [374, 0]
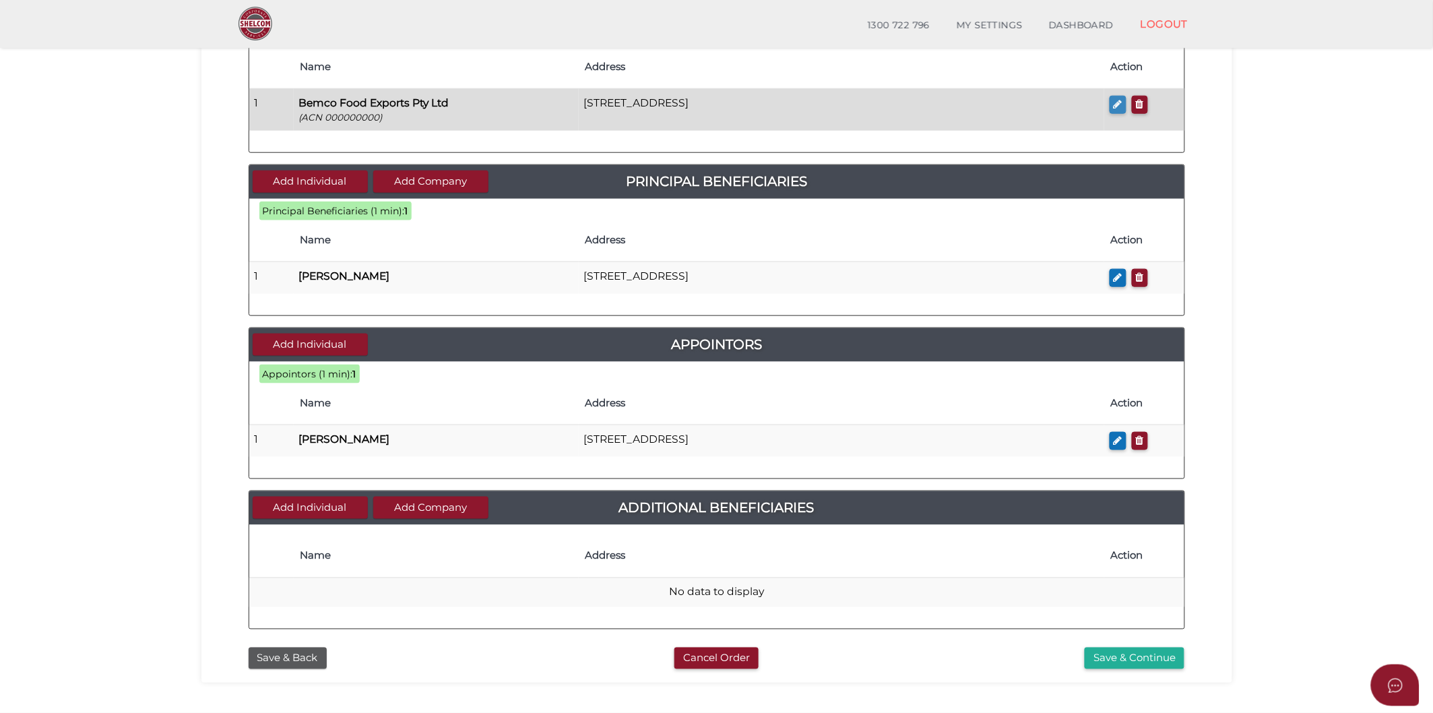
click at [1113, 111] on button "button" at bounding box center [1117, 105] width 17 height 18
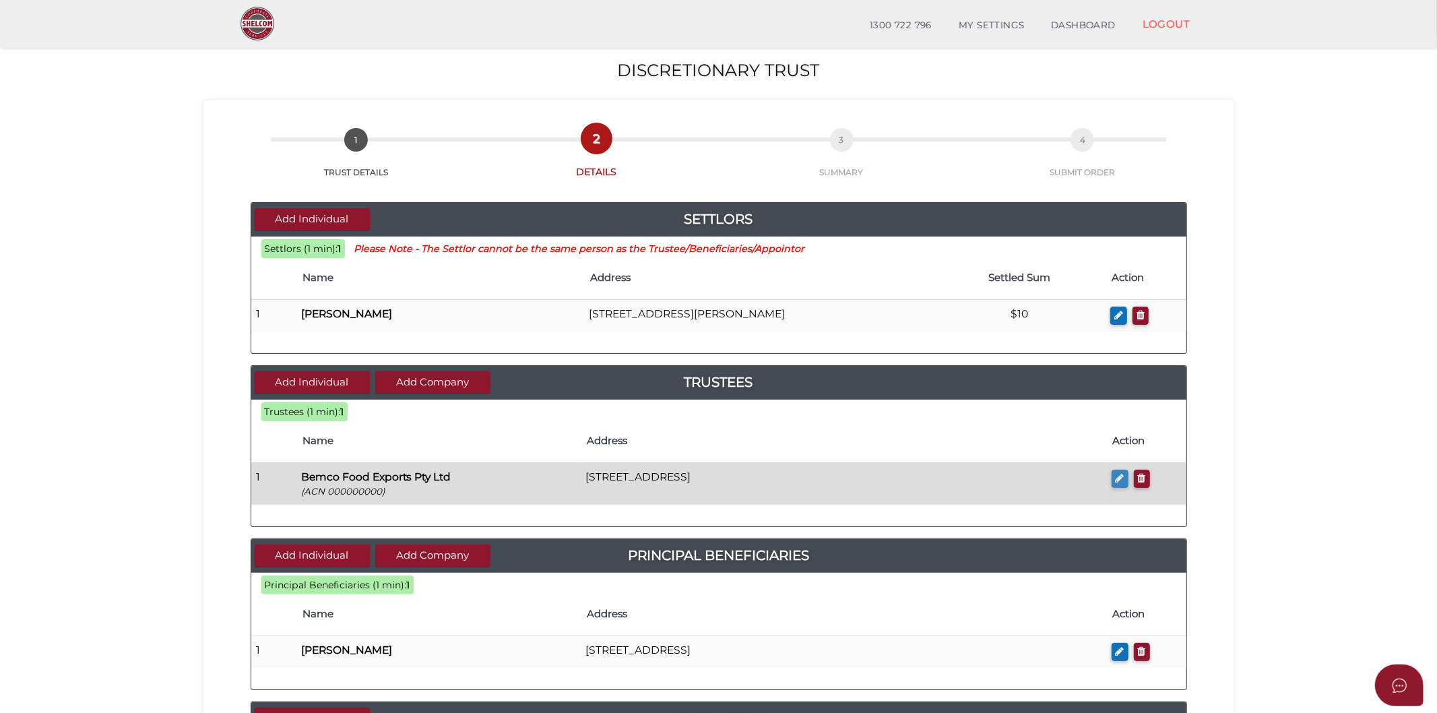
checkbox input "true"
type input "000000000"
type input "Bemco Food Exports Pty Ltd"
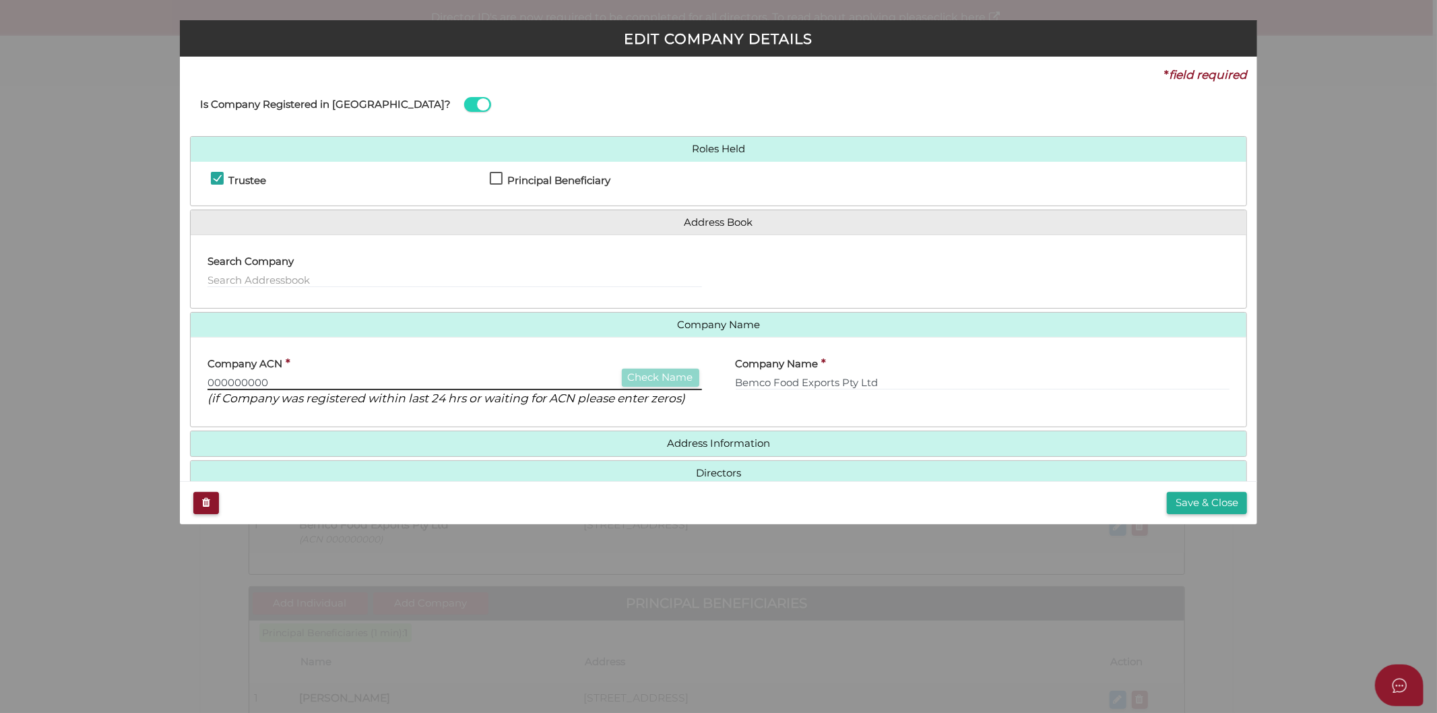
drag, startPoint x: 267, startPoint y: 386, endPoint x: 184, endPoint y: 391, distance: 83.0
click at [185, 391] on div "* field required Is Company Registered in [GEOGRAPHIC_DATA]? Roles Held Trustee…" at bounding box center [719, 269] width 1078 height 424
paste input "690824563"
type input "690824563"
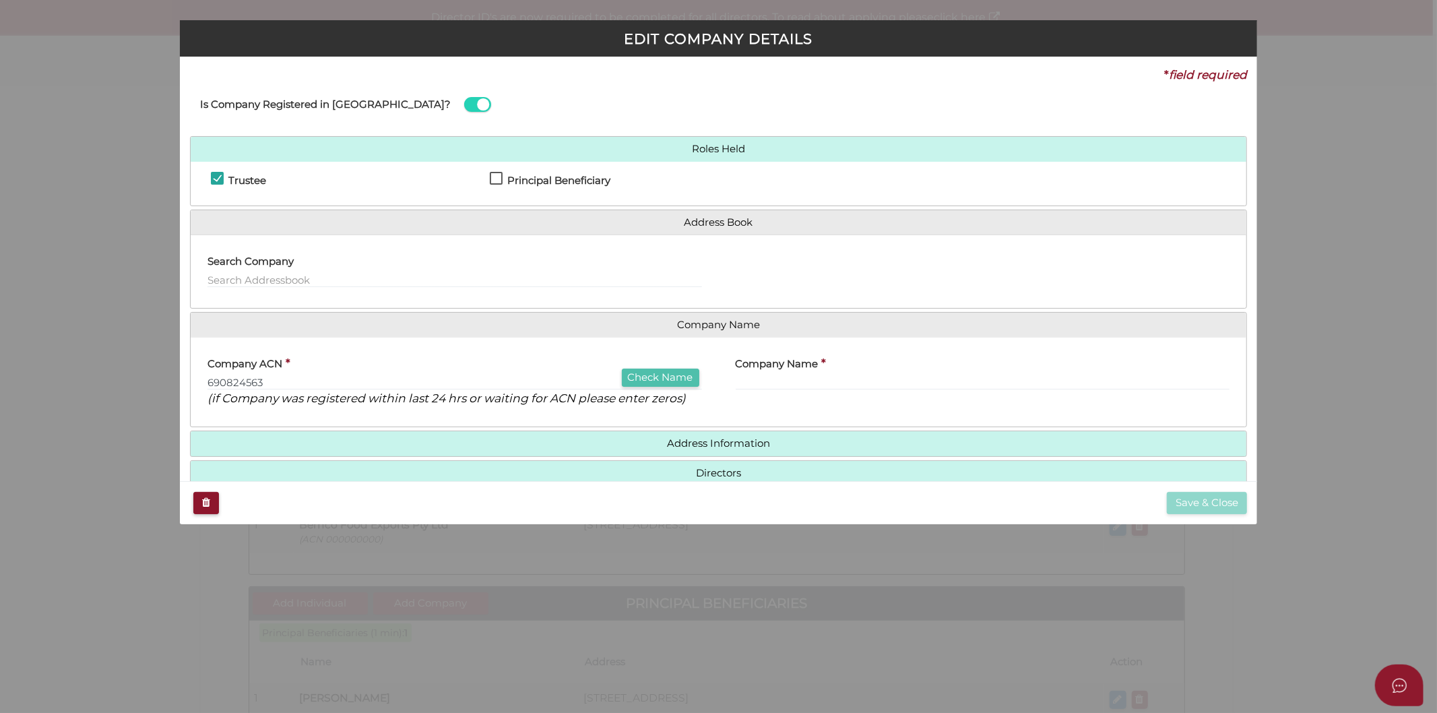
click at [659, 382] on button "Check Name" at bounding box center [660, 377] width 77 height 18
type input "BEMCO FOOD EXPORTS PTY LTD"
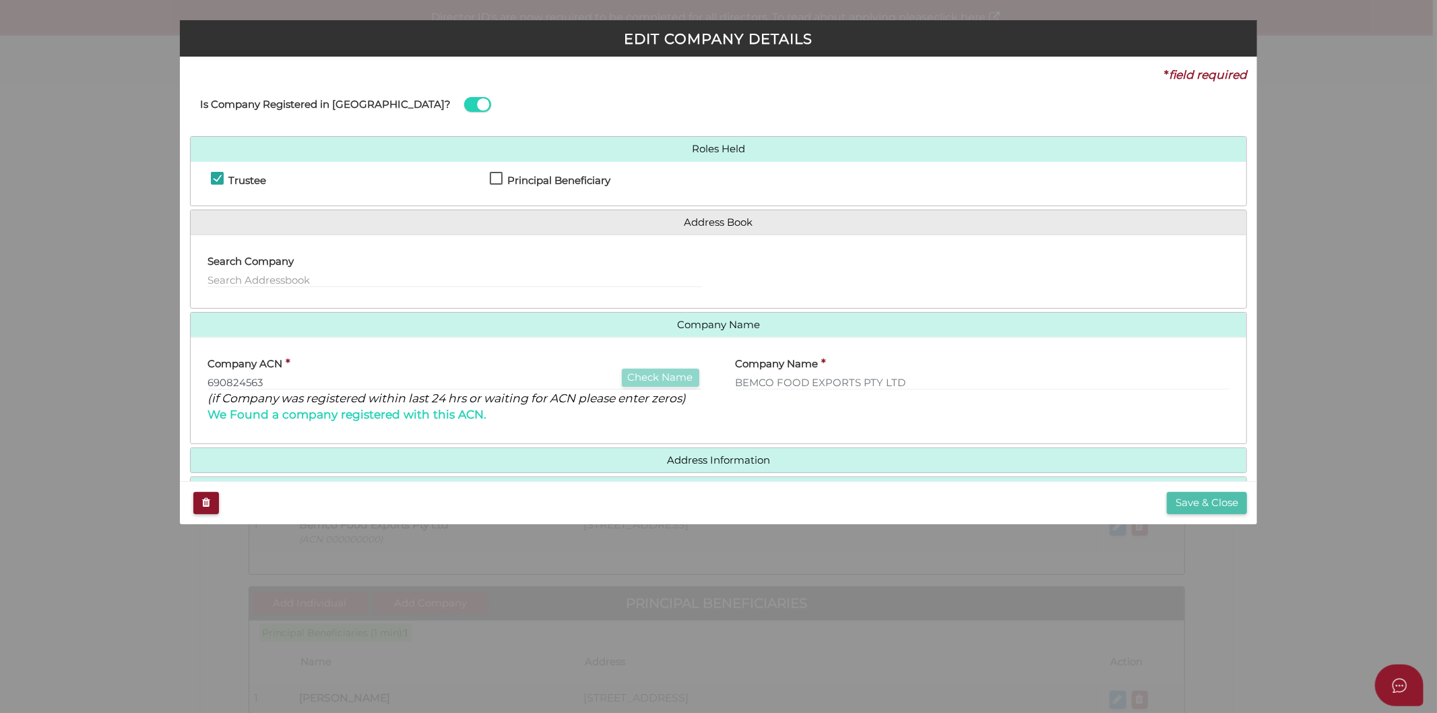
click at [1200, 501] on button "Save & Close" at bounding box center [1207, 503] width 80 height 22
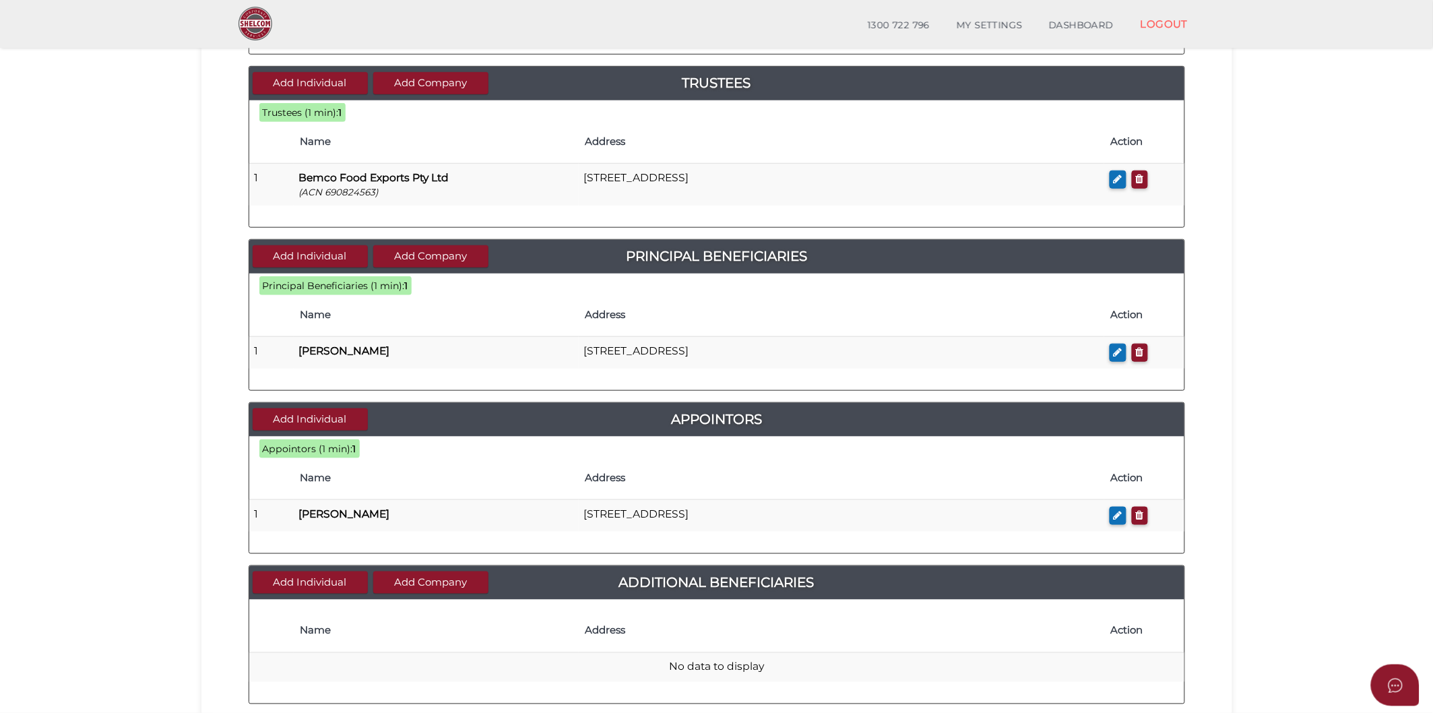
scroll to position [449, 0]
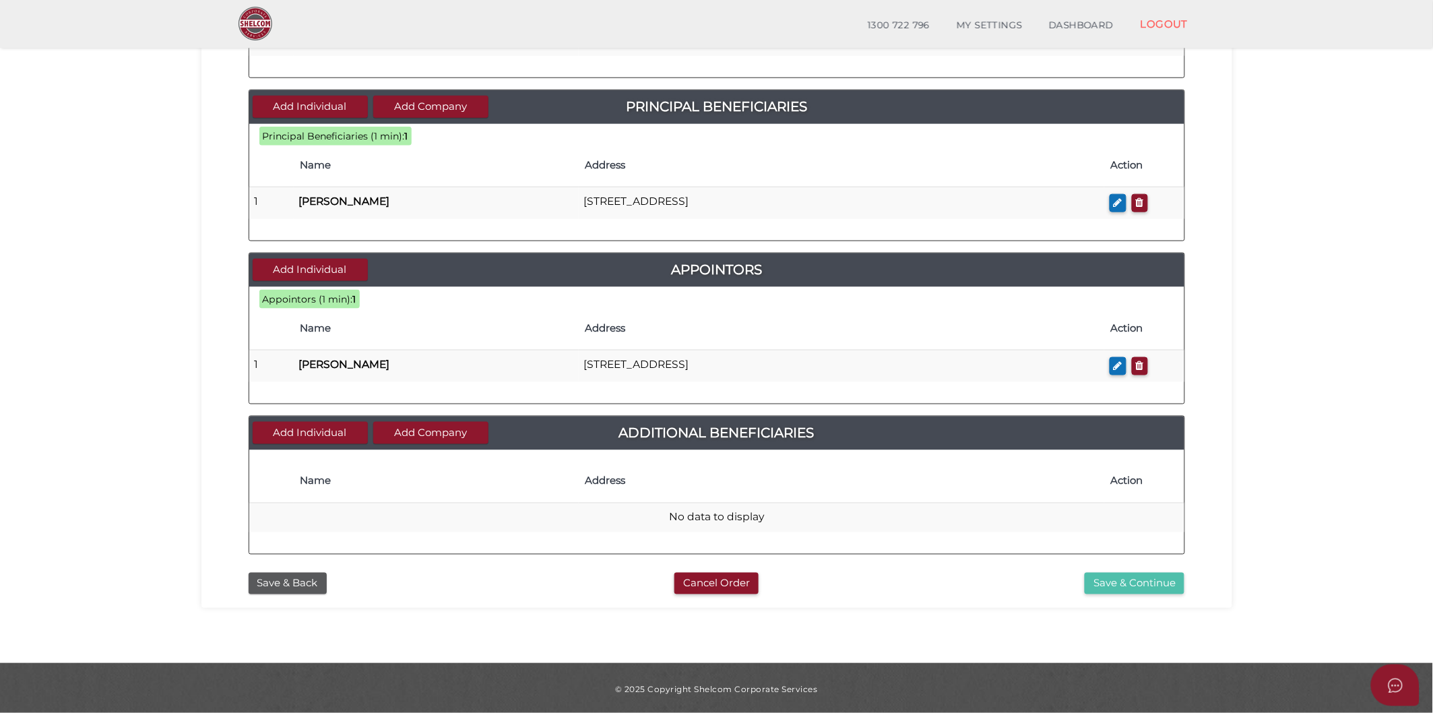
click at [1126, 588] on button "Save & Continue" at bounding box center [1135, 584] width 100 height 22
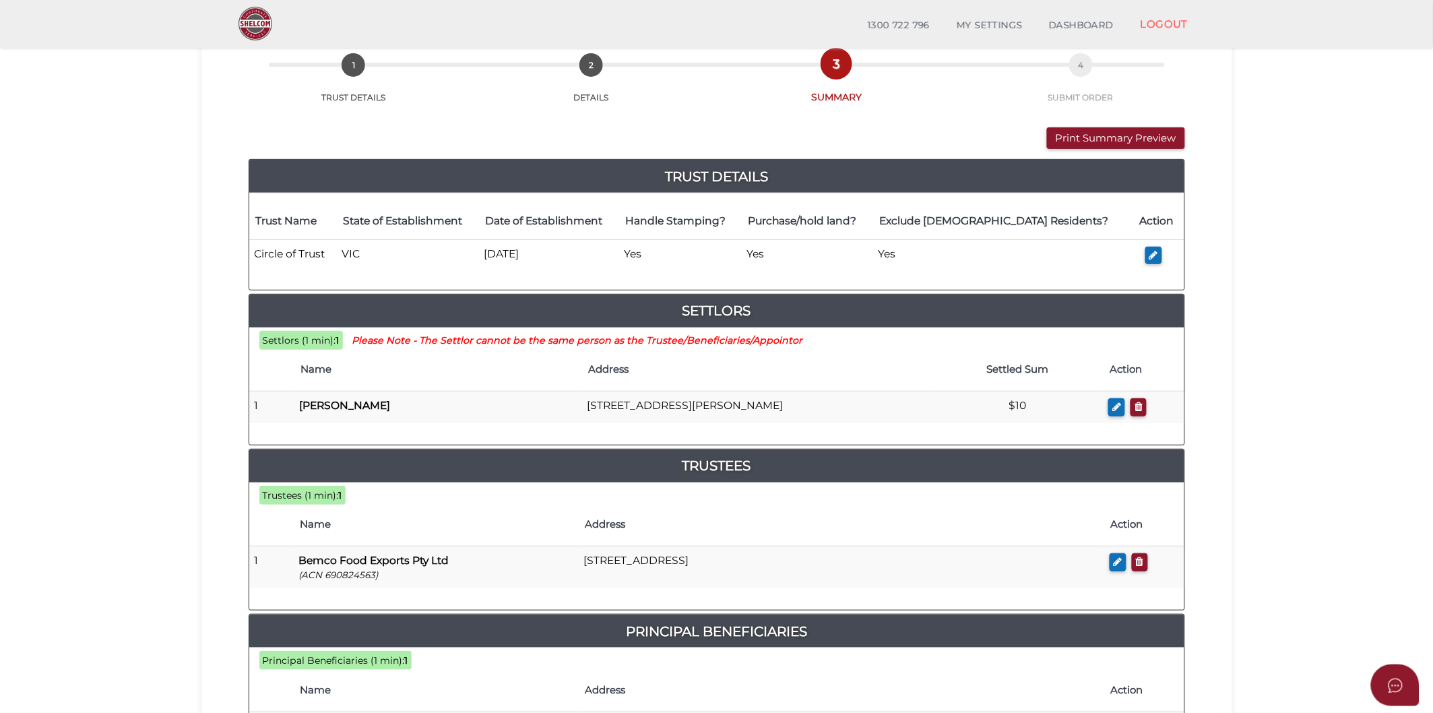
scroll to position [150, 0]
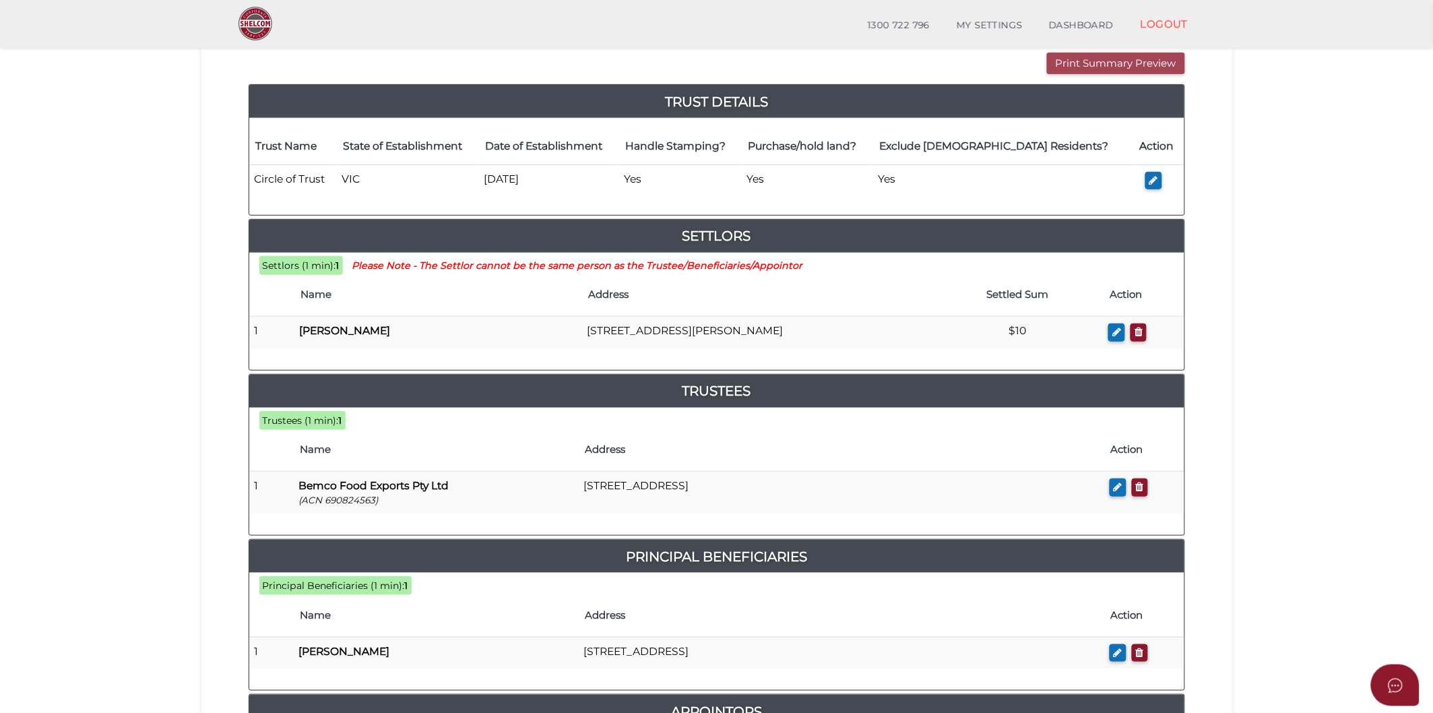
click at [1070, 65] on button "Print Summary Preview" at bounding box center [1116, 64] width 138 height 22
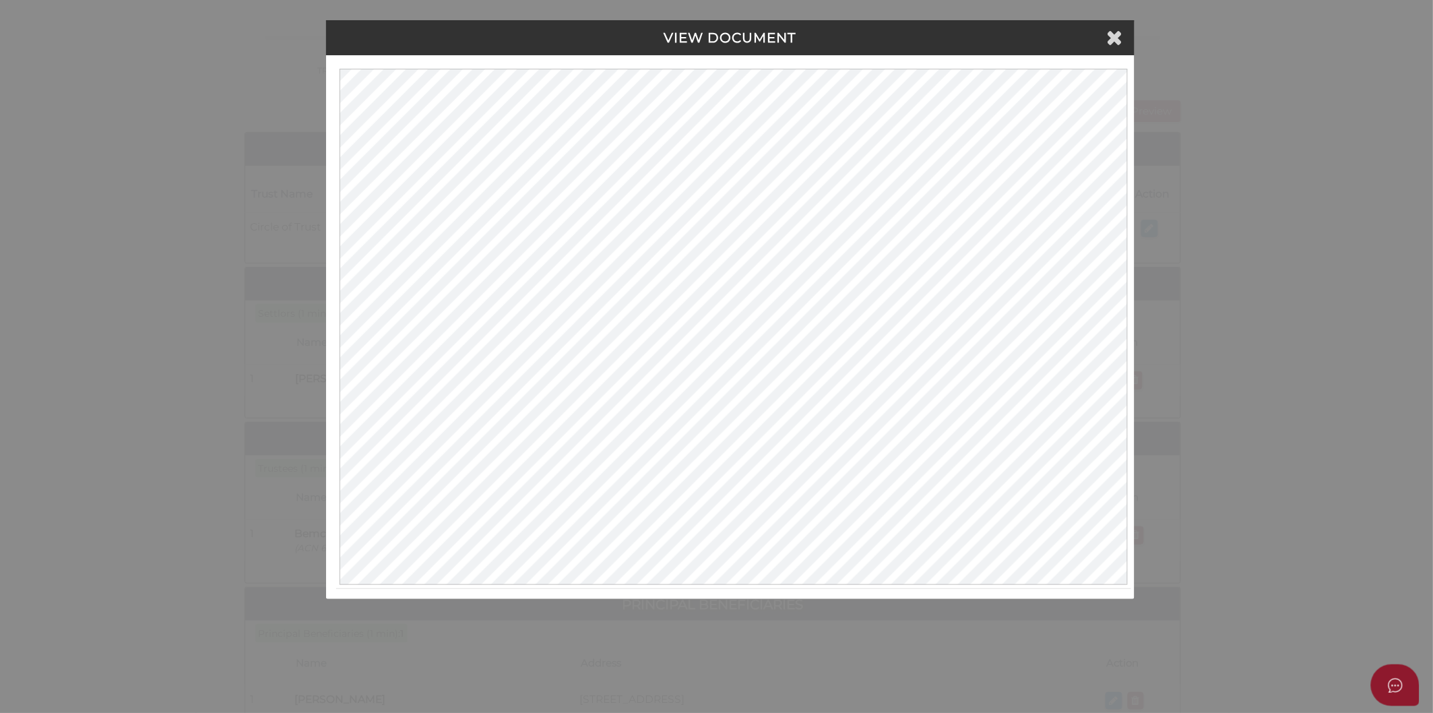
scroll to position [0, 0]
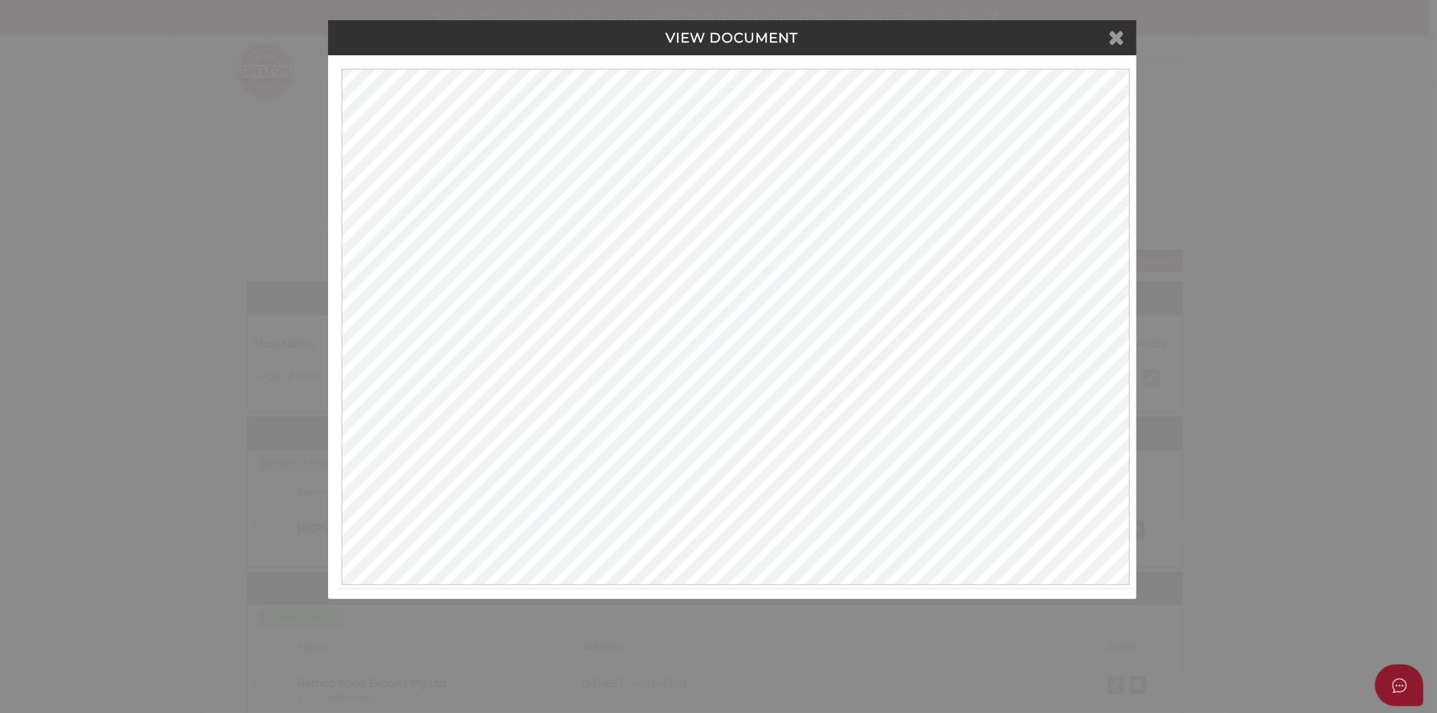
click at [1122, 36] on icon at bounding box center [1117, 37] width 16 height 20
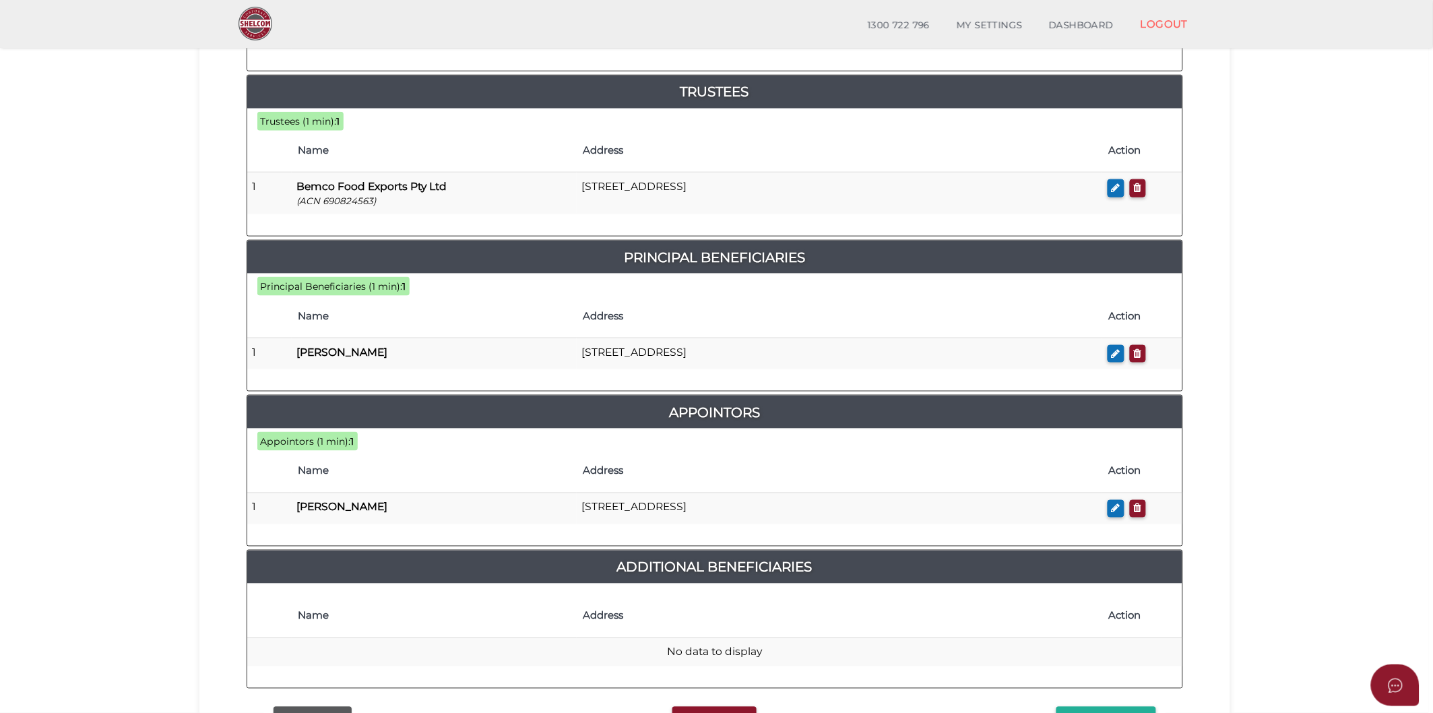
scroll to position [587, 0]
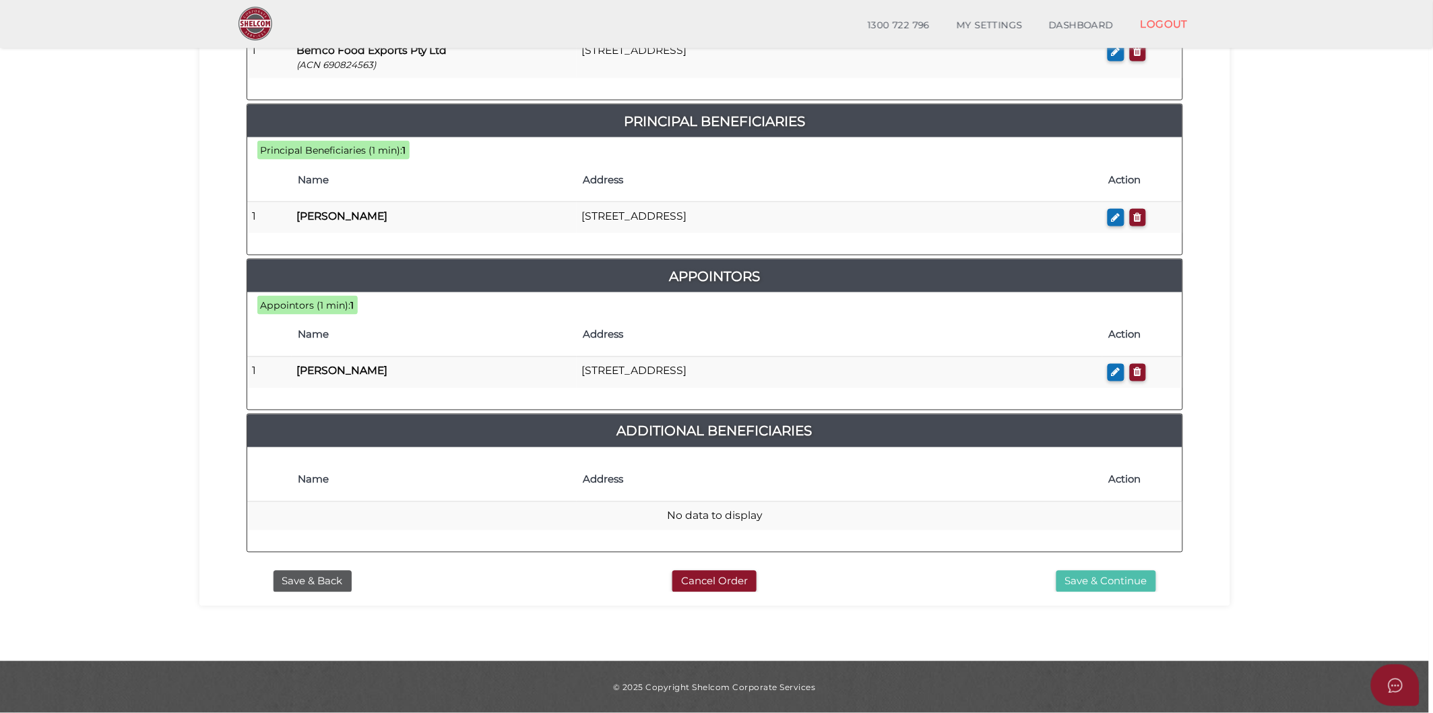
click at [1103, 575] on button "Save & Continue" at bounding box center [1106, 582] width 100 height 22
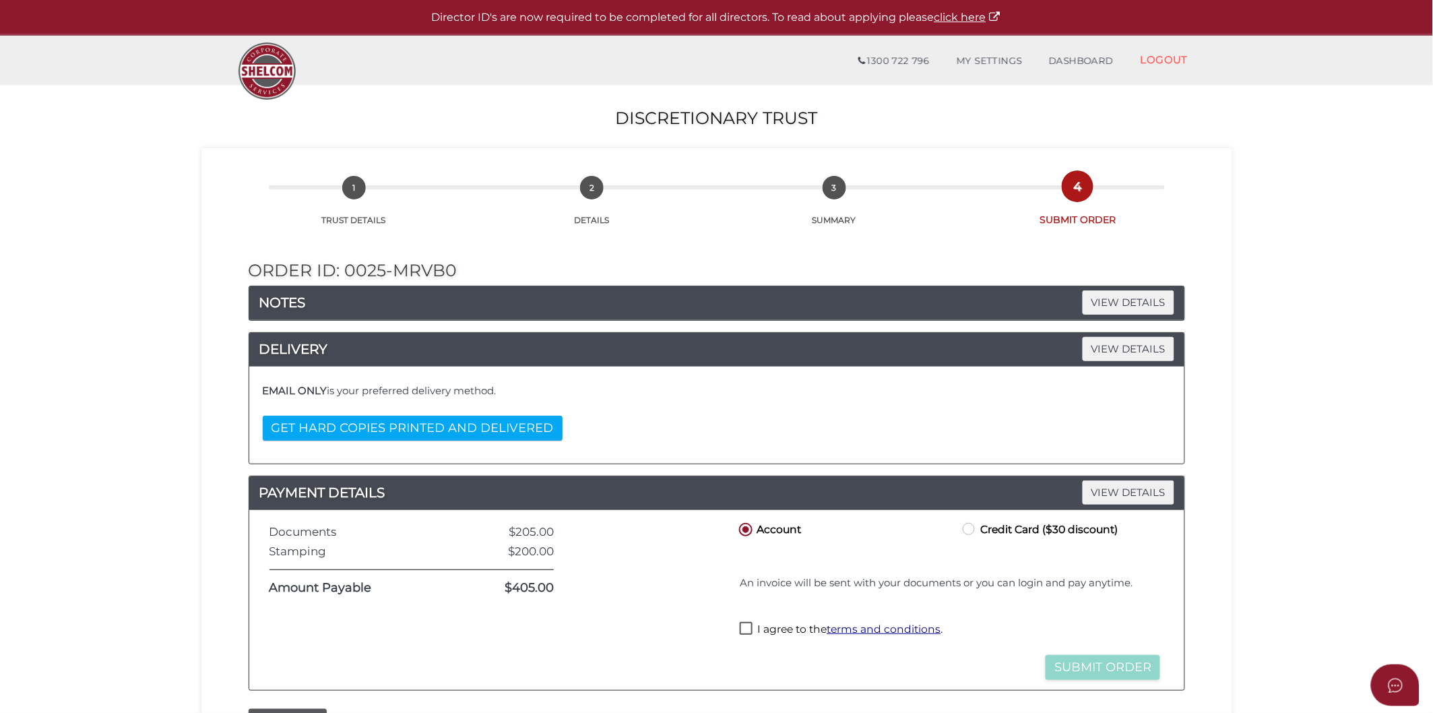
scroll to position [212, 0]
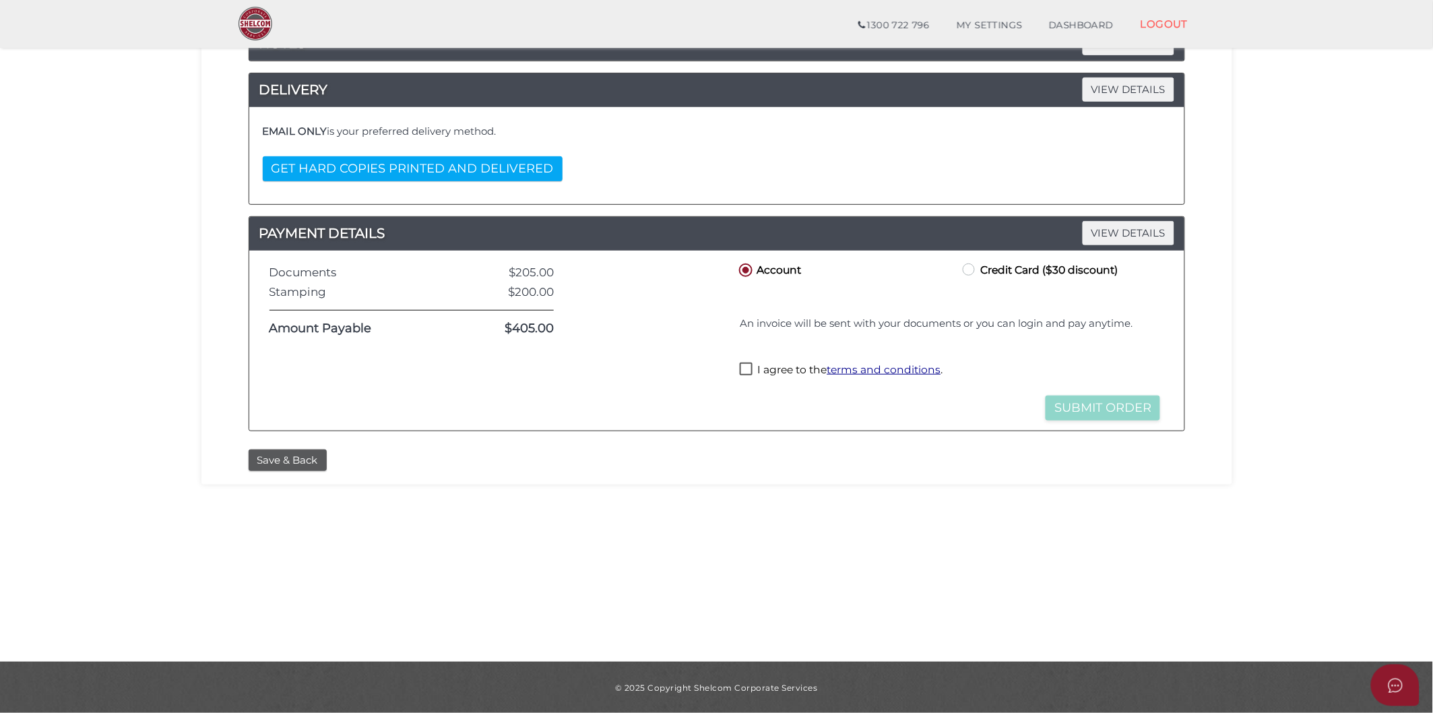
click at [743, 373] on label "I agree to the terms and conditions ." at bounding box center [841, 370] width 203 height 17
checkbox input "true"
click at [1070, 414] on button "Submit Order" at bounding box center [1102, 407] width 115 height 25
